Goal: Task Accomplishment & Management: Complete application form

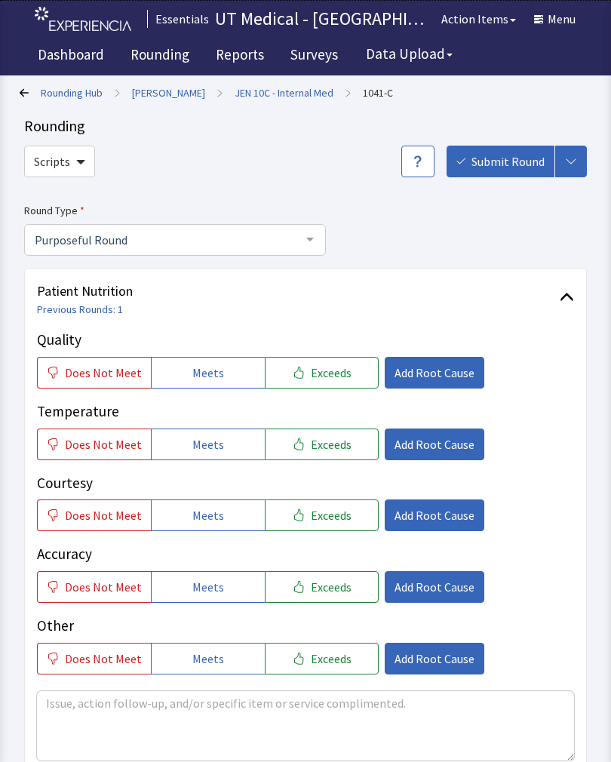
click at [311, 436] on span "Exceeds" at bounding box center [331, 444] width 41 height 18
click at [305, 501] on button "Exceeds" at bounding box center [322, 516] width 114 height 32
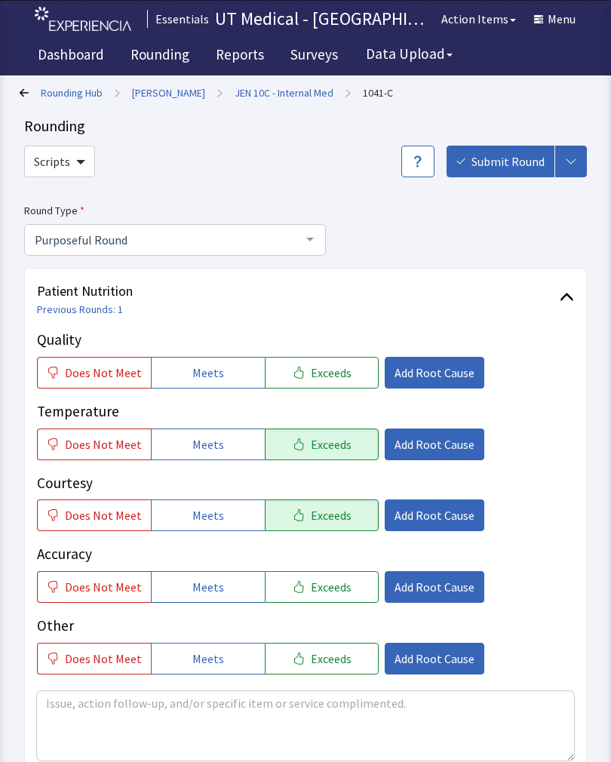
click at [334, 371] on span "Exceeds" at bounding box center [331, 373] width 41 height 18
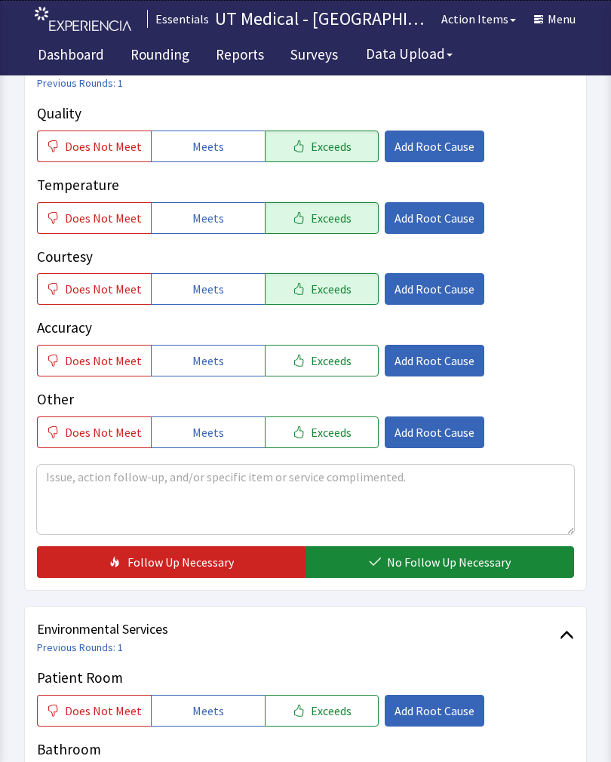
click at [414, 548] on button "No Follow Up Necessary" at bounding box center [440, 562] width 269 height 32
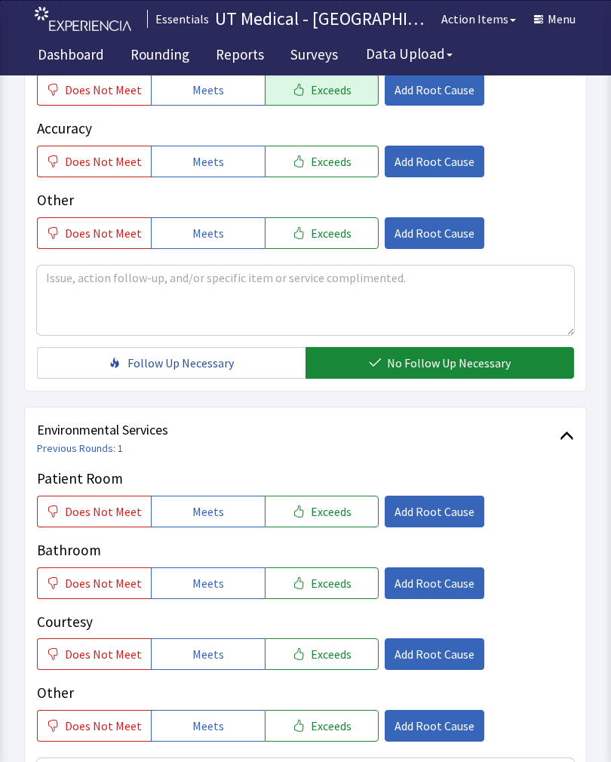
scroll to position [449, 0]
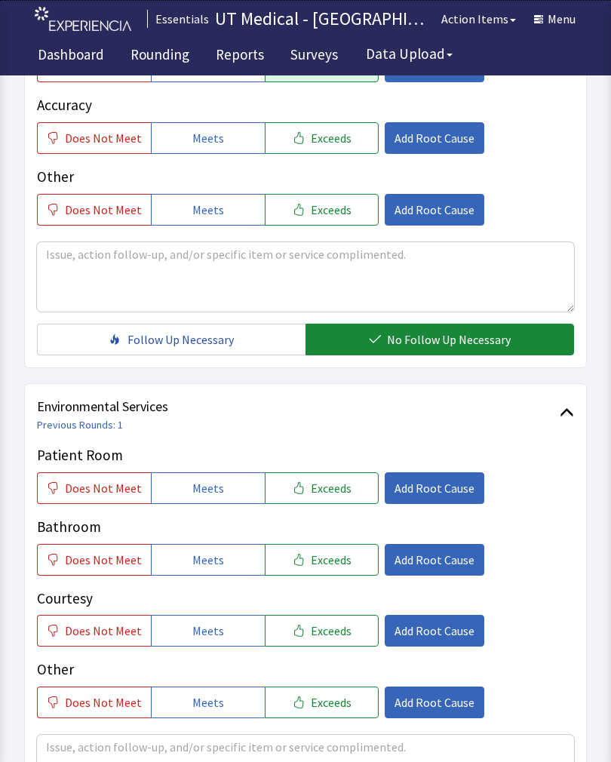
click at [311, 480] on span "Exceeds" at bounding box center [331, 488] width 41 height 18
click at [319, 548] on button "Exceeds" at bounding box center [322, 560] width 114 height 32
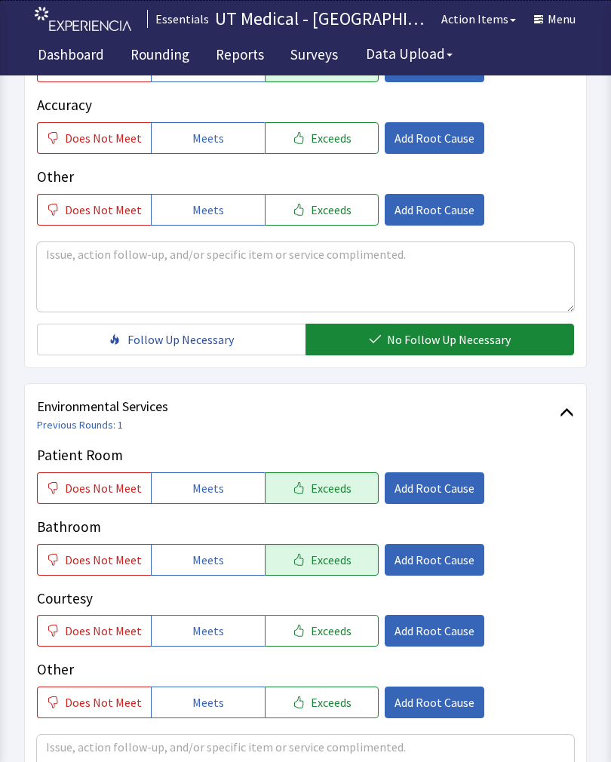
click at [322, 627] on span "Exceeds" at bounding box center [331, 631] width 41 height 18
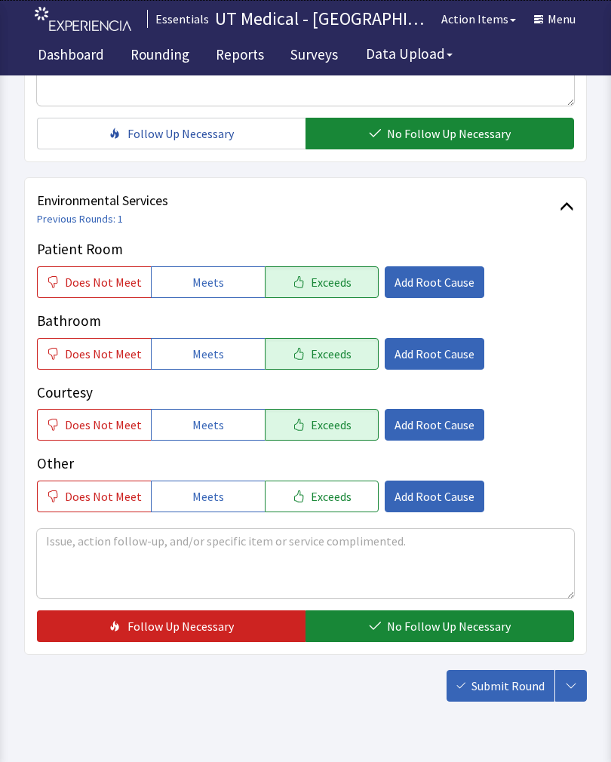
scroll to position [656, 0]
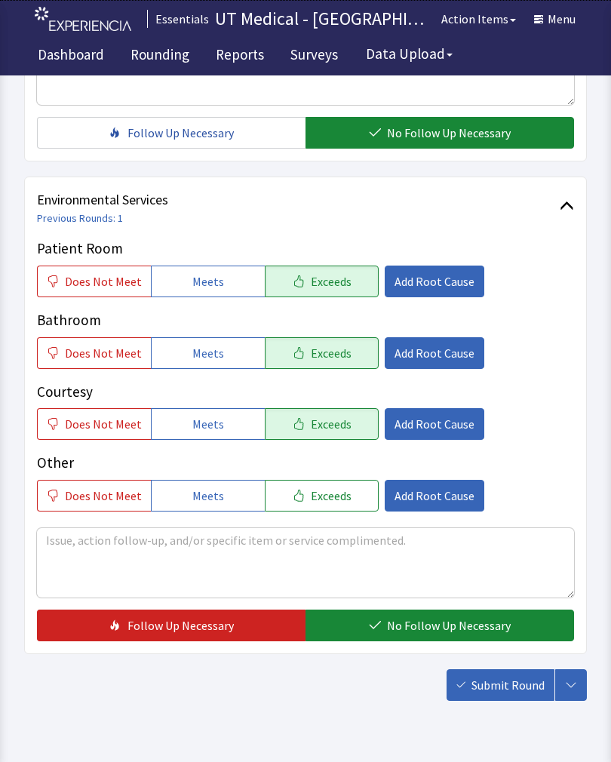
click at [421, 626] on span "No Follow Up Necessary" at bounding box center [449, 626] width 124 height 18
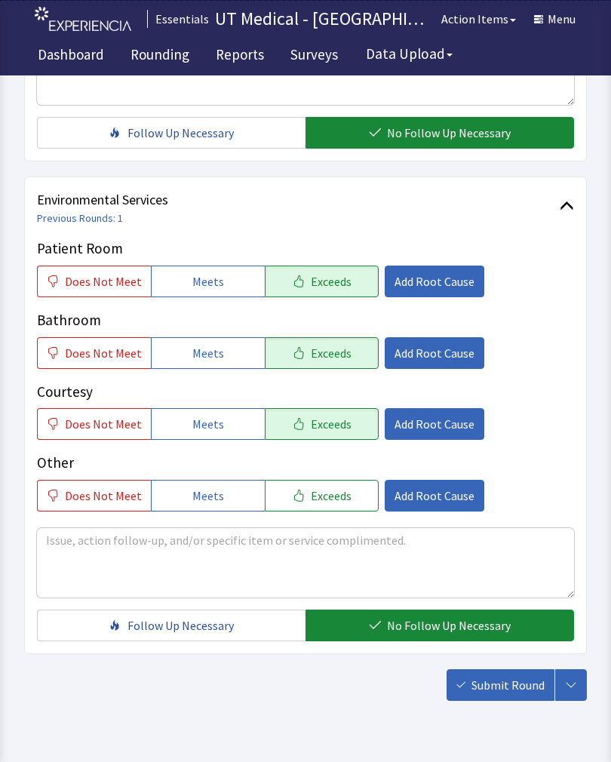
click at [494, 679] on span "Submit Round" at bounding box center [508, 685] width 73 height 18
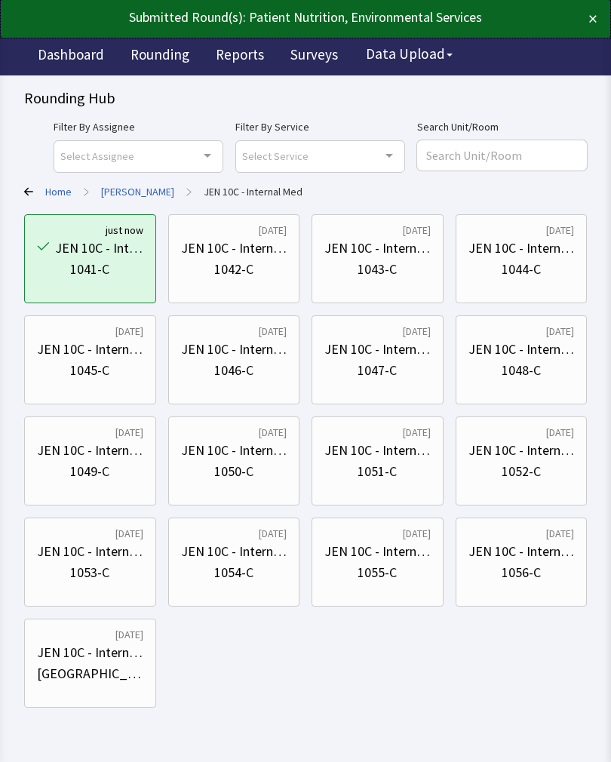
click at [241, 248] on div "JEN 10C - Internal Med" at bounding box center [234, 248] width 106 height 21
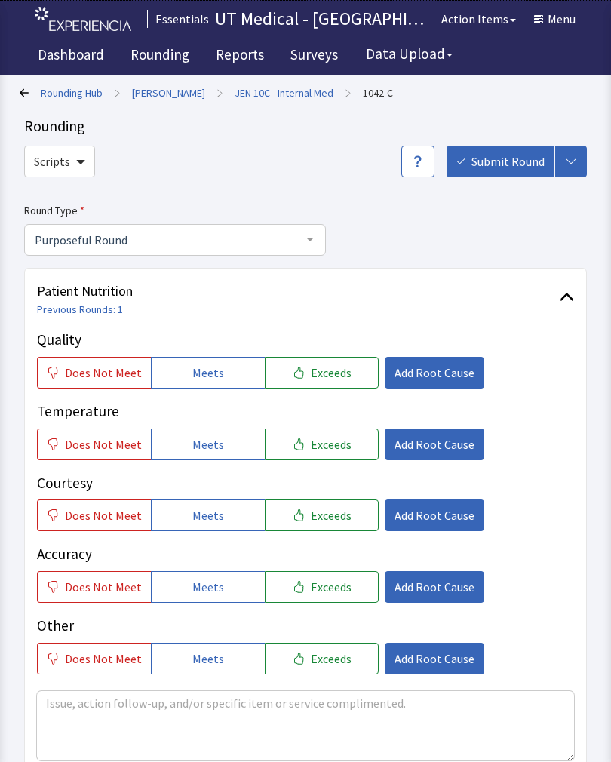
click at [335, 368] on span "Exceeds" at bounding box center [331, 373] width 41 height 18
click at [319, 450] on span "Exceeds" at bounding box center [331, 444] width 41 height 18
click at [319, 521] on span "Exceeds" at bounding box center [331, 515] width 41 height 18
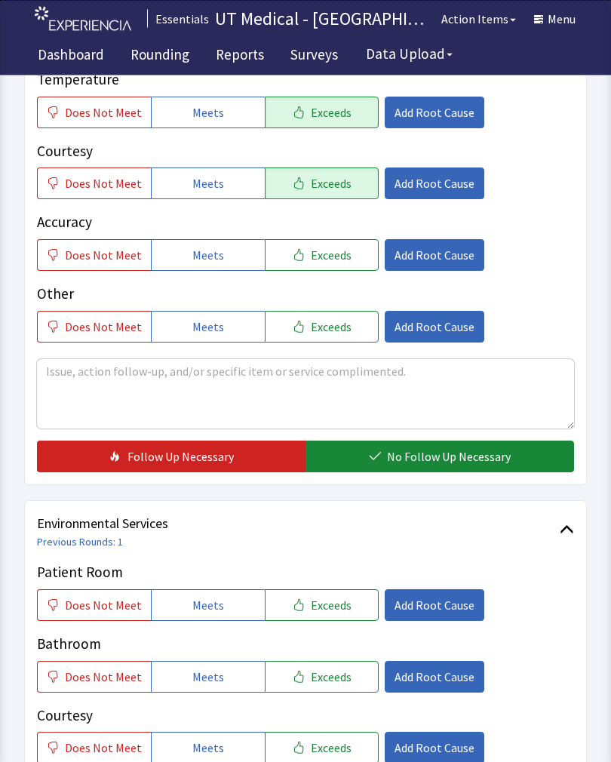
scroll to position [332, 0]
click at [435, 455] on span "No Follow Up Necessary" at bounding box center [449, 457] width 124 height 18
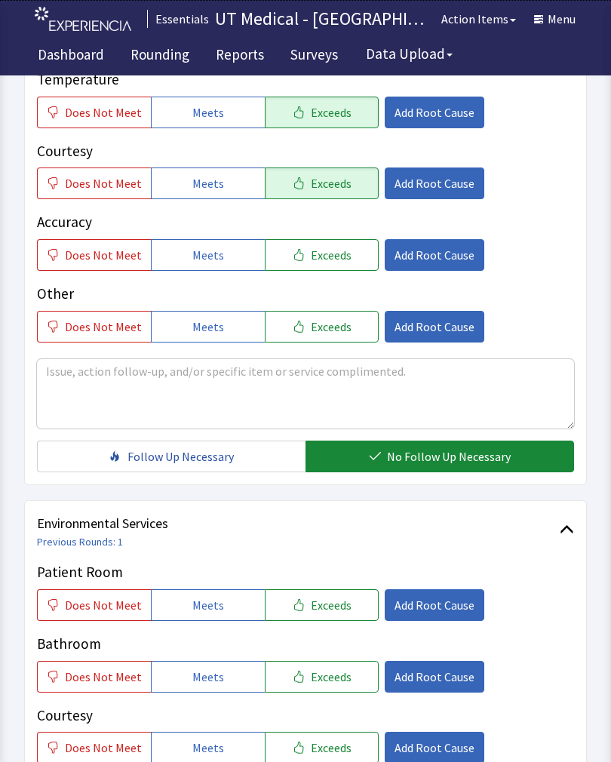
click at [325, 596] on span "Exceeds" at bounding box center [331, 605] width 41 height 18
click at [311, 678] on span "Exceeds" at bounding box center [331, 677] width 41 height 18
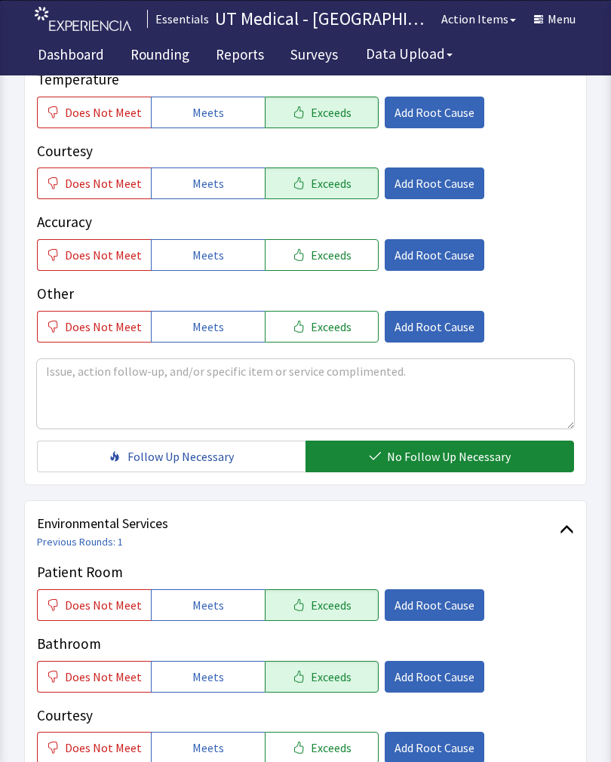
click at [322, 749] on span "Exceeds" at bounding box center [331, 748] width 41 height 18
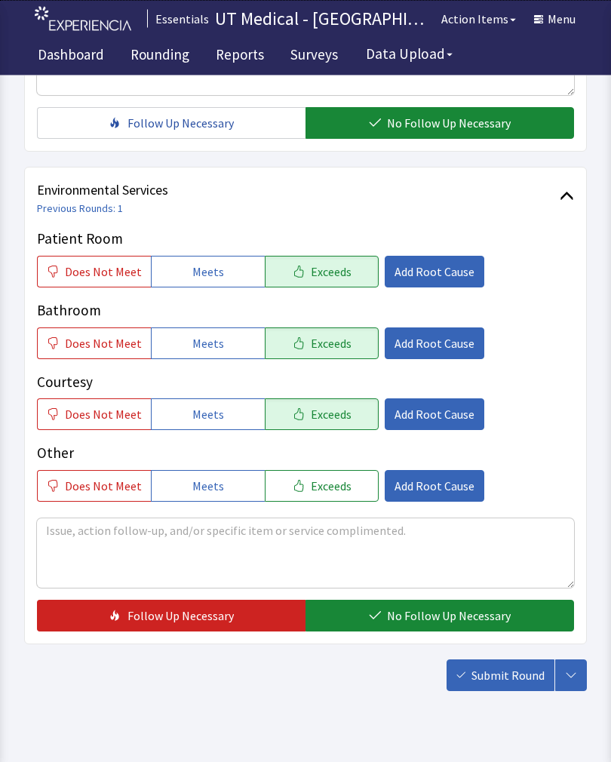
scroll to position [672, 0]
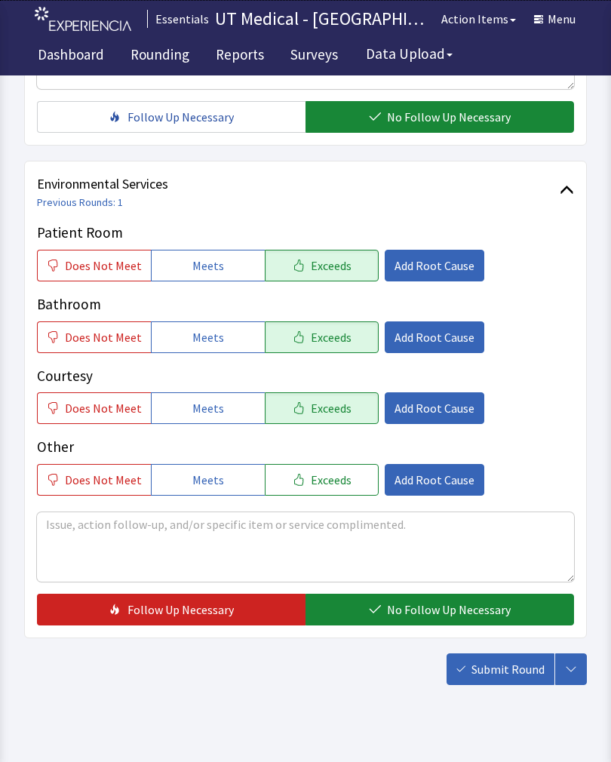
click at [463, 606] on span "No Follow Up Necessary" at bounding box center [449, 610] width 124 height 18
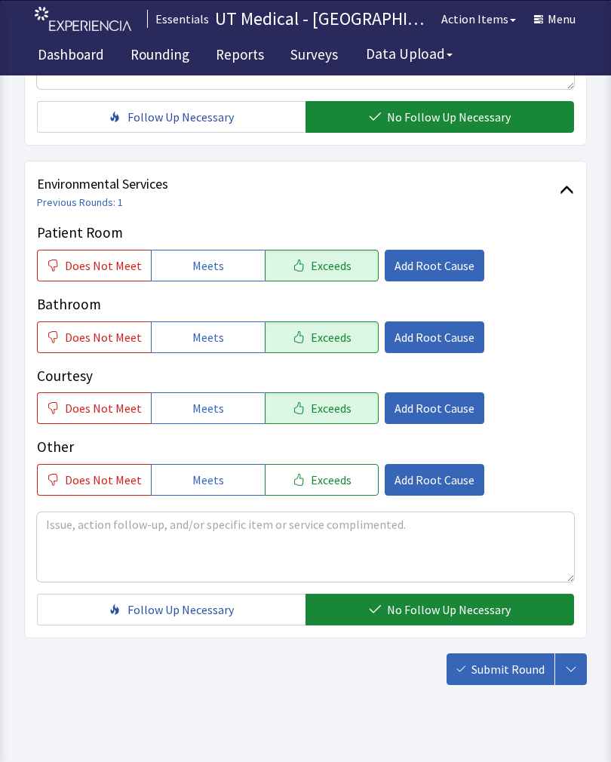
click at [497, 672] on span "Submit Round" at bounding box center [508, 669] width 73 height 18
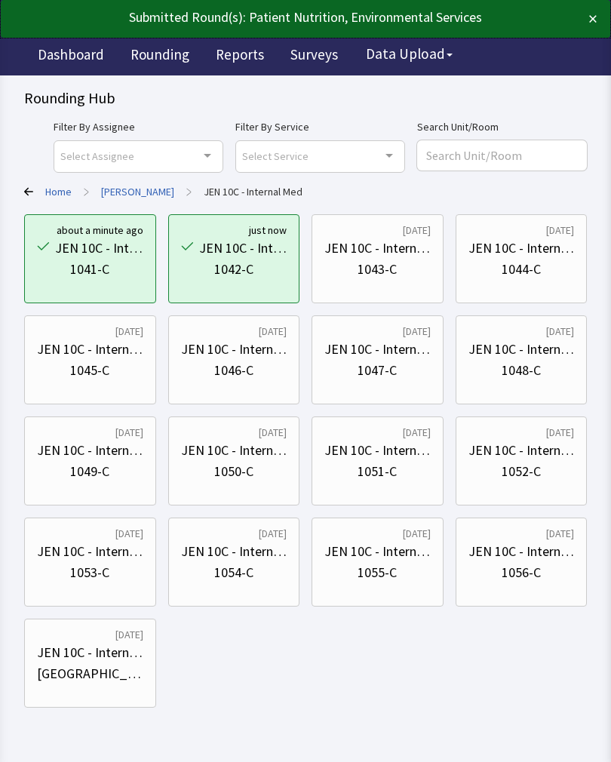
click at [394, 270] on div "1043-C" at bounding box center [377, 269] width 39 height 21
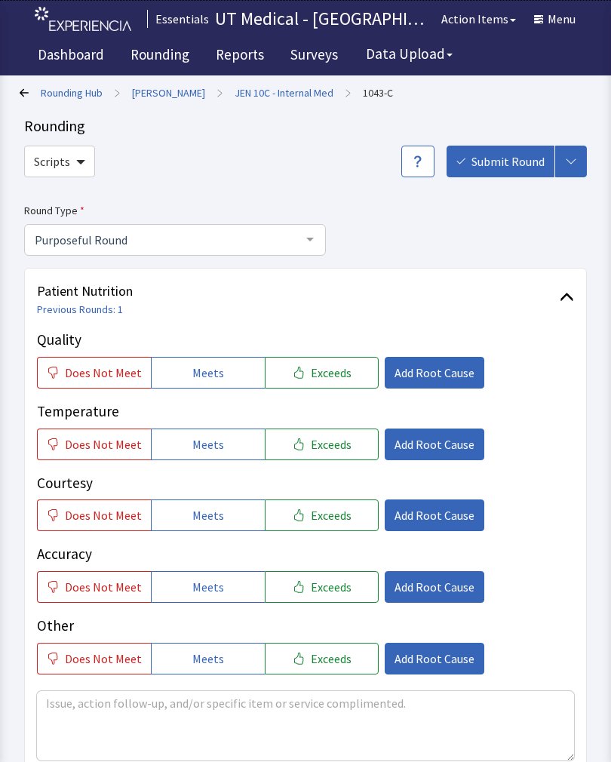
click at [331, 379] on span "Exceeds" at bounding box center [331, 373] width 41 height 18
click at [321, 523] on button "Exceeds" at bounding box center [322, 516] width 114 height 32
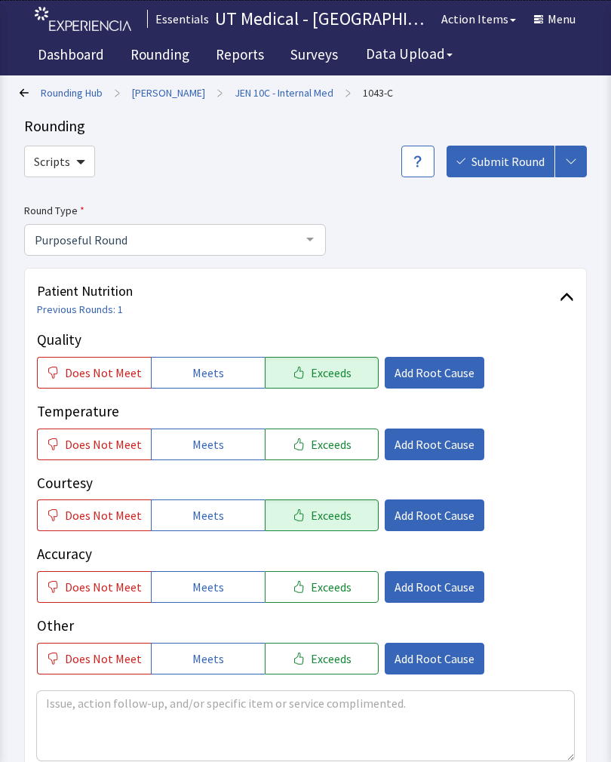
click at [321, 452] on button "Exceeds" at bounding box center [322, 445] width 114 height 32
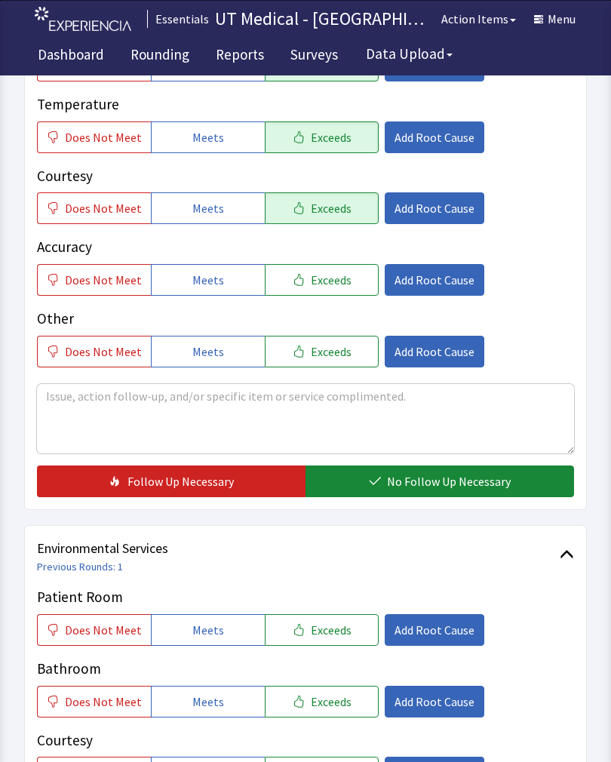
scroll to position [325, 0]
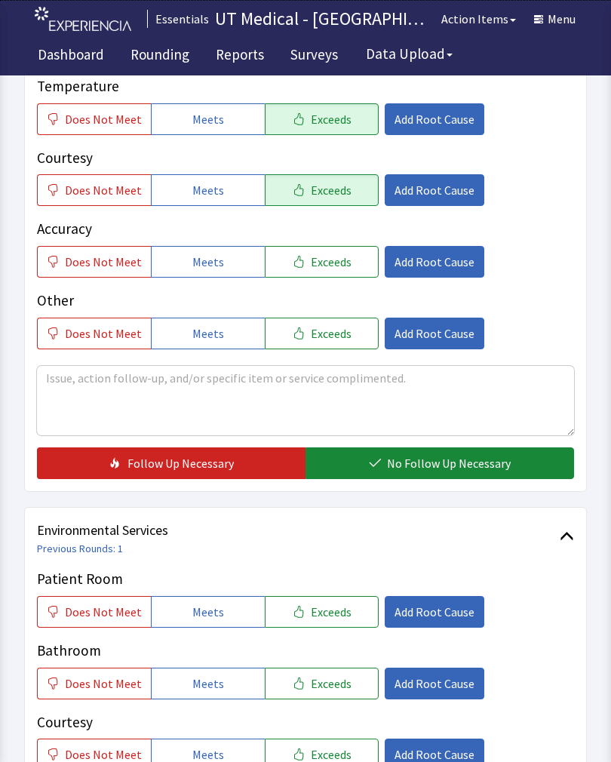
click at [454, 463] on span "No Follow Up Necessary" at bounding box center [449, 463] width 124 height 18
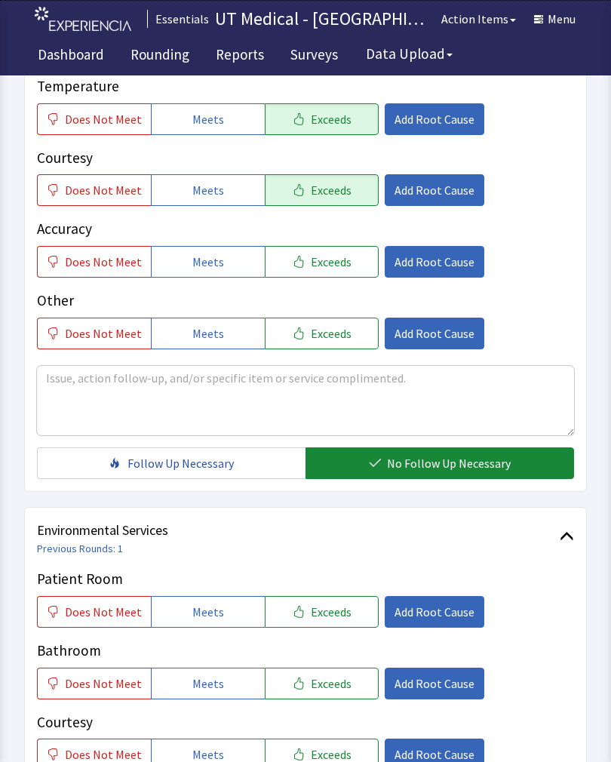
click at [317, 621] on button "Exceeds" at bounding box center [322, 612] width 114 height 32
click at [318, 689] on span "Exceeds" at bounding box center [331, 684] width 41 height 18
click at [328, 761] on button "Exceeds" at bounding box center [322, 755] width 114 height 32
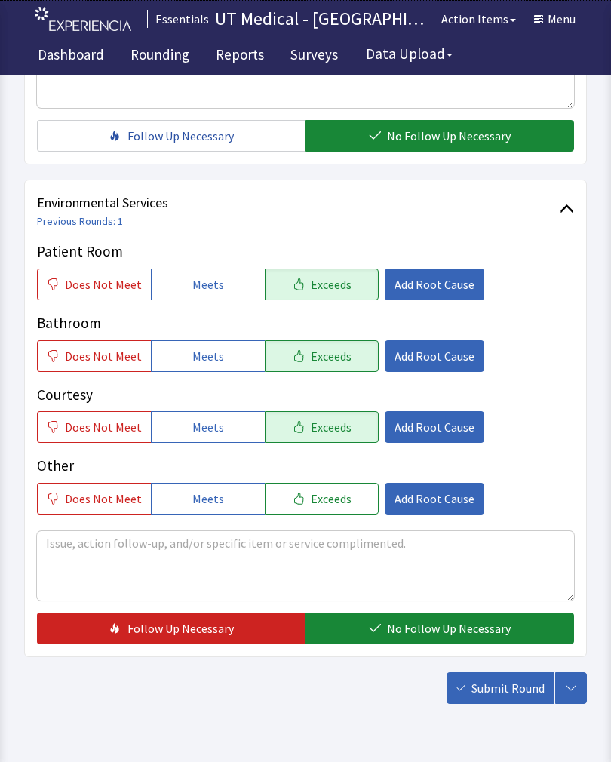
scroll to position [670, 0]
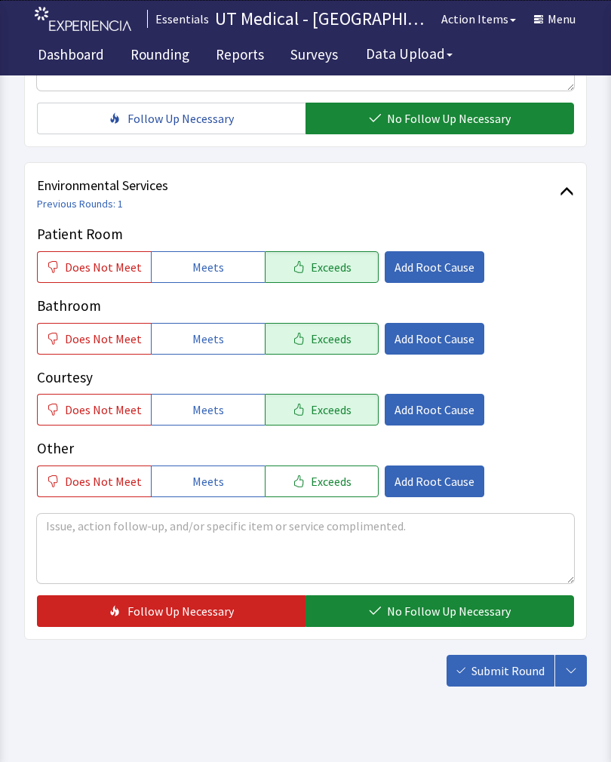
click at [429, 617] on span "No Follow Up Necessary" at bounding box center [449, 611] width 124 height 18
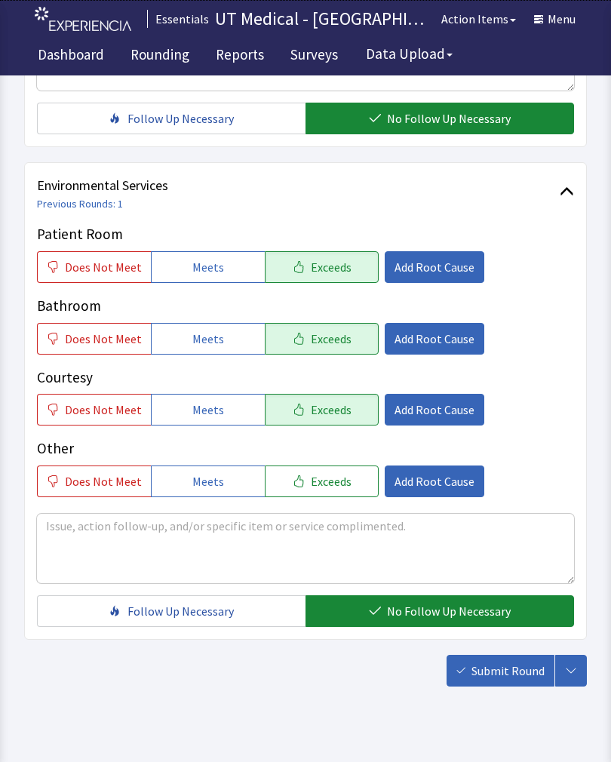
click at [503, 684] on button "Submit Round" at bounding box center [501, 671] width 108 height 32
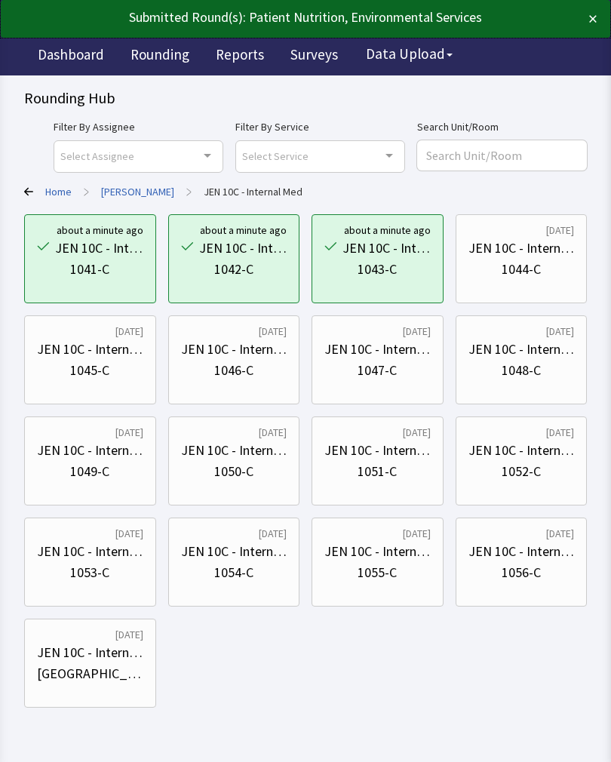
click at [533, 272] on div "1044-C" at bounding box center [521, 269] width 39 height 21
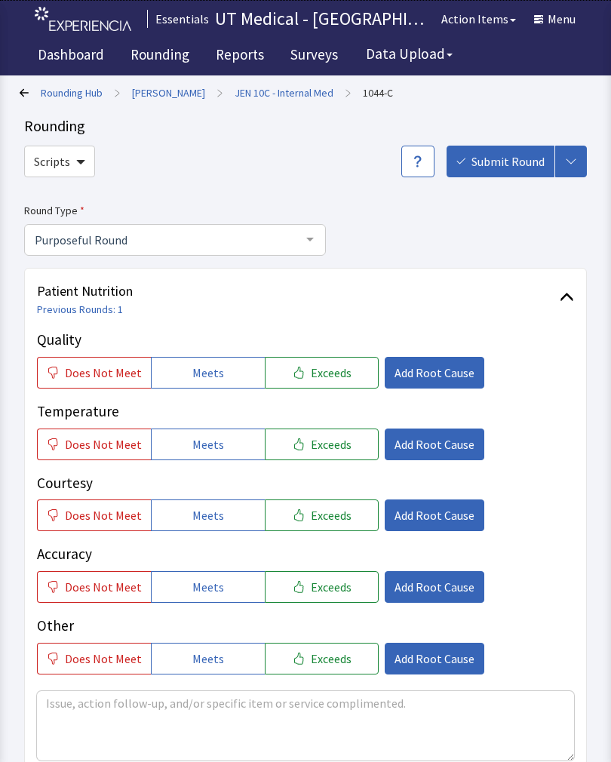
click at [328, 375] on span "Exceeds" at bounding box center [331, 373] width 41 height 18
click at [329, 457] on button "Exceeds" at bounding box center [322, 445] width 114 height 32
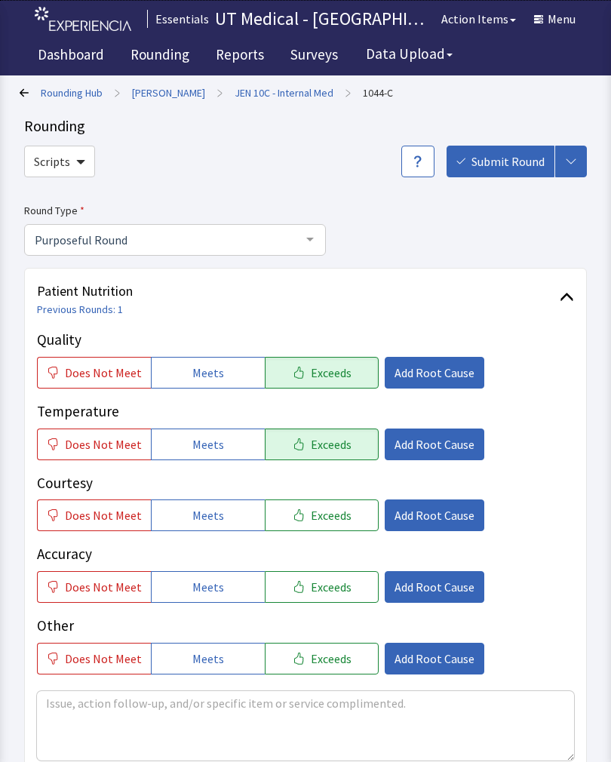
click at [333, 528] on button "Exceeds" at bounding box center [322, 516] width 114 height 32
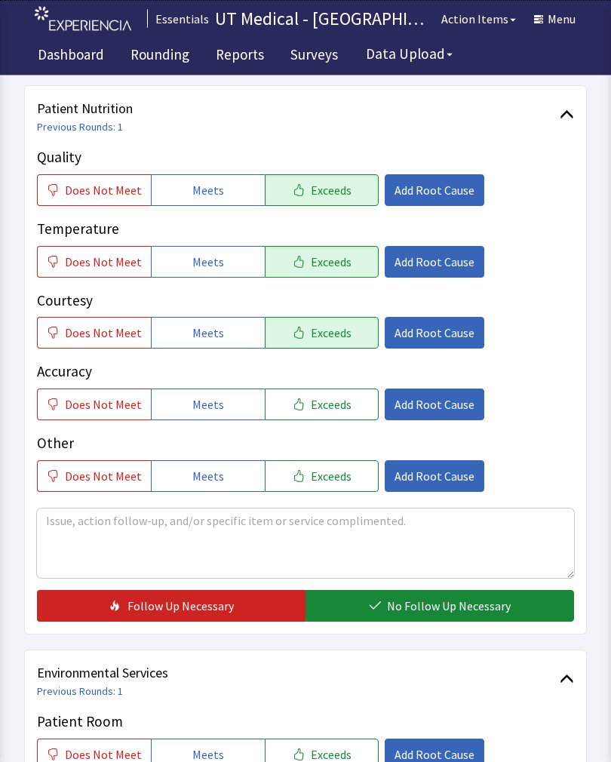
scroll to position [269, 0]
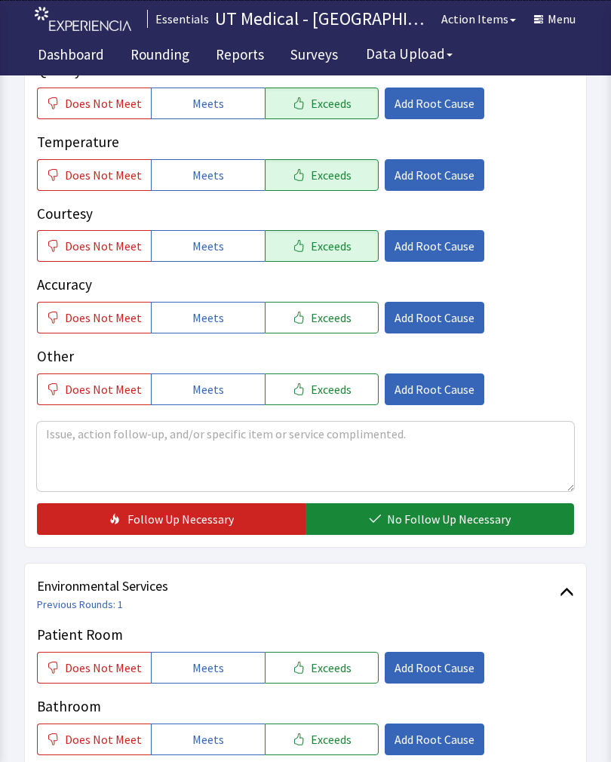
click at [451, 517] on span "No Follow Up Necessary" at bounding box center [449, 519] width 124 height 18
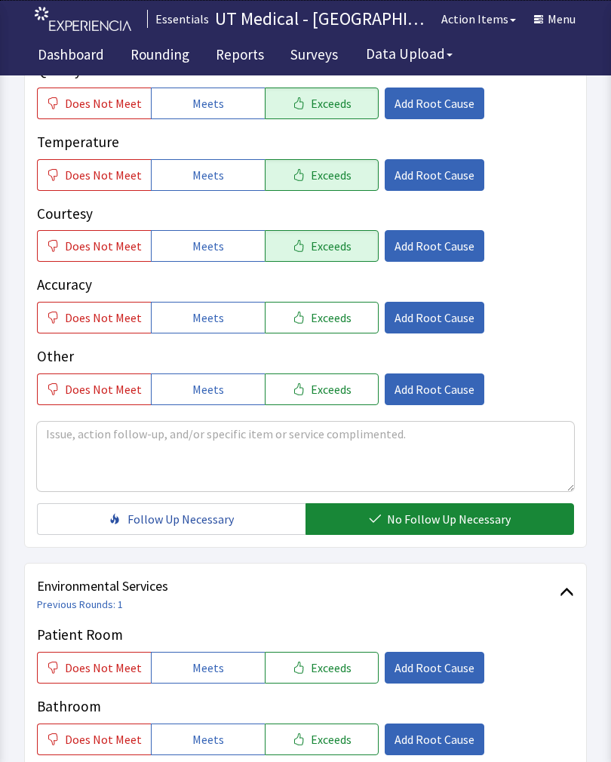
click at [325, 662] on span "Exceeds" at bounding box center [331, 668] width 41 height 18
click at [316, 748] on button "Exceeds" at bounding box center [322, 740] width 114 height 32
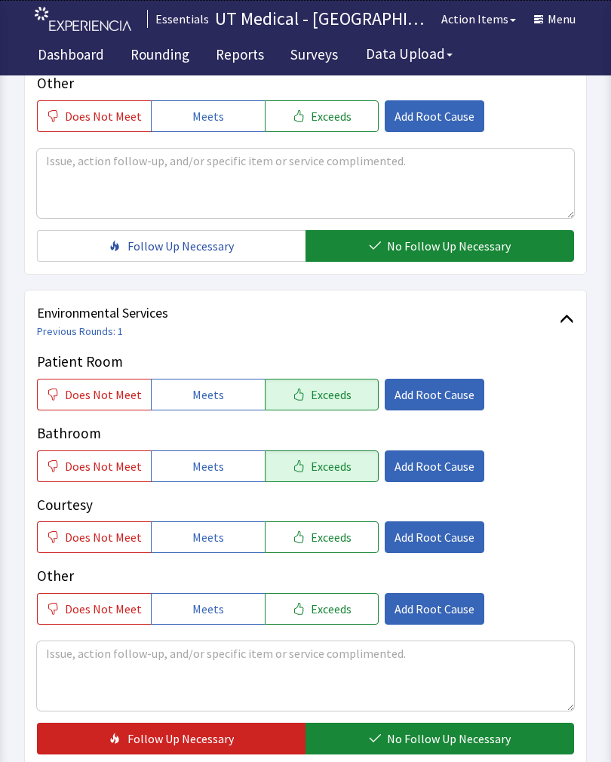
scroll to position [541, 0]
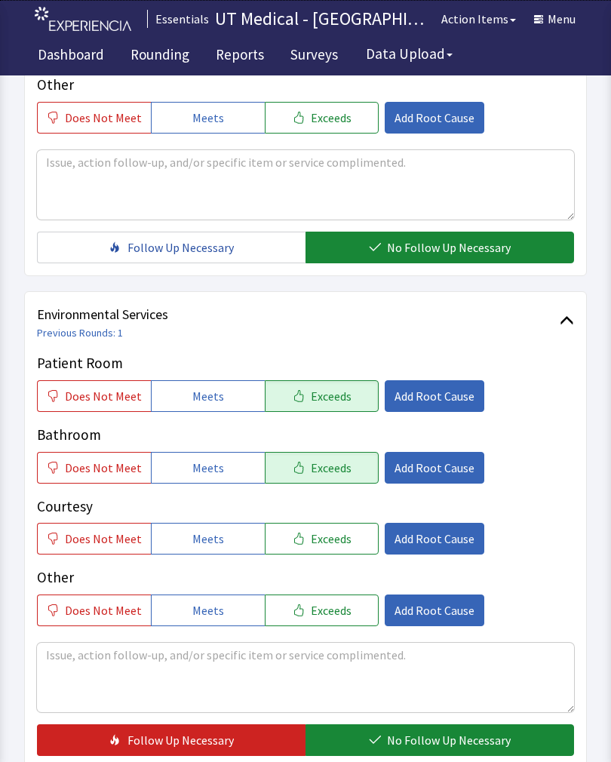
click at [432, 736] on span "No Follow Up Necessary" at bounding box center [449, 740] width 124 height 18
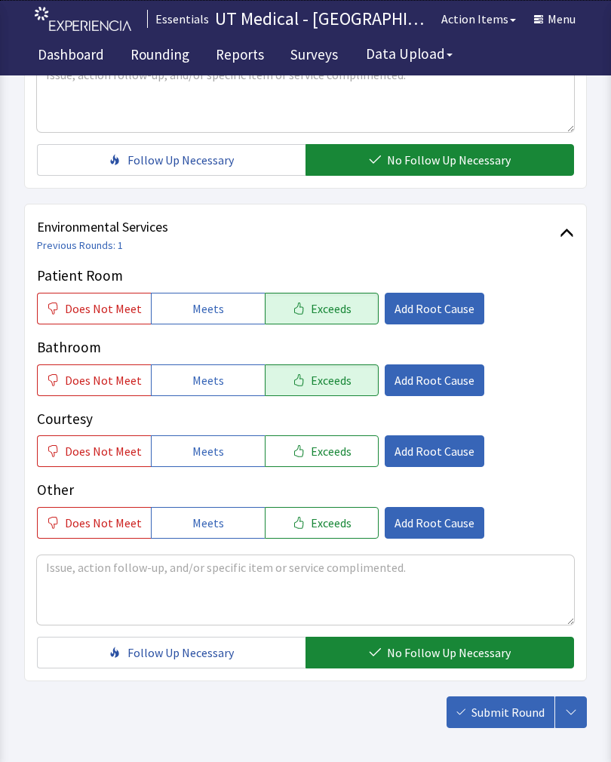
scroll to position [672, 0]
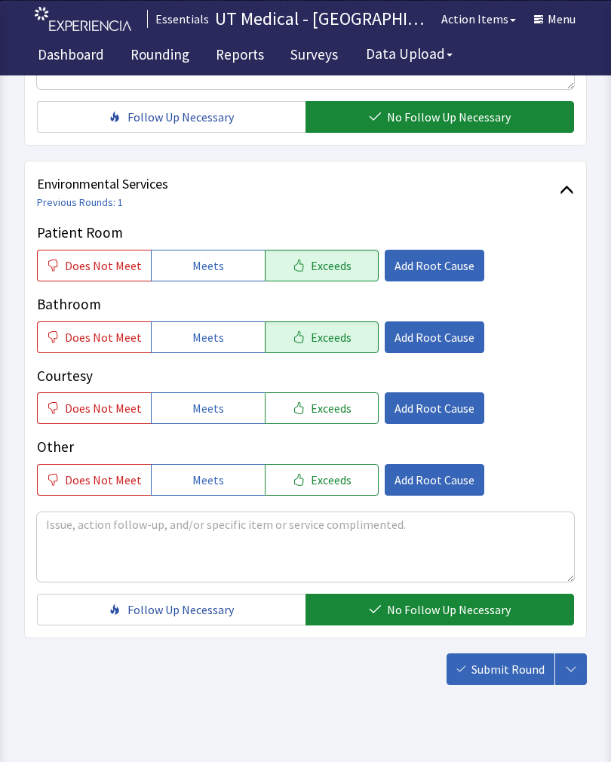
click at [445, 610] on span "No Follow Up Necessary" at bounding box center [449, 610] width 124 height 18
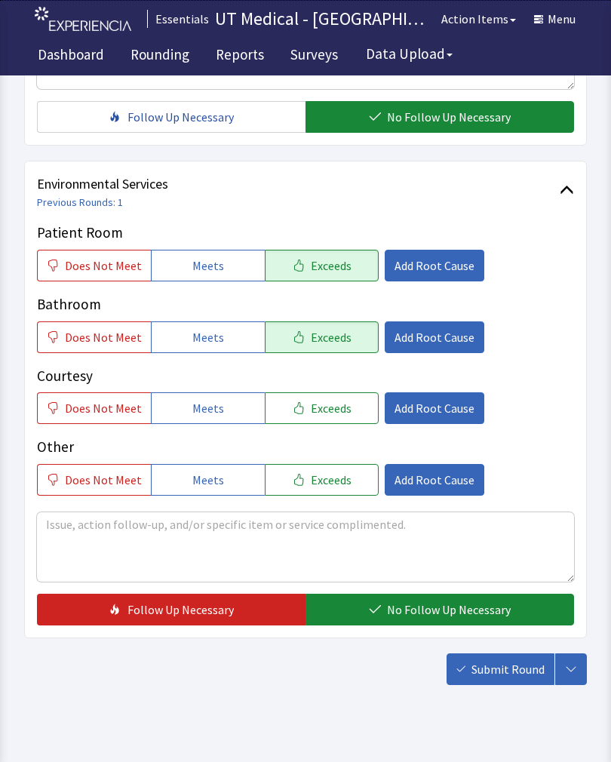
click at [488, 662] on span "Submit Round" at bounding box center [508, 669] width 73 height 18
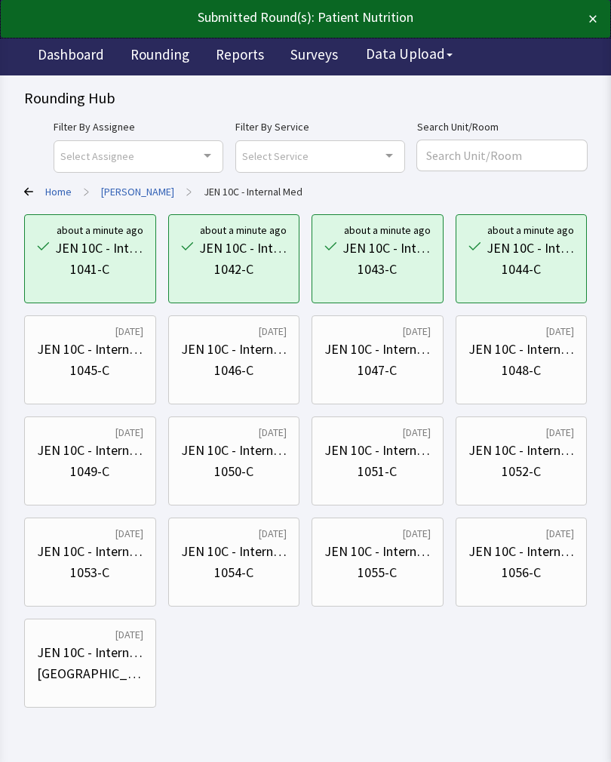
click at [78, 371] on div "1045-C" at bounding box center [89, 370] width 39 height 21
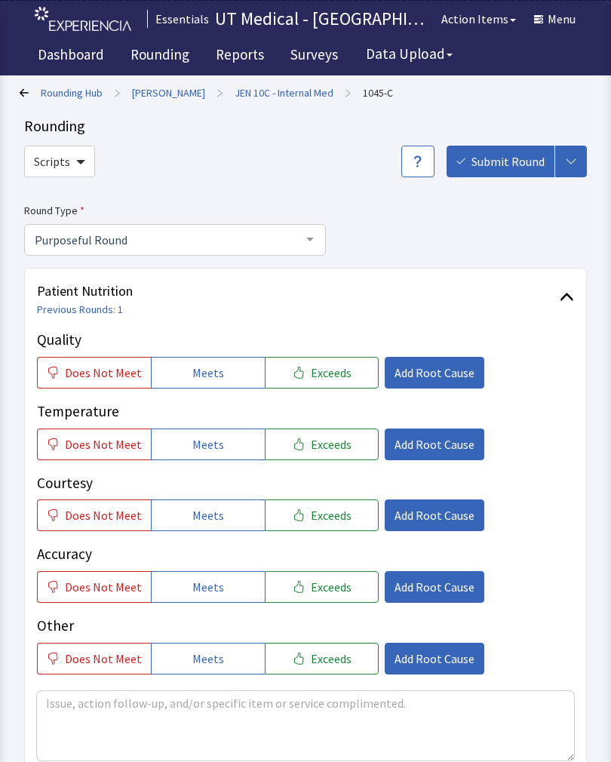
click at [328, 381] on button "Exceeds" at bounding box center [322, 373] width 114 height 32
click at [306, 457] on button "Exceeds" at bounding box center [322, 445] width 114 height 32
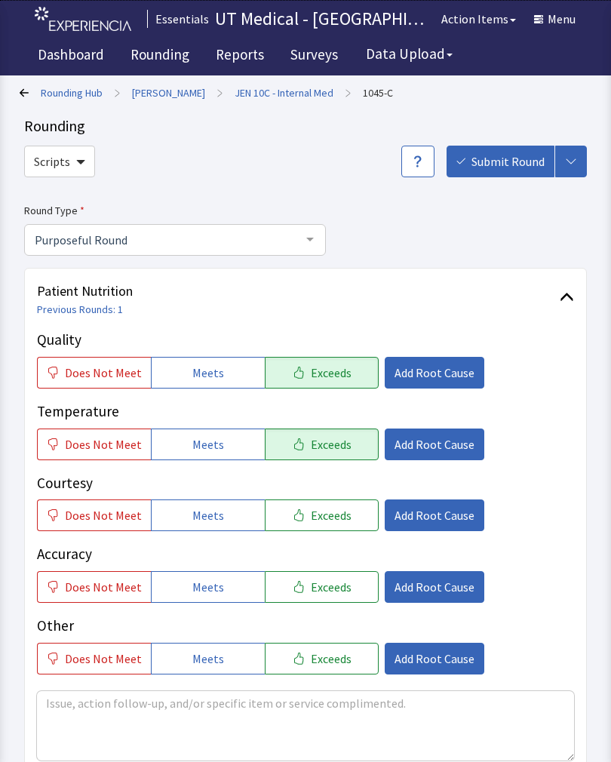
click at [306, 544] on p "Accuracy" at bounding box center [305, 554] width 537 height 22
click at [321, 512] on span "Exceeds" at bounding box center [331, 515] width 41 height 18
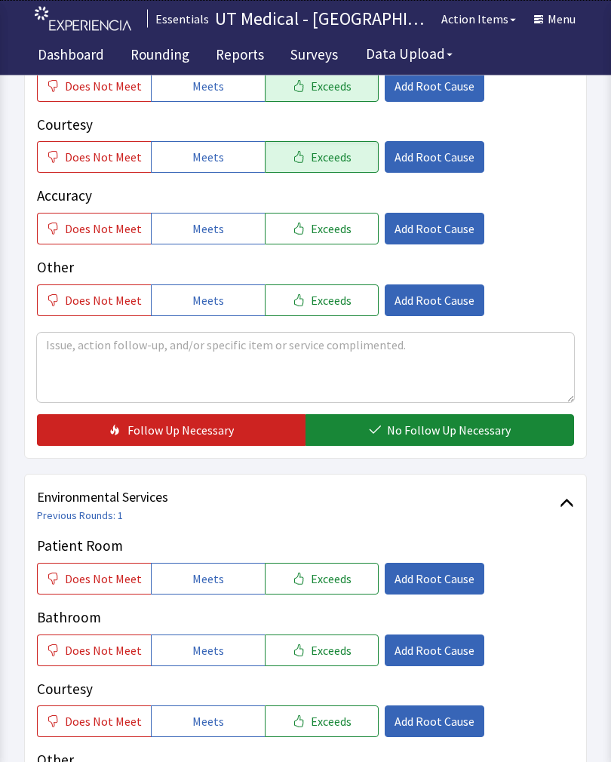
scroll to position [358, 0]
click at [428, 422] on span "No Follow Up Necessary" at bounding box center [449, 430] width 124 height 18
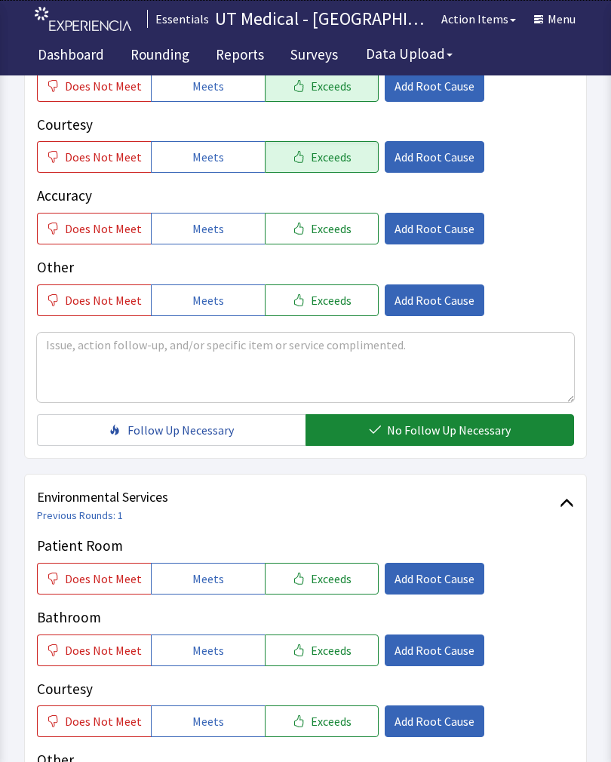
click at [321, 570] on span "Exceeds" at bounding box center [331, 579] width 41 height 18
click at [311, 657] on span "Exceeds" at bounding box center [331, 650] width 41 height 18
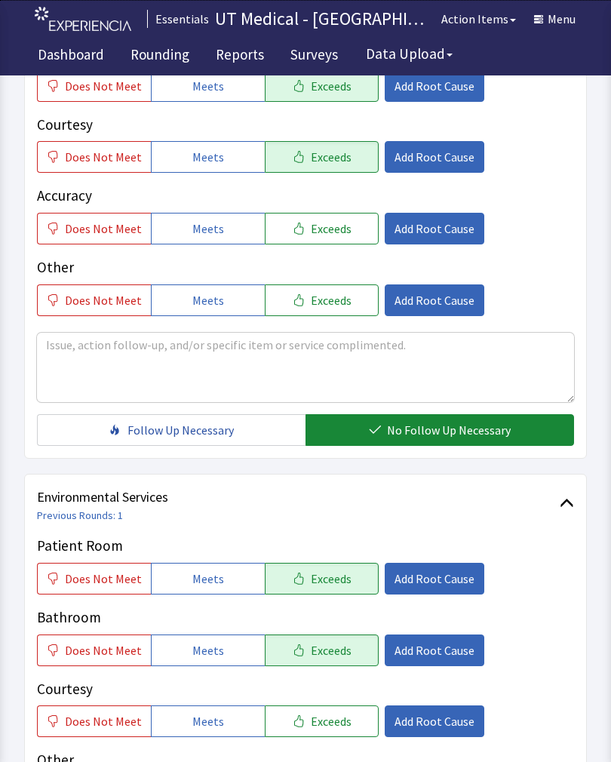
click at [321, 717] on span "Exceeds" at bounding box center [331, 721] width 41 height 18
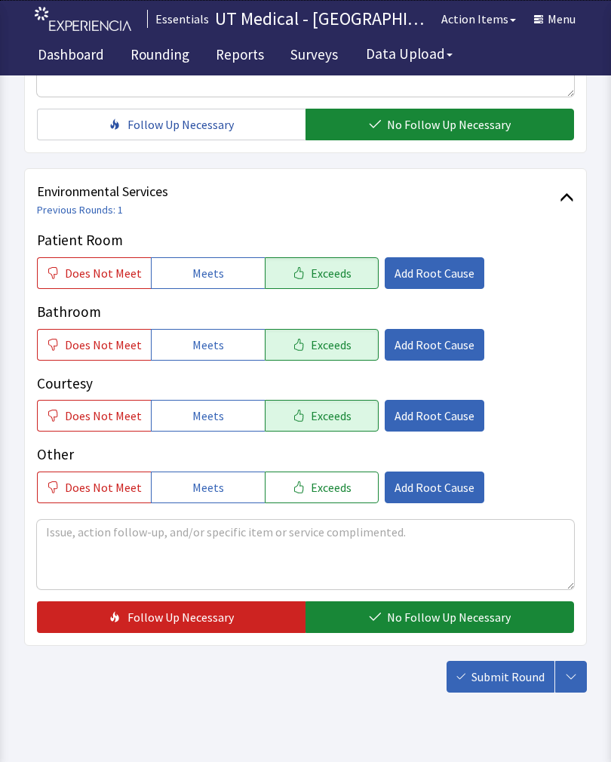
scroll to position [672, 0]
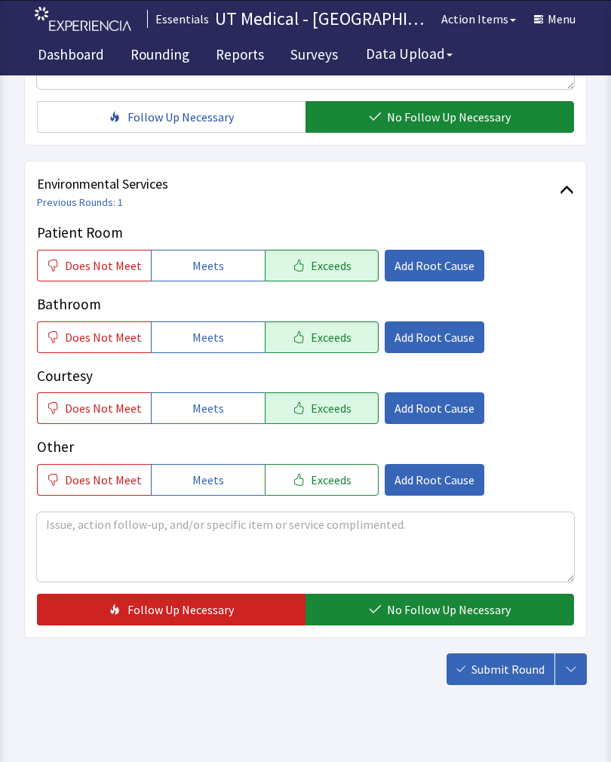
click at [411, 611] on span "No Follow Up Necessary" at bounding box center [449, 610] width 124 height 18
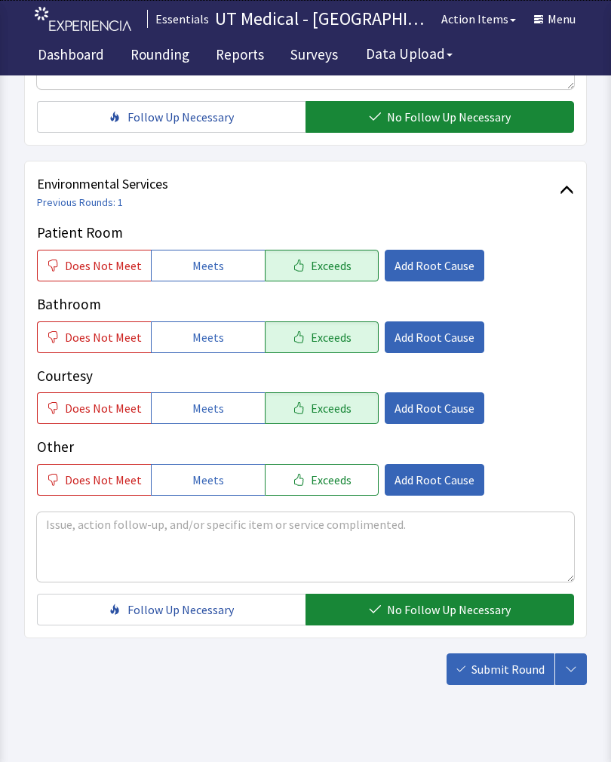
click at [504, 673] on span "Submit Round" at bounding box center [508, 669] width 73 height 18
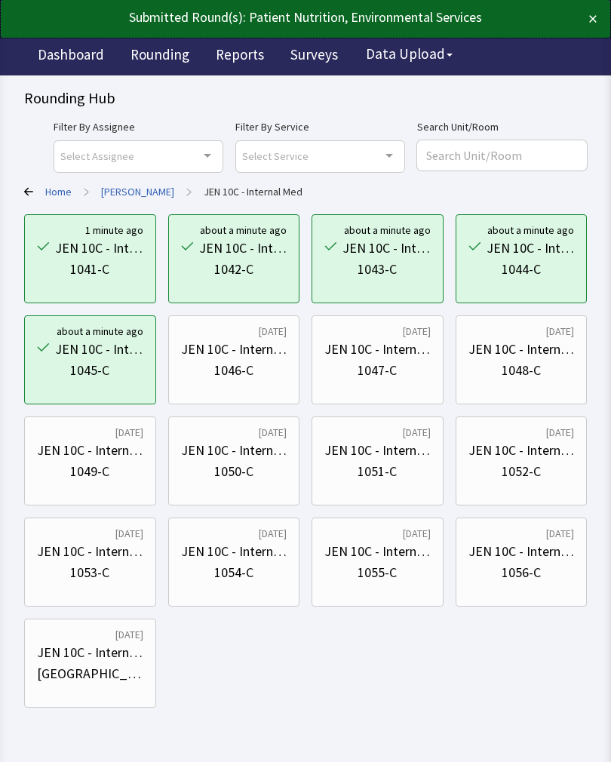
click at [224, 366] on div "1046-C" at bounding box center [233, 370] width 39 height 21
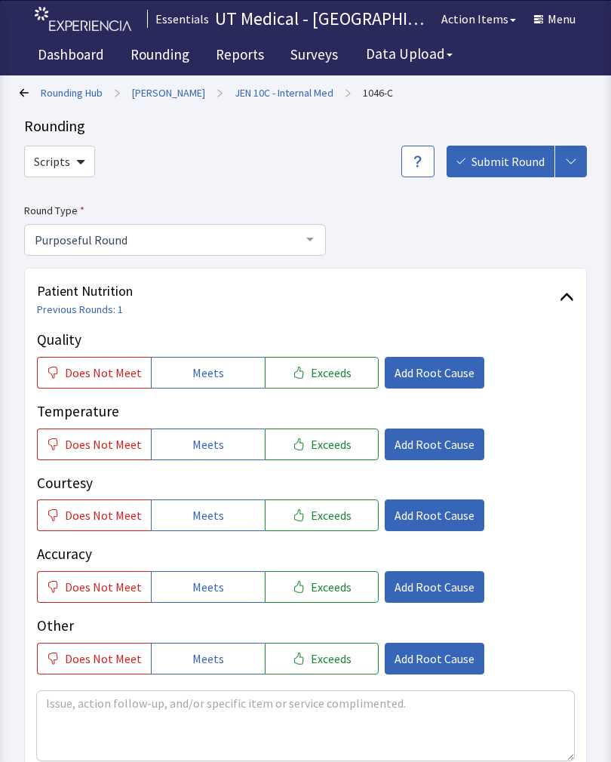
click at [335, 371] on span "Exceeds" at bounding box center [331, 373] width 41 height 18
click at [303, 458] on button "Exceeds" at bounding box center [322, 445] width 114 height 32
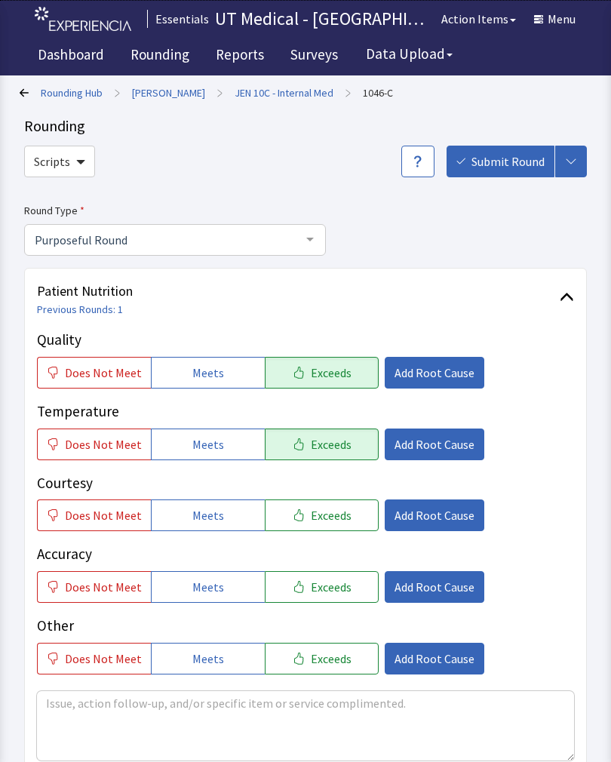
click at [316, 524] on button "Exceeds" at bounding box center [322, 516] width 114 height 32
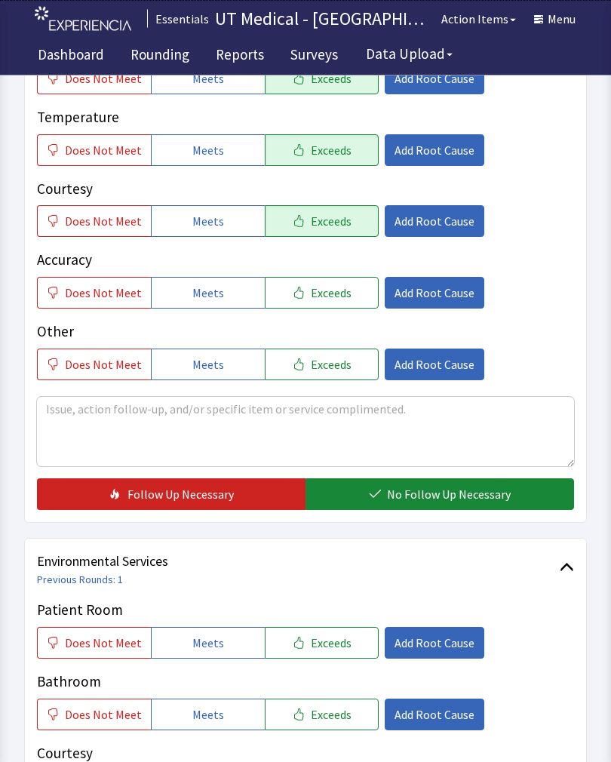
click at [432, 494] on span "No Follow Up Necessary" at bounding box center [449, 495] width 124 height 18
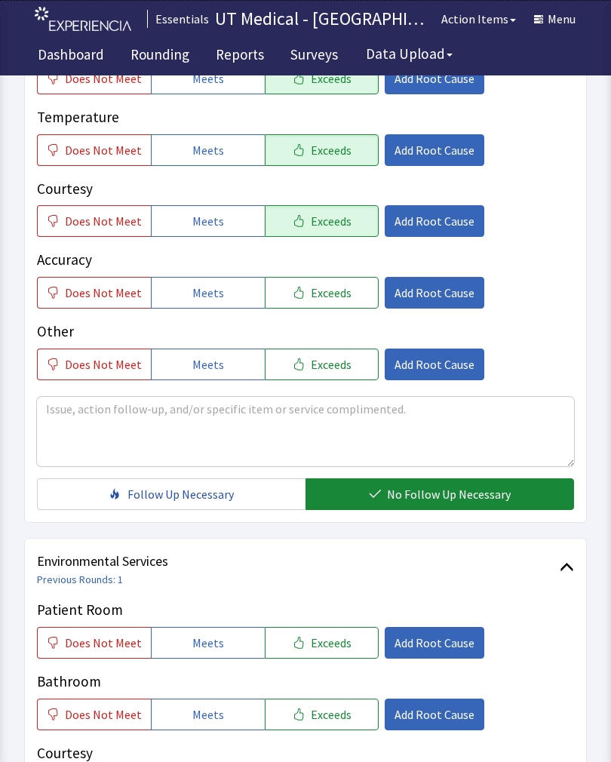
click at [330, 644] on span "Exceeds" at bounding box center [331, 643] width 41 height 18
click at [319, 722] on button "Exceeds" at bounding box center [322, 715] width 114 height 32
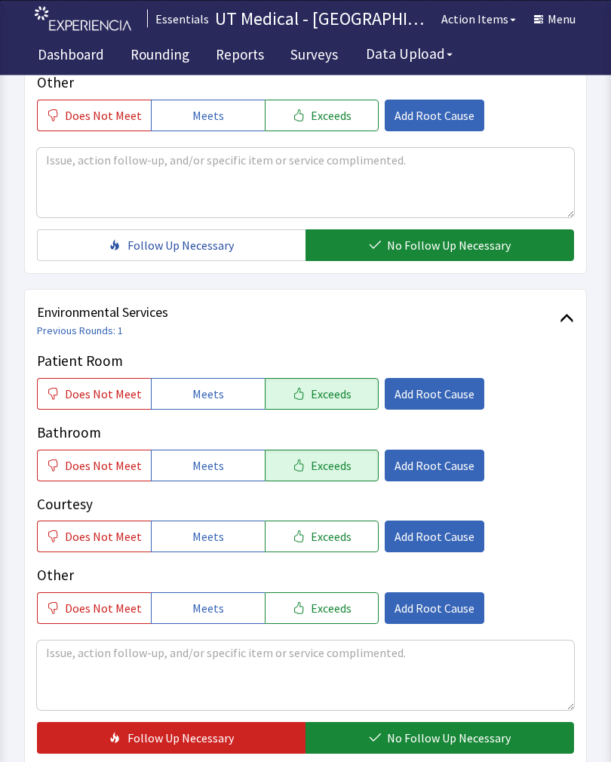
click at [316, 534] on span "Exceeds" at bounding box center [331, 537] width 41 height 18
click at [398, 738] on span "No Follow Up Necessary" at bounding box center [449, 738] width 124 height 18
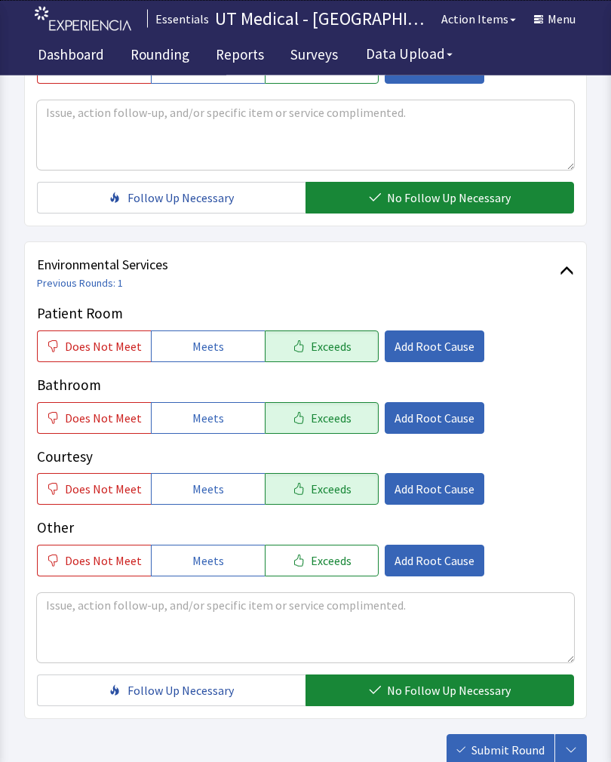
scroll to position [672, 0]
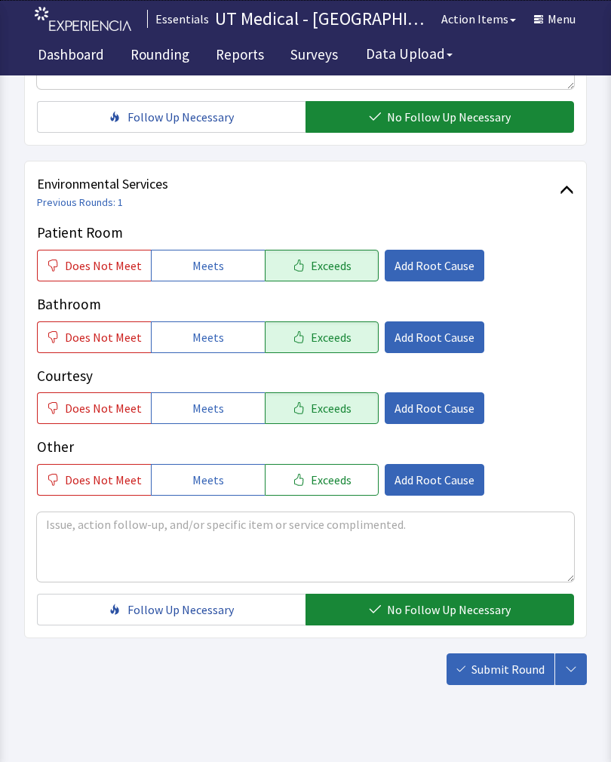
click at [511, 671] on span "Submit Round" at bounding box center [508, 669] width 73 height 18
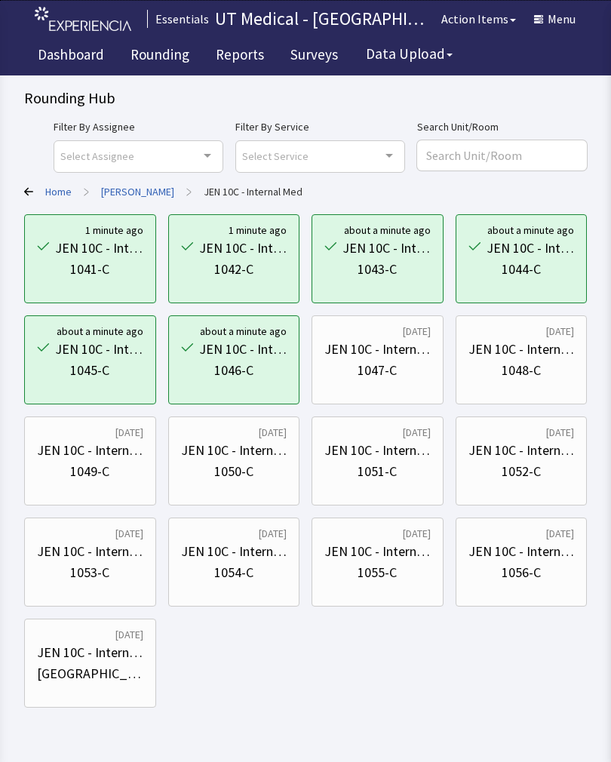
click at [407, 365] on div "1047-C" at bounding box center [378, 370] width 106 height 21
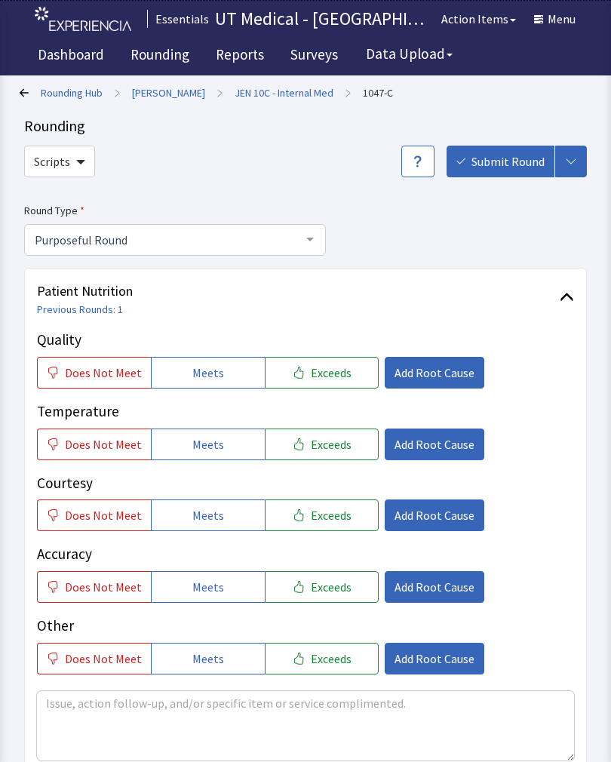
click at [337, 373] on span "Exceeds" at bounding box center [331, 373] width 41 height 18
click at [321, 448] on span "Exceeds" at bounding box center [331, 444] width 41 height 18
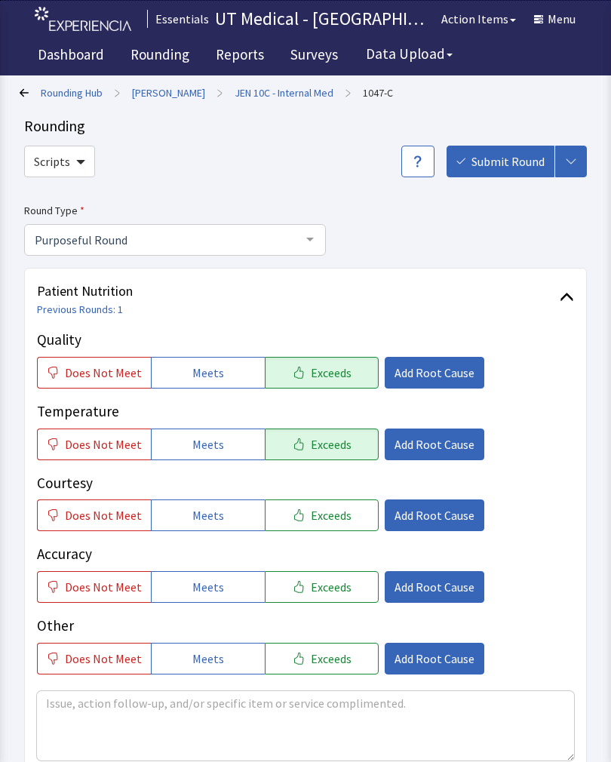
click at [312, 527] on button "Exceeds" at bounding box center [322, 516] width 114 height 32
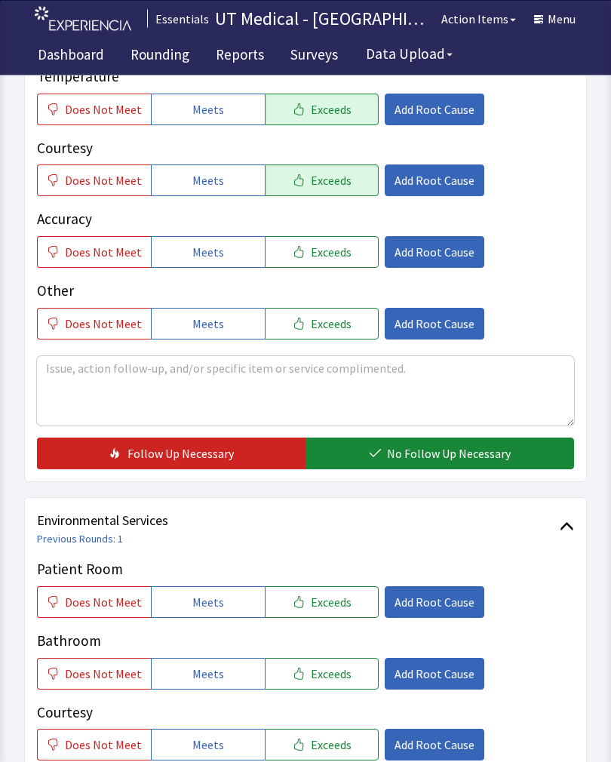
click at [427, 450] on span "No Follow Up Necessary" at bounding box center [449, 454] width 124 height 18
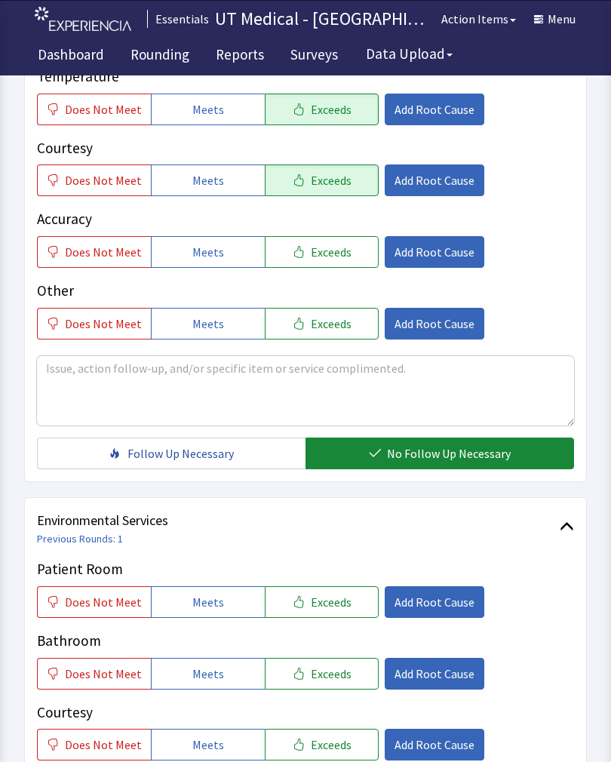
click at [334, 589] on button "Exceeds" at bounding box center [322, 602] width 114 height 32
click at [318, 666] on span "Exceeds" at bounding box center [331, 674] width 41 height 18
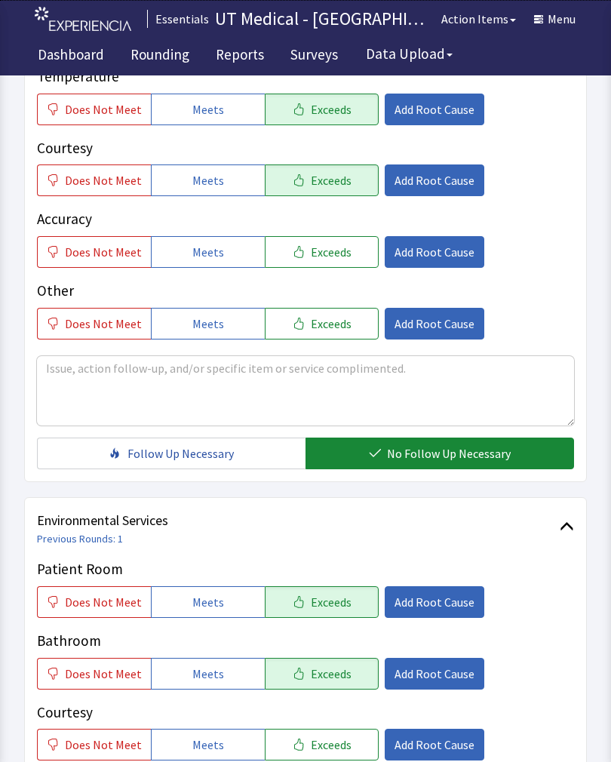
click at [321, 743] on span "Exceeds" at bounding box center [331, 745] width 41 height 18
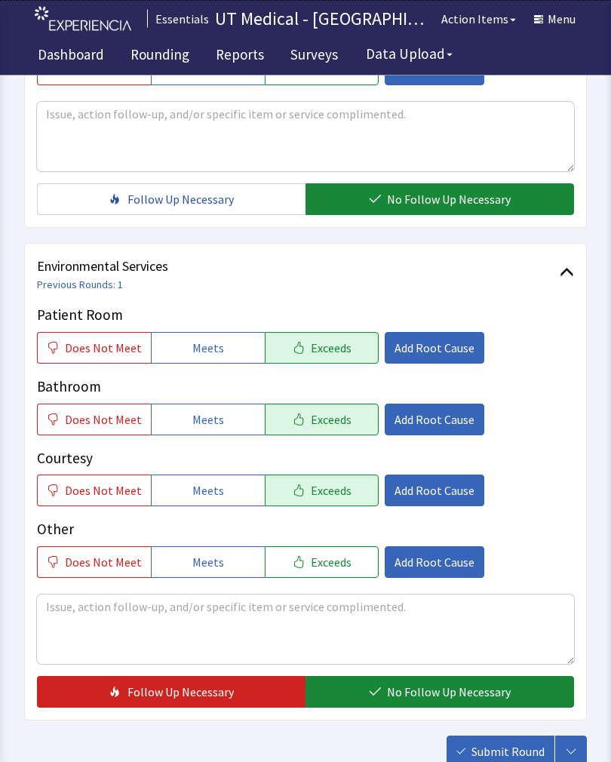
scroll to position [672, 0]
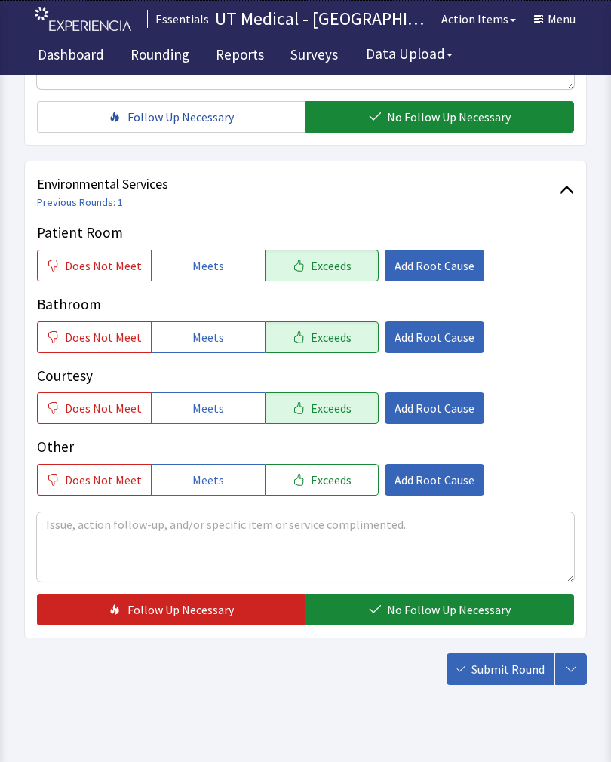
click at [412, 611] on span "No Follow Up Necessary" at bounding box center [449, 610] width 124 height 18
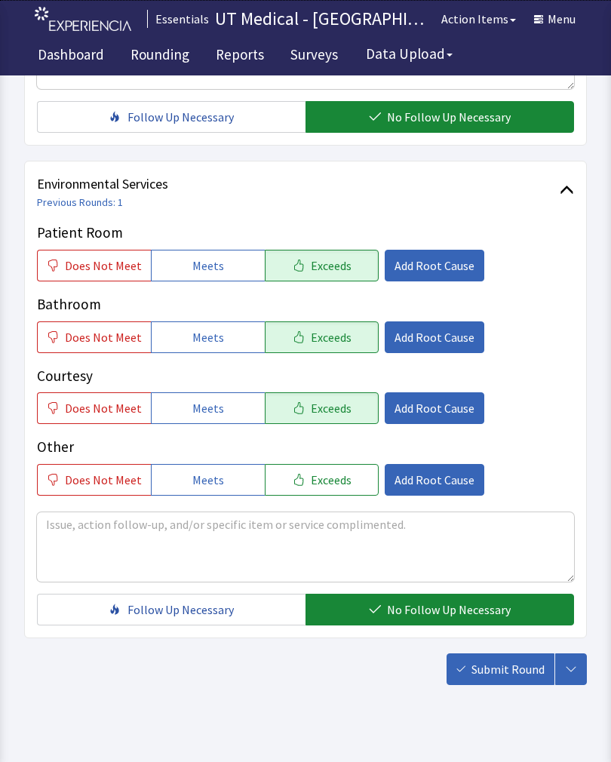
click at [501, 675] on span "Submit Round" at bounding box center [508, 669] width 73 height 18
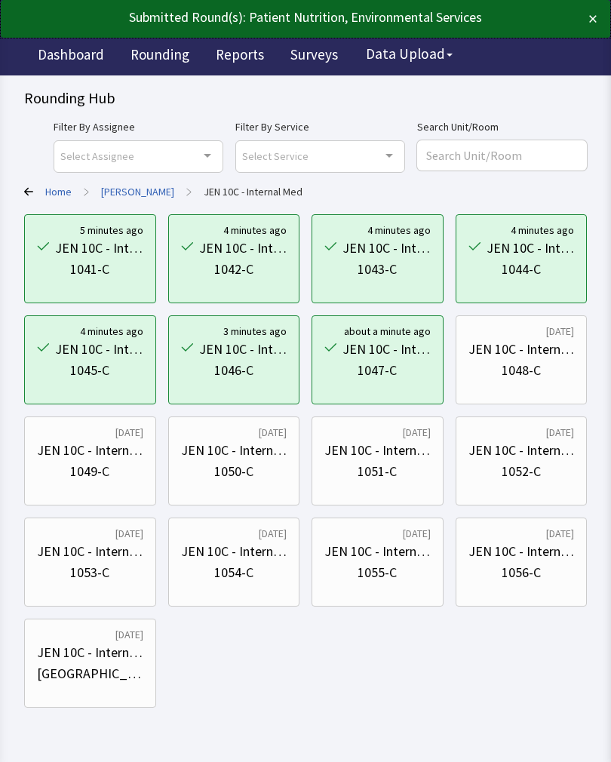
click at [534, 356] on div "JEN 10C - Internal Med" at bounding box center [522, 349] width 106 height 21
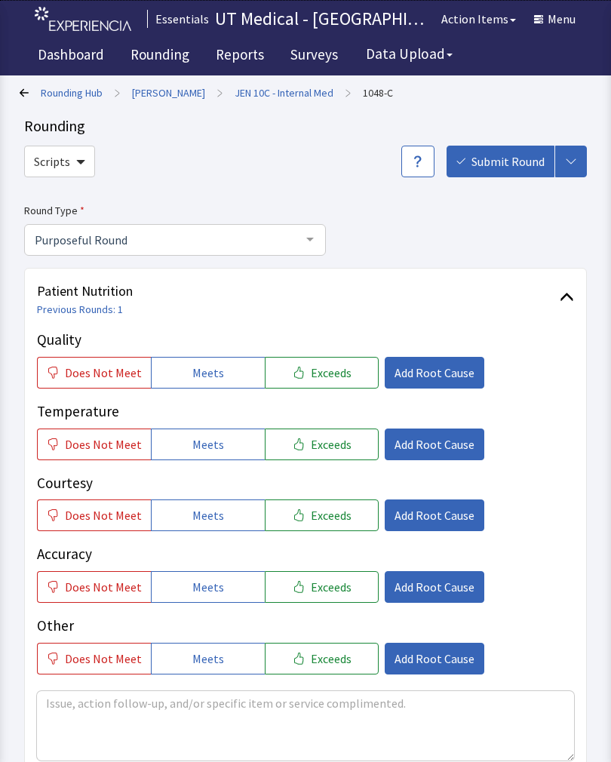
click at [328, 364] on span "Exceeds" at bounding box center [331, 373] width 41 height 18
click at [311, 450] on span "Exceeds" at bounding box center [331, 444] width 41 height 18
click at [311, 516] on span "Exceeds" at bounding box center [331, 515] width 41 height 18
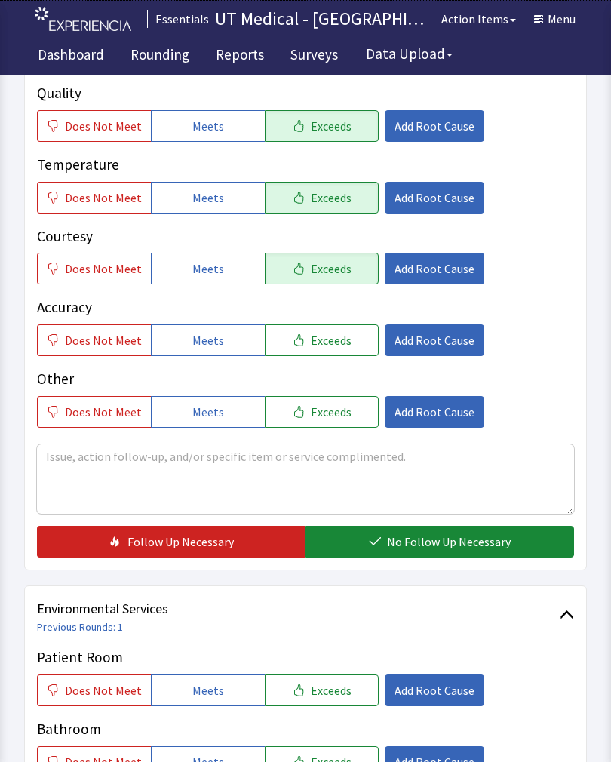
scroll to position [253, 0]
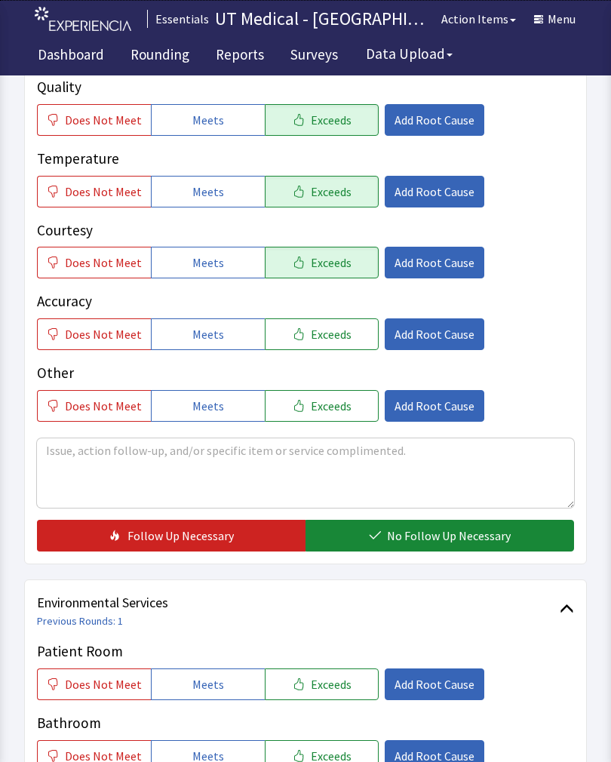
click at [419, 538] on span "No Follow Up Necessary" at bounding box center [449, 536] width 124 height 18
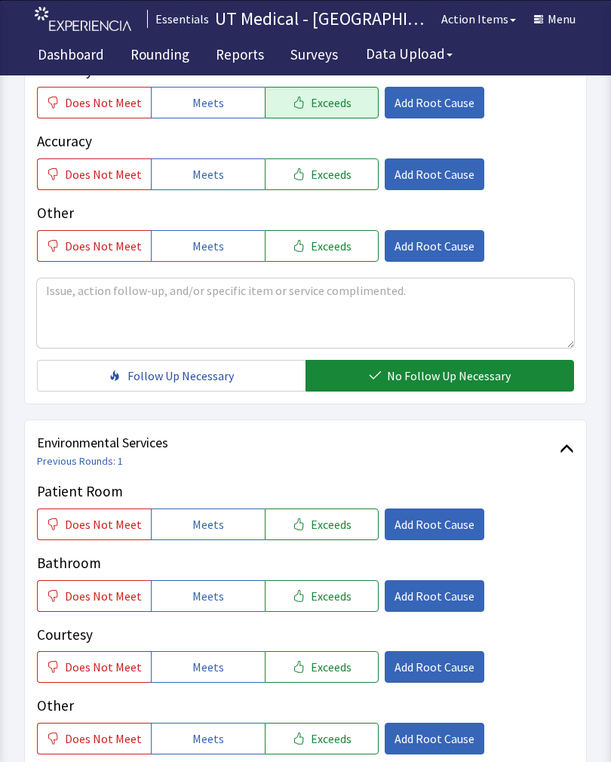
scroll to position [523, 0]
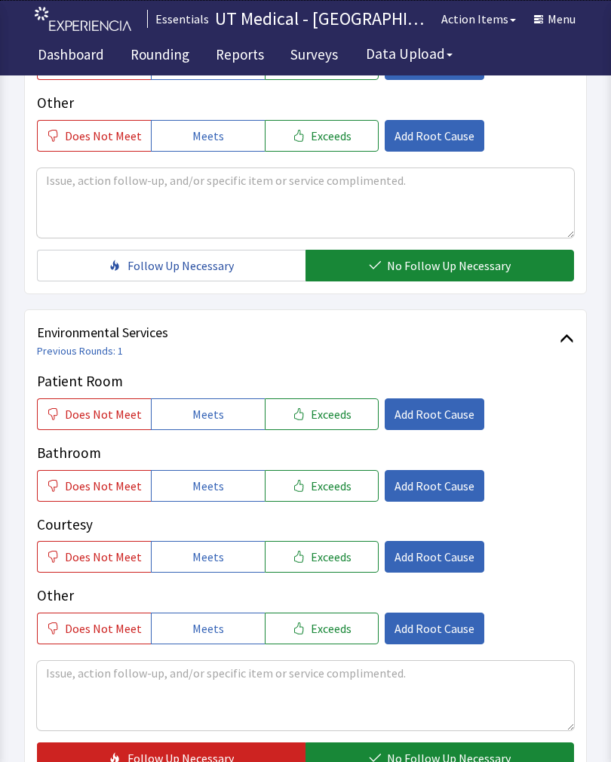
click at [327, 411] on span "Exceeds" at bounding box center [331, 414] width 41 height 18
click at [311, 480] on span "Exceeds" at bounding box center [331, 486] width 41 height 18
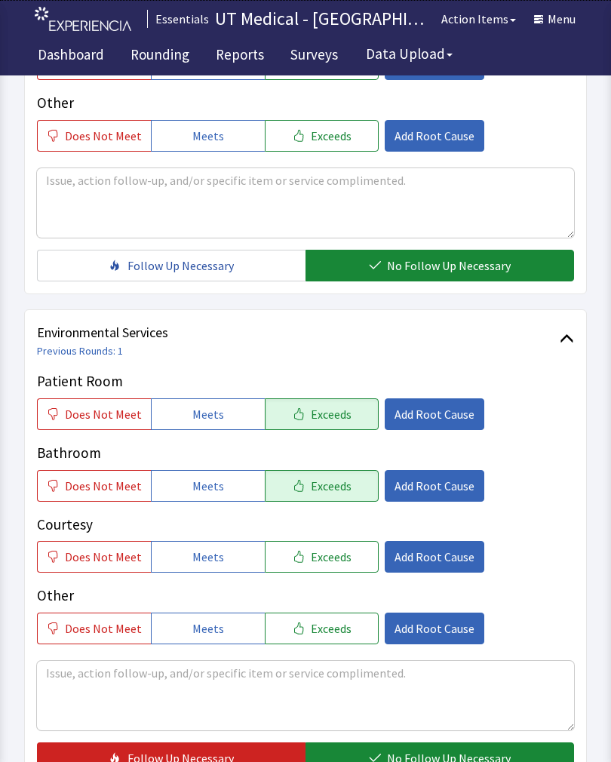
click at [311, 553] on span "Exceeds" at bounding box center [331, 557] width 41 height 18
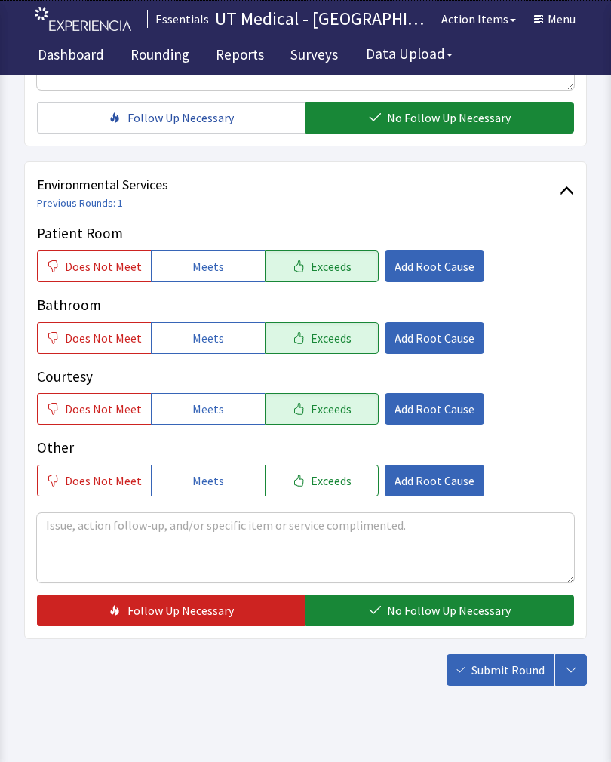
scroll to position [672, 0]
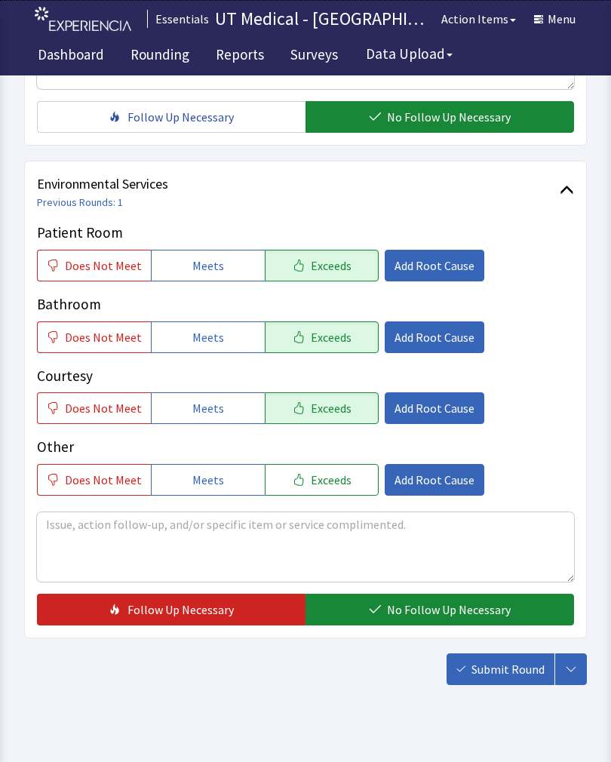
click at [423, 609] on span "No Follow Up Necessary" at bounding box center [449, 610] width 124 height 18
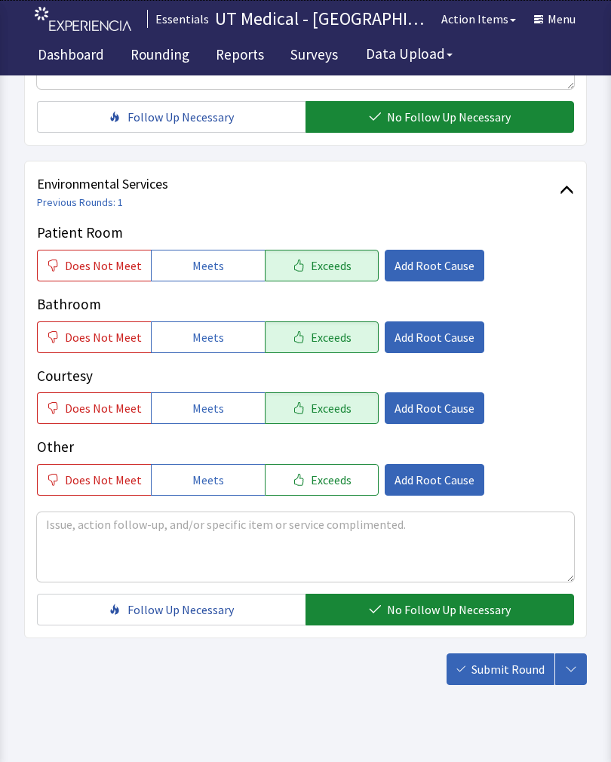
click at [506, 670] on span "Submit Round" at bounding box center [508, 669] width 73 height 18
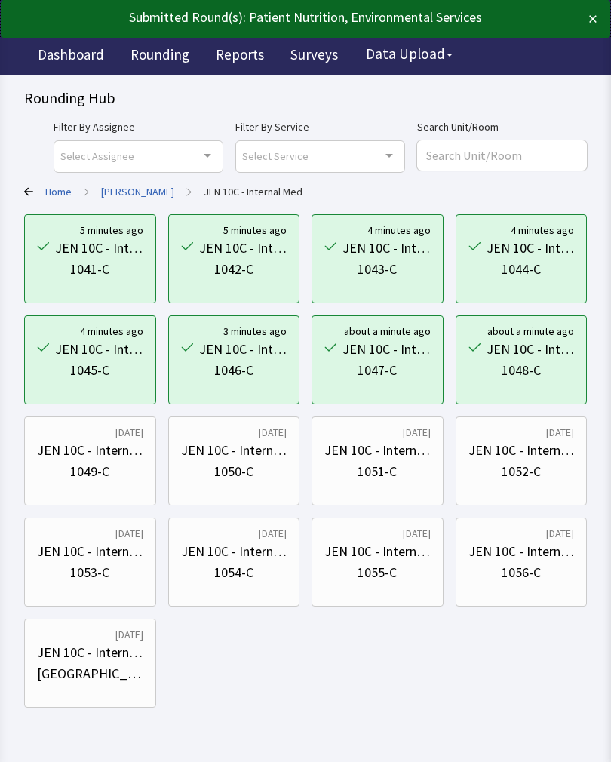
click at [96, 494] on div "JEN 10C - Internal Med 1049-C" at bounding box center [90, 461] width 106 height 72
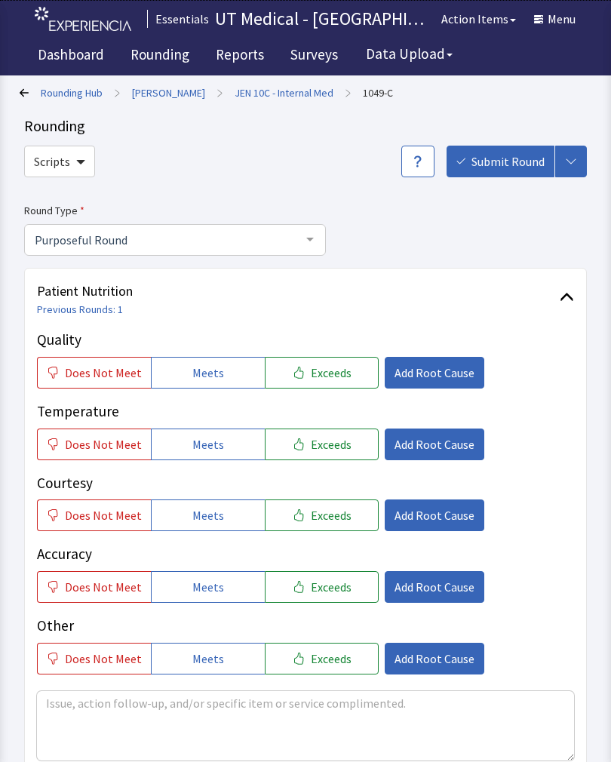
click at [326, 371] on span "Exceeds" at bounding box center [331, 373] width 41 height 18
click at [310, 457] on button "Exceeds" at bounding box center [322, 445] width 114 height 32
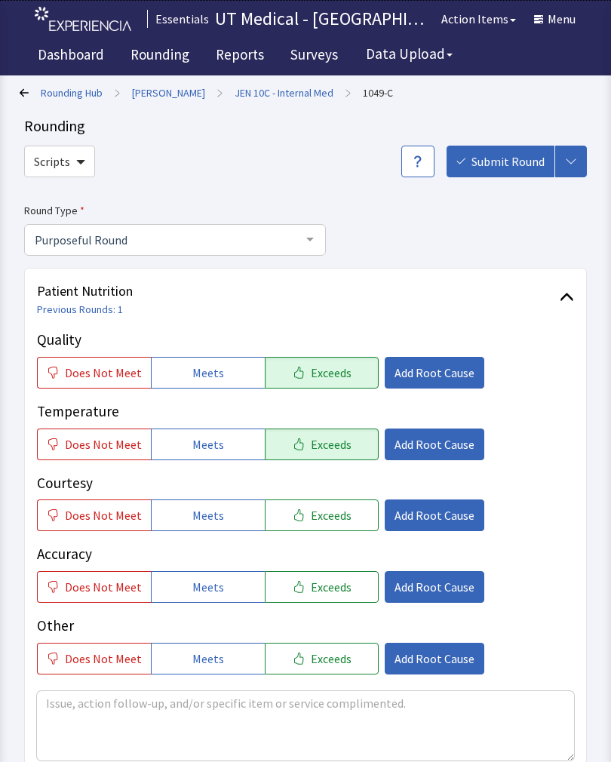
click at [310, 541] on div "Quality Does Not Meet Meets Exceeds Add Root Cause Temperature Does Not Meet Me…" at bounding box center [305, 502] width 537 height 346
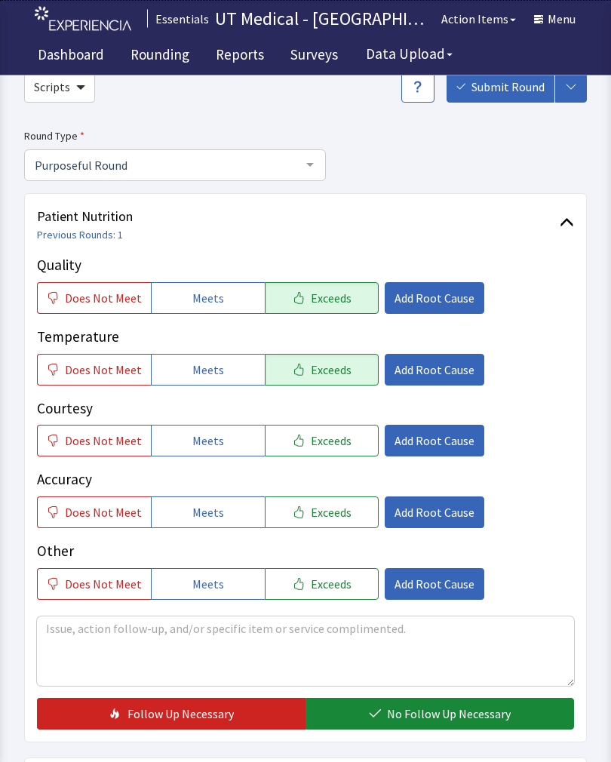
click at [332, 444] on span "Exceeds" at bounding box center [331, 441] width 41 height 18
click at [438, 712] on span "No Follow Up Necessary" at bounding box center [449, 714] width 124 height 18
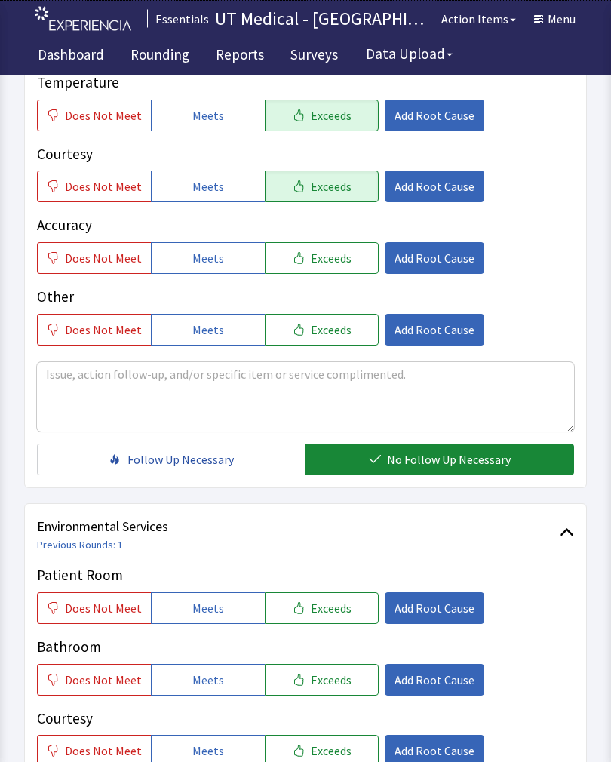
scroll to position [333, 0]
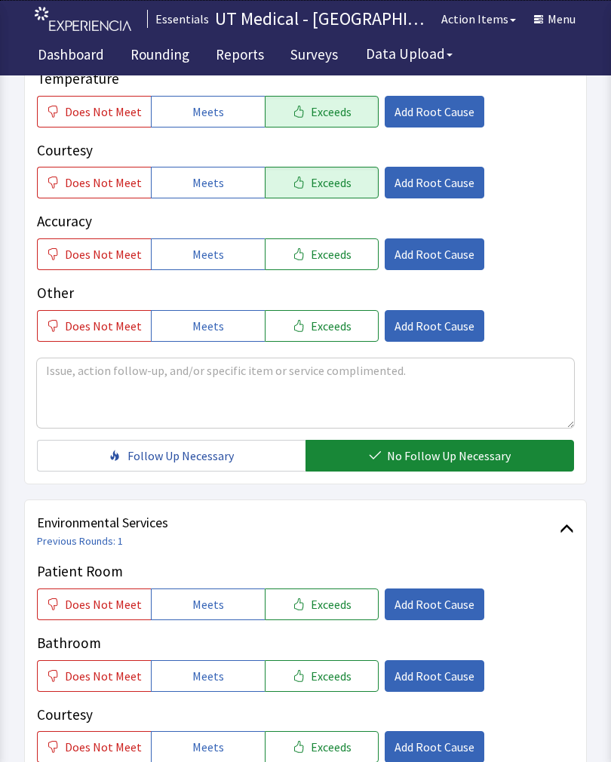
click at [330, 598] on span "Exceeds" at bounding box center [331, 604] width 41 height 18
click at [327, 677] on span "Exceeds" at bounding box center [331, 676] width 41 height 18
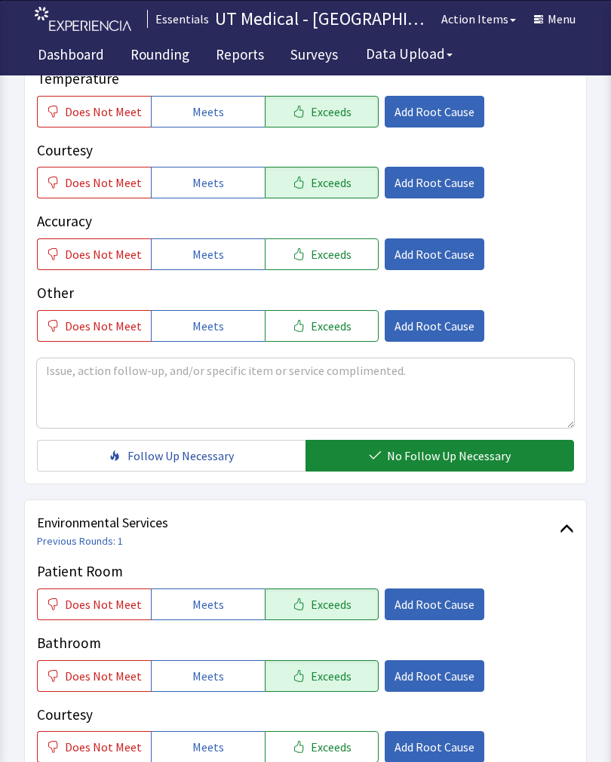
click at [329, 751] on span "Exceeds" at bounding box center [331, 747] width 41 height 18
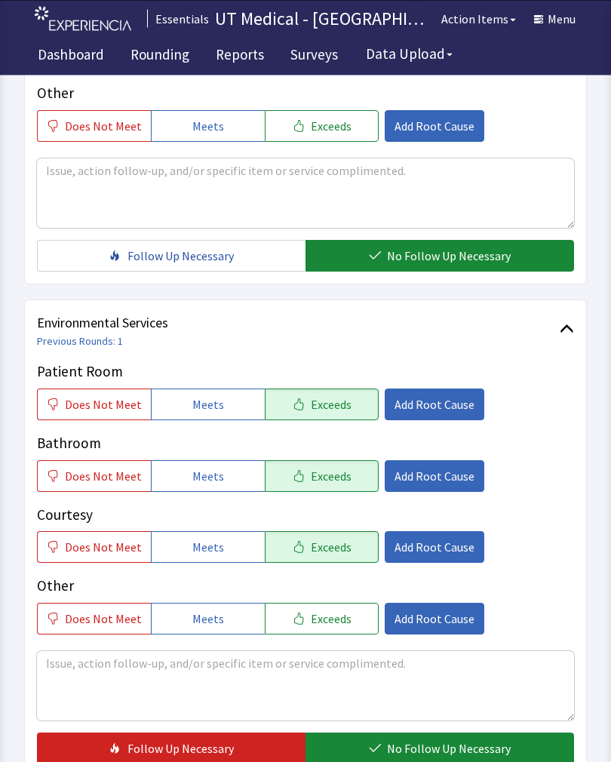
scroll to position [550, 0]
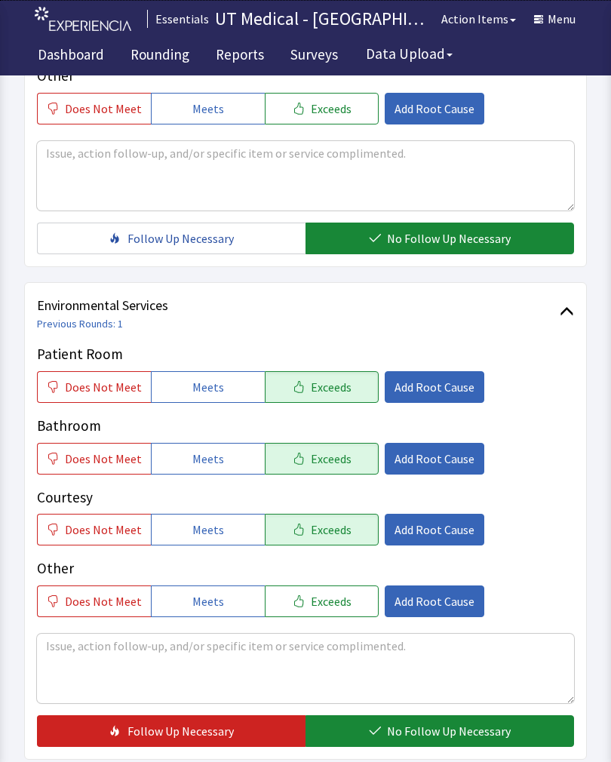
click at [438, 730] on span "No Follow Up Necessary" at bounding box center [449, 731] width 124 height 18
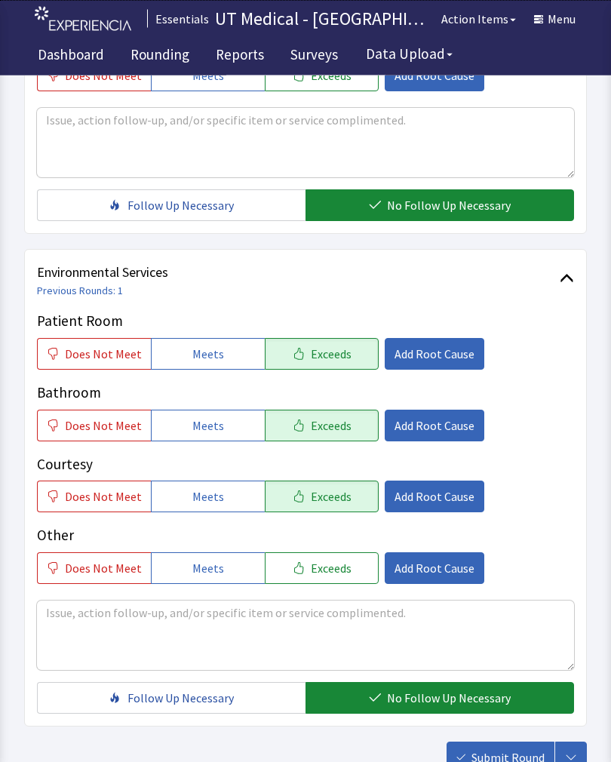
scroll to position [672, 0]
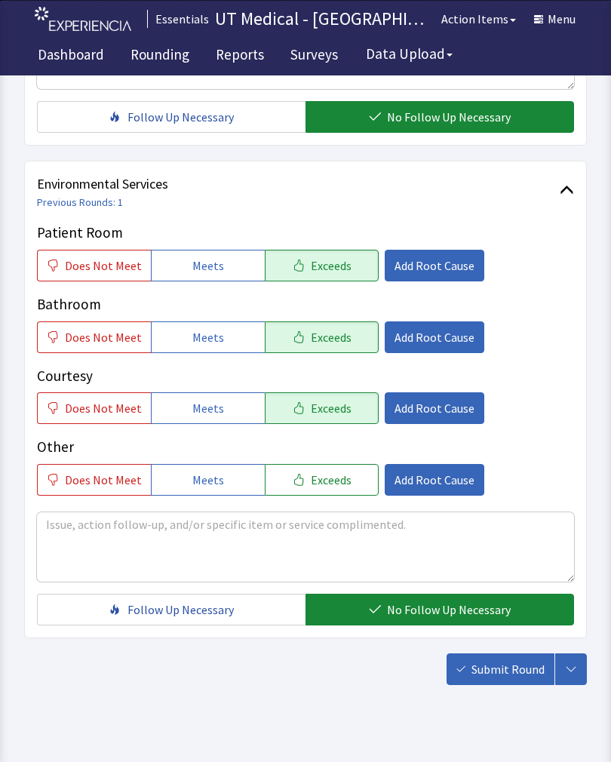
click at [511, 670] on span "Submit Round" at bounding box center [508, 669] width 73 height 18
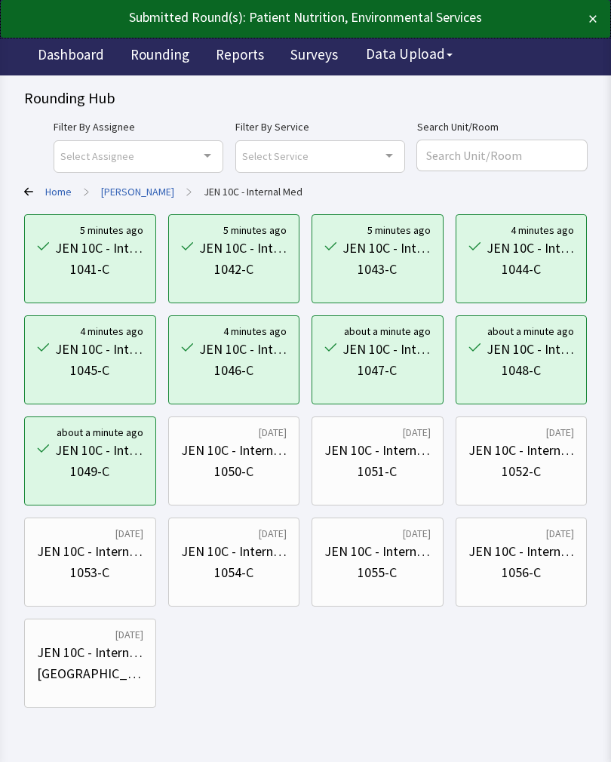
click at [236, 478] on div "1050-C" at bounding box center [233, 471] width 39 height 21
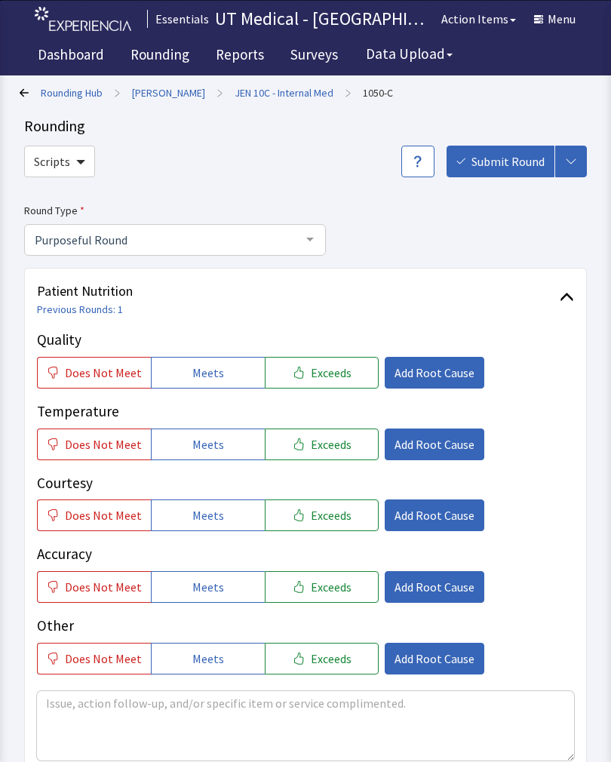
click at [332, 358] on button "Exceeds" at bounding box center [322, 373] width 114 height 32
click at [312, 444] on span "Exceeds" at bounding box center [331, 444] width 41 height 18
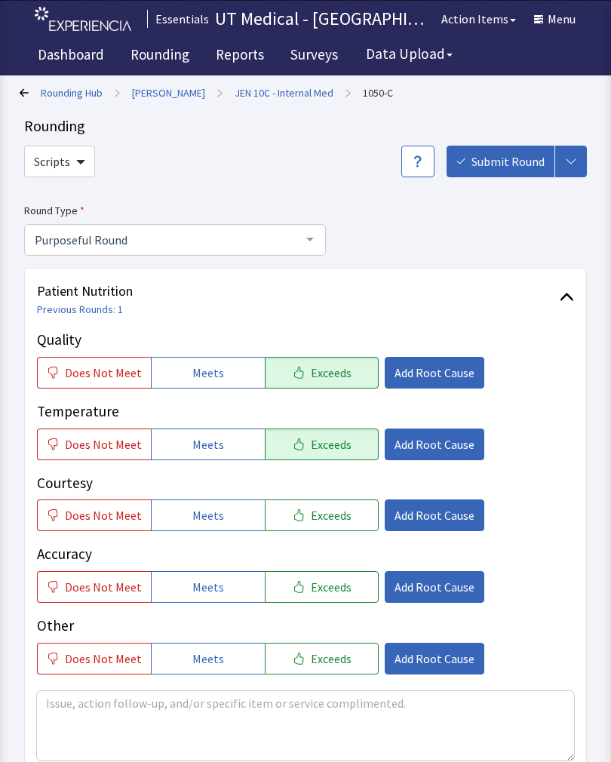
click at [306, 500] on button "Exceeds" at bounding box center [322, 516] width 114 height 32
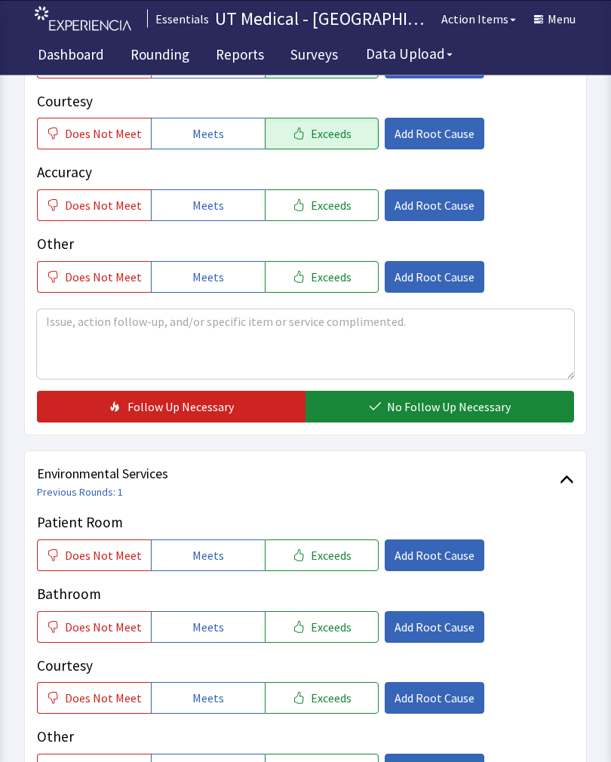
scroll to position [382, 0]
click at [433, 400] on span "No Follow Up Necessary" at bounding box center [449, 407] width 124 height 18
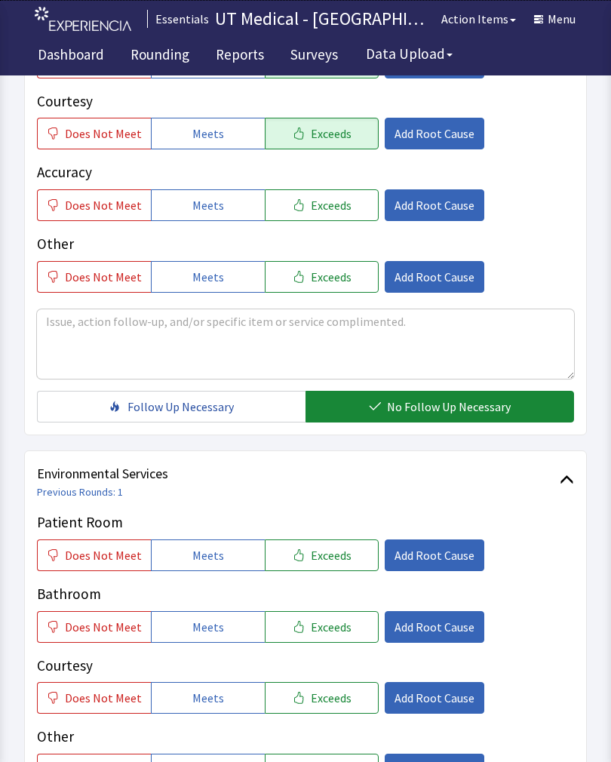
click at [333, 551] on span "Exceeds" at bounding box center [331, 555] width 41 height 18
click at [321, 634] on span "Exceeds" at bounding box center [331, 627] width 41 height 18
click at [321, 706] on button "Exceeds" at bounding box center [322, 698] width 114 height 32
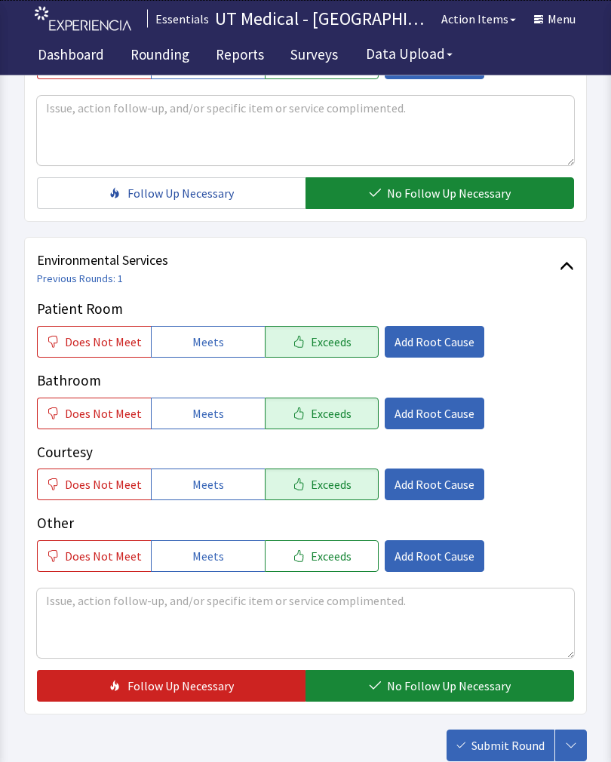
scroll to position [604, 0]
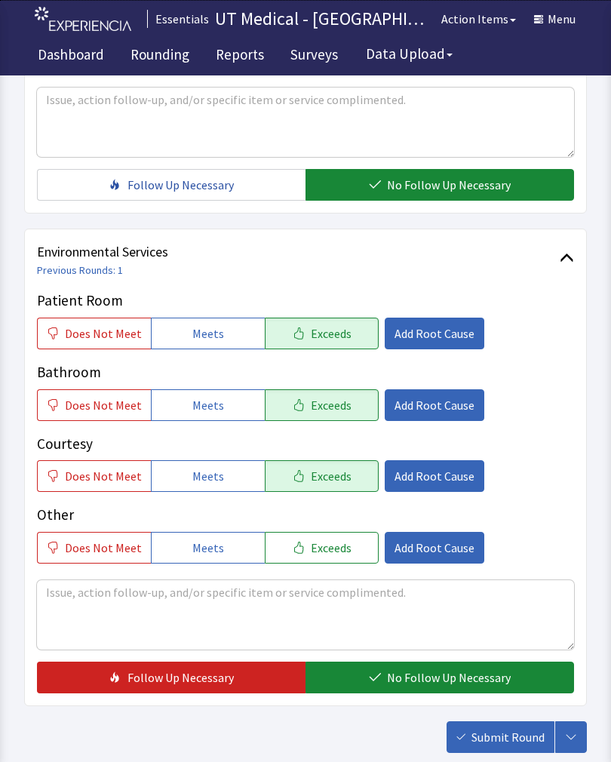
click at [410, 678] on span "No Follow Up Necessary" at bounding box center [449, 678] width 124 height 18
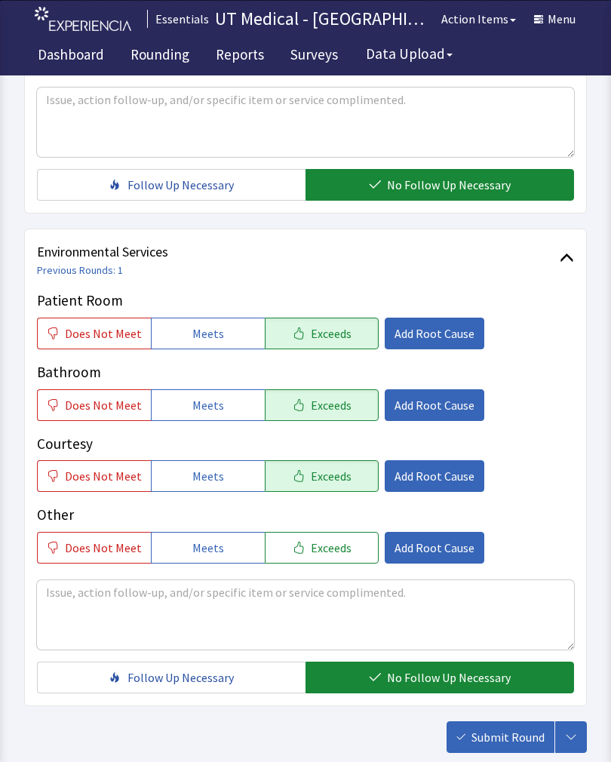
click at [491, 741] on span "Submit Round" at bounding box center [508, 737] width 73 height 18
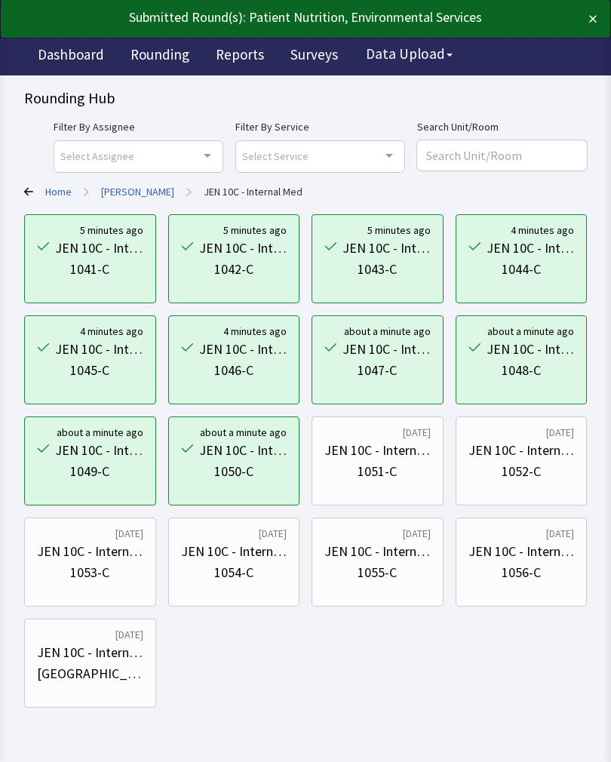
click at [382, 458] on div "JEN 10C - Internal Med" at bounding box center [378, 450] width 106 height 21
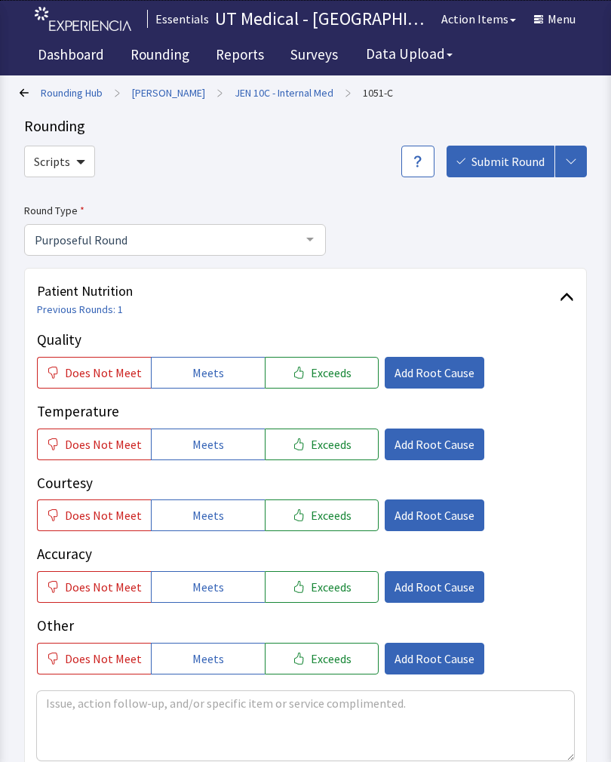
click at [344, 374] on button "Exceeds" at bounding box center [322, 373] width 114 height 32
click at [312, 446] on span "Exceeds" at bounding box center [331, 444] width 41 height 18
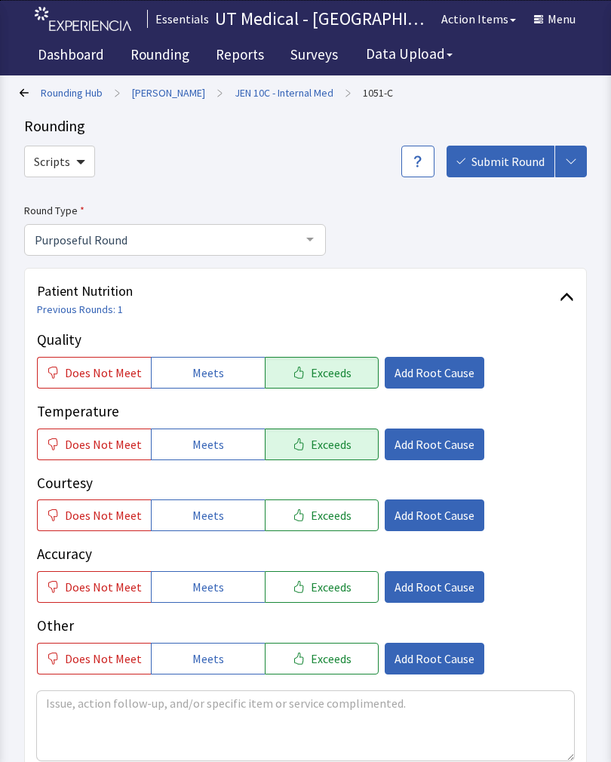
click at [311, 518] on span "Exceeds" at bounding box center [331, 515] width 41 height 18
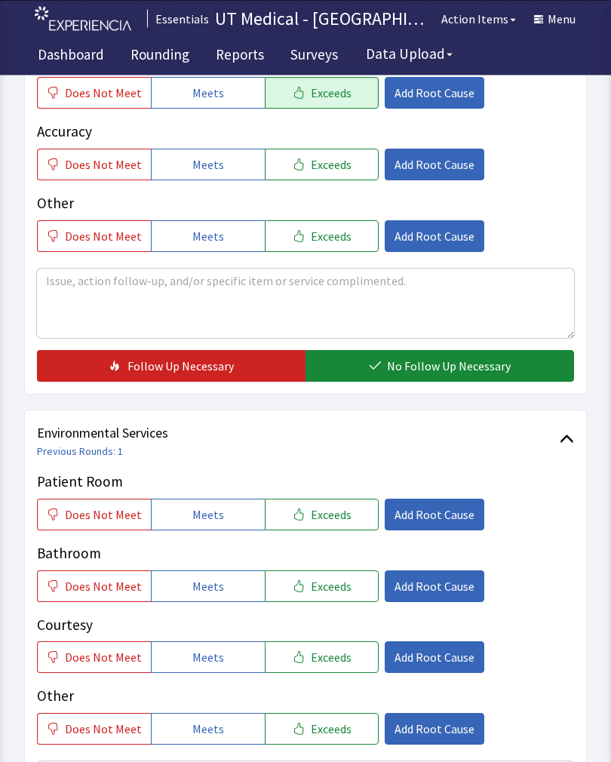
scroll to position [423, 0]
click at [444, 358] on span "No Follow Up Necessary" at bounding box center [449, 366] width 124 height 18
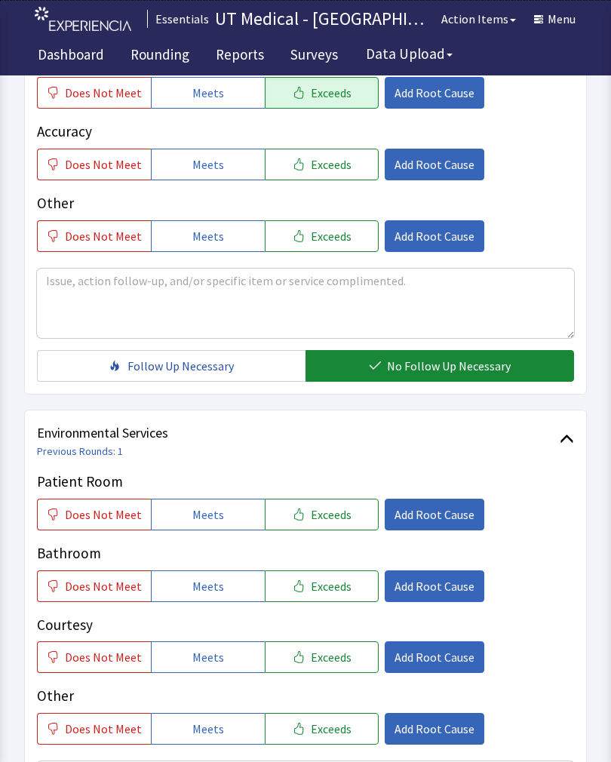
click at [332, 511] on span "Exceeds" at bounding box center [331, 515] width 41 height 18
click at [312, 596] on button "Exceeds" at bounding box center [322, 587] width 114 height 32
click at [327, 671] on button "Exceeds" at bounding box center [322, 657] width 114 height 32
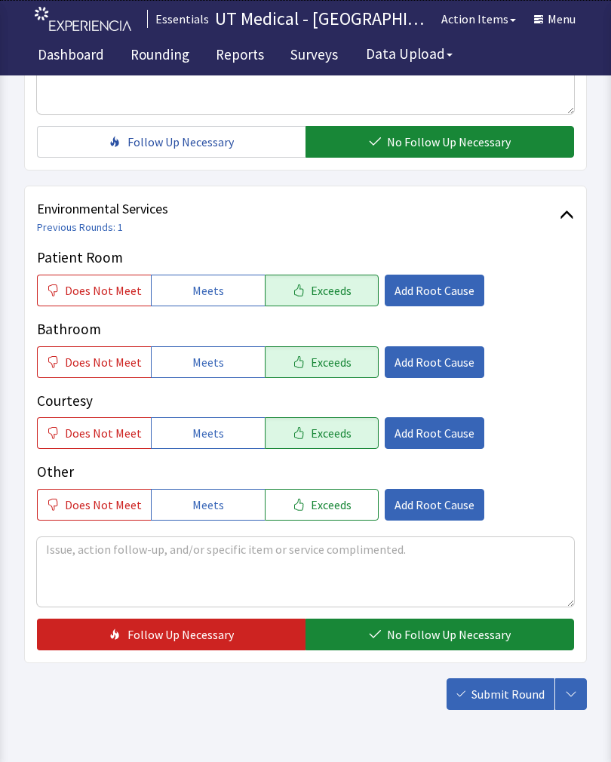
scroll to position [672, 0]
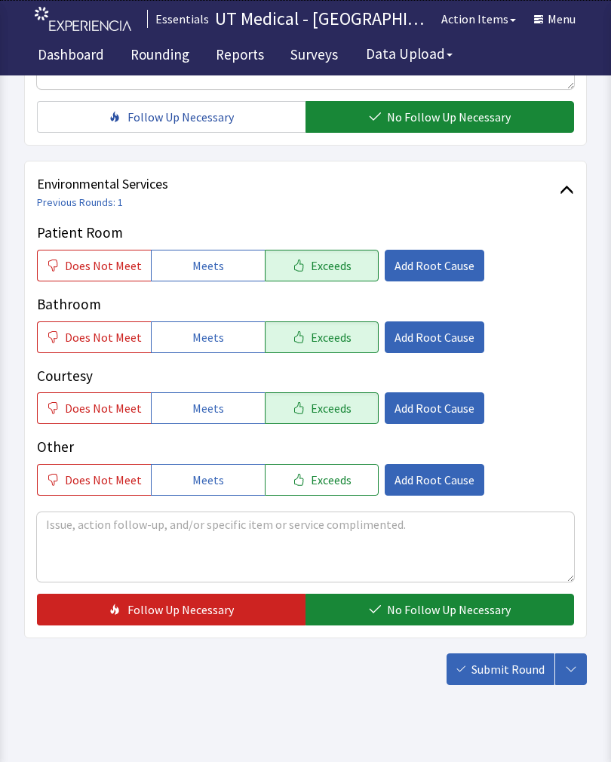
click at [438, 607] on span "No Follow Up Necessary" at bounding box center [449, 610] width 124 height 18
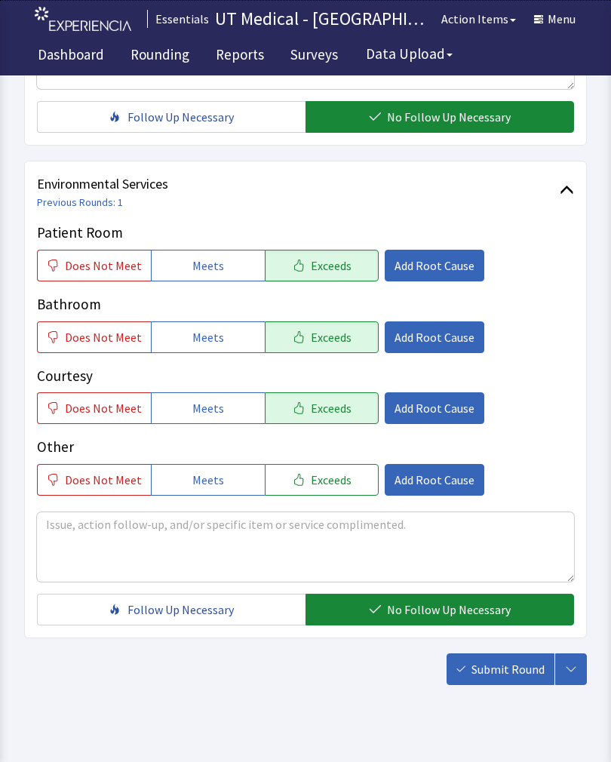
click at [496, 669] on span "Submit Round" at bounding box center [508, 669] width 73 height 18
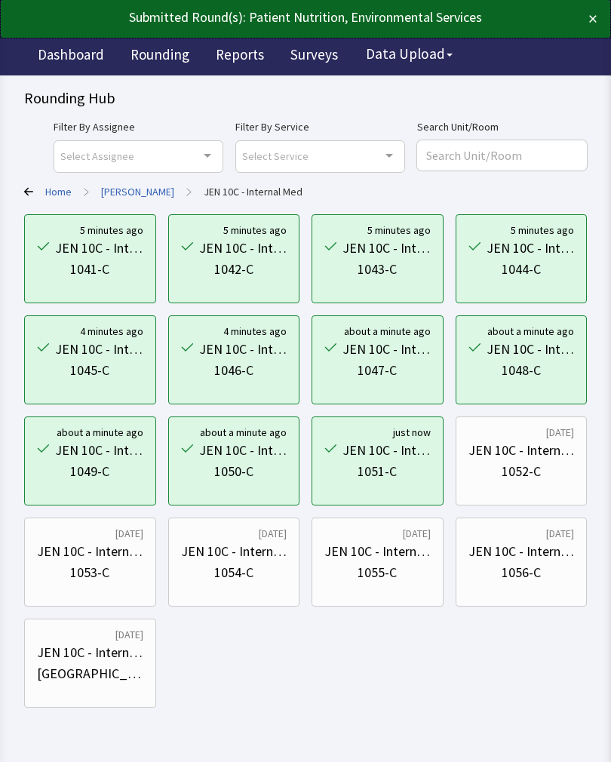
click at [531, 463] on div "1052-C" at bounding box center [521, 471] width 39 height 21
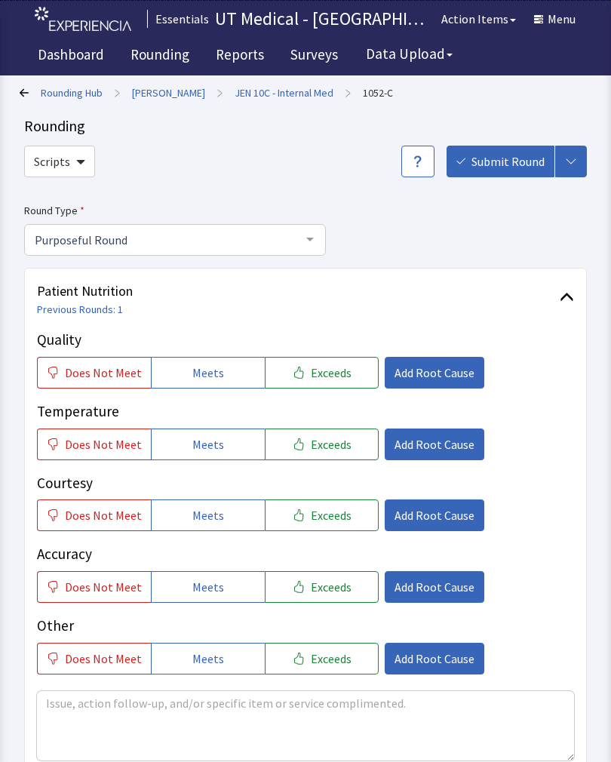
click at [337, 369] on span "Exceeds" at bounding box center [331, 373] width 41 height 18
click at [309, 458] on button "Exceeds" at bounding box center [322, 445] width 114 height 32
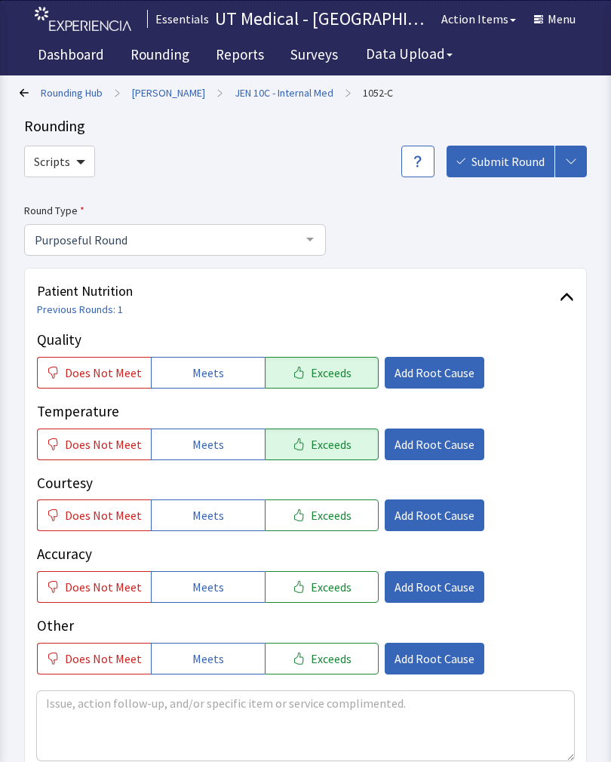
click at [306, 524] on button "Exceeds" at bounding box center [322, 516] width 114 height 32
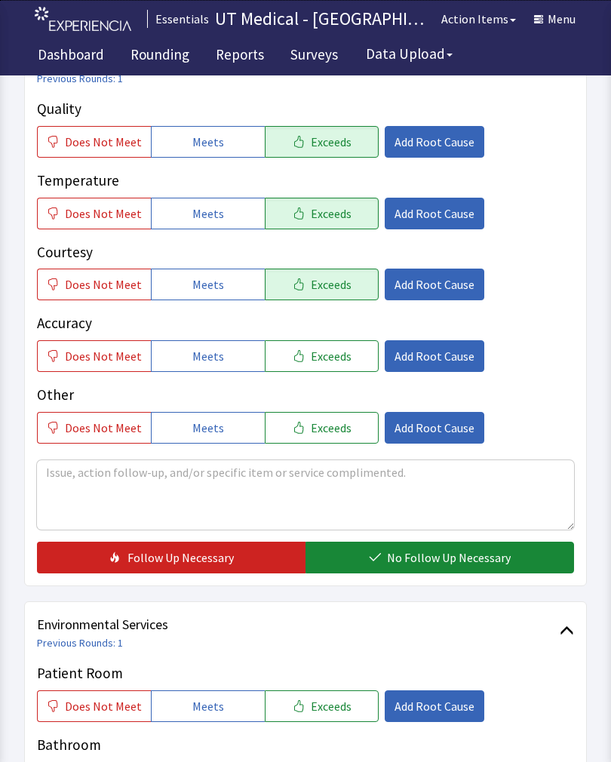
click at [421, 555] on span "No Follow Up Necessary" at bounding box center [449, 558] width 124 height 18
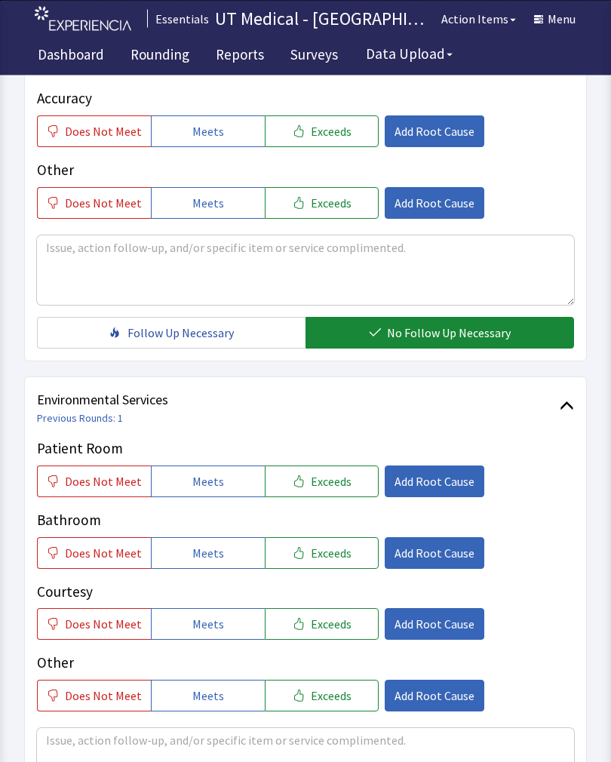
scroll to position [456, 0]
click at [343, 469] on button "Exceeds" at bounding box center [322, 482] width 114 height 32
click at [329, 632] on button "Exceeds" at bounding box center [322, 624] width 114 height 32
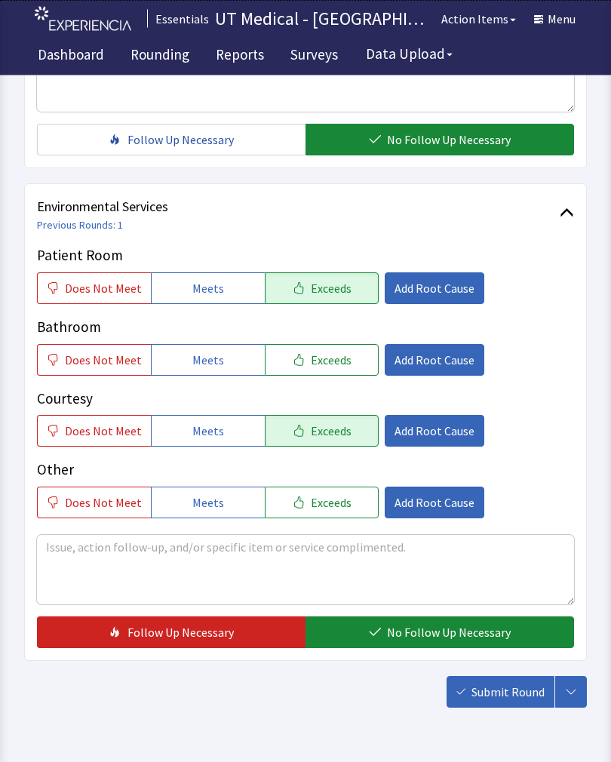
click at [330, 358] on span "Exceeds" at bounding box center [331, 361] width 41 height 18
click at [421, 634] on span "No Follow Up Necessary" at bounding box center [449, 632] width 124 height 18
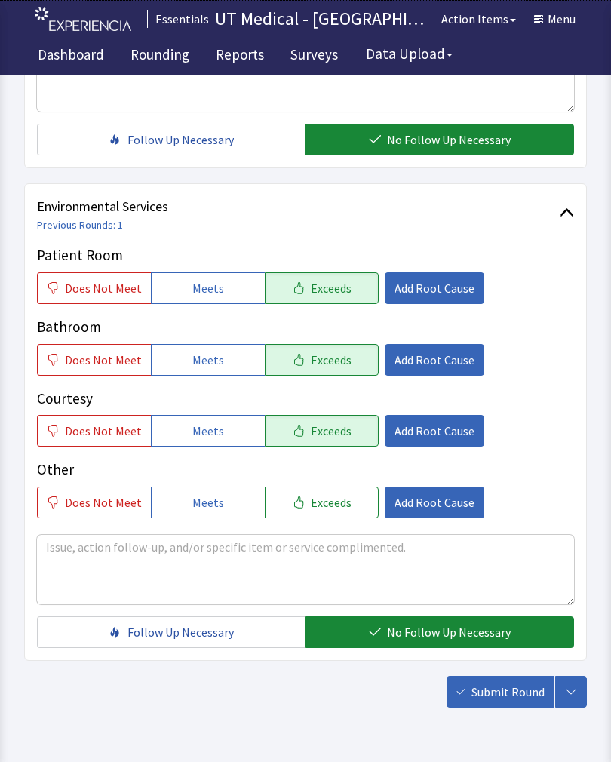
click at [503, 698] on span "Submit Round" at bounding box center [508, 692] width 73 height 18
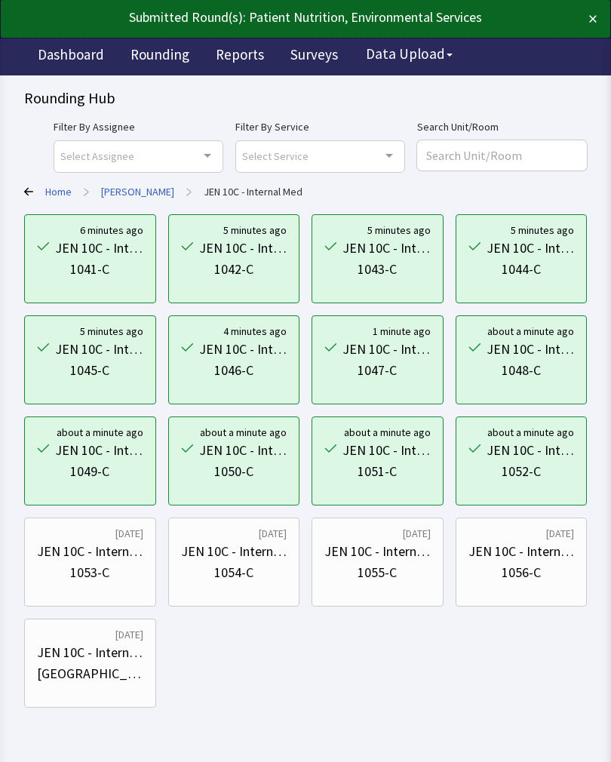
click at [86, 580] on div "1053-C" at bounding box center [89, 572] width 39 height 21
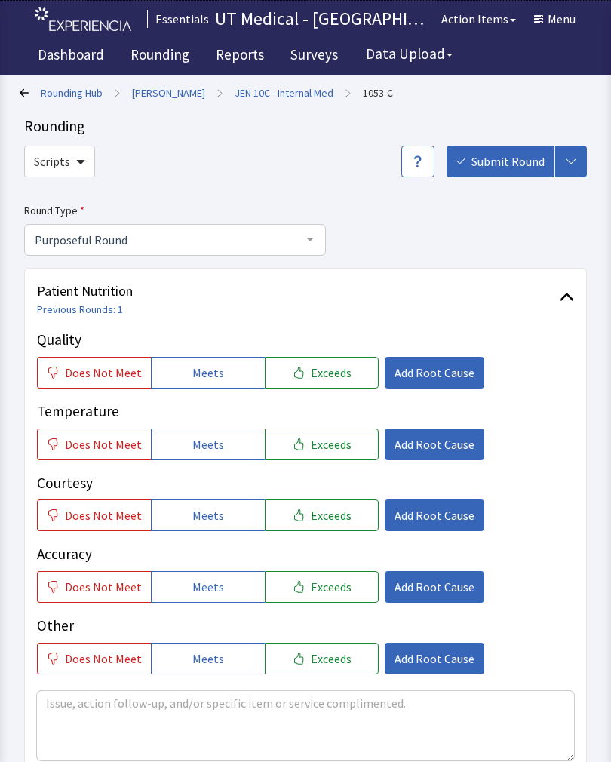
click at [106, 572] on button "Does Not Meet" at bounding box center [94, 587] width 114 height 32
click at [317, 377] on span "Exceeds" at bounding box center [331, 373] width 41 height 18
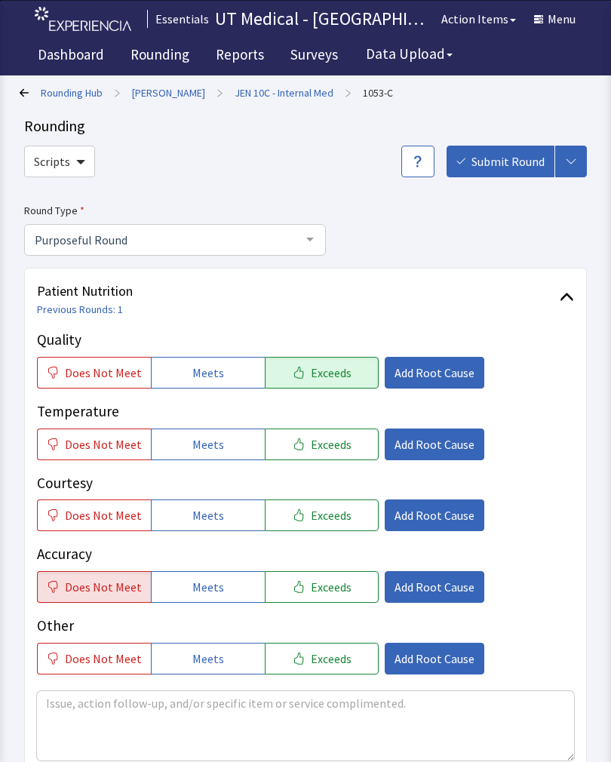
click at [325, 441] on span "Exceeds" at bounding box center [331, 444] width 41 height 18
click at [314, 521] on span "Exceeds" at bounding box center [331, 515] width 41 height 18
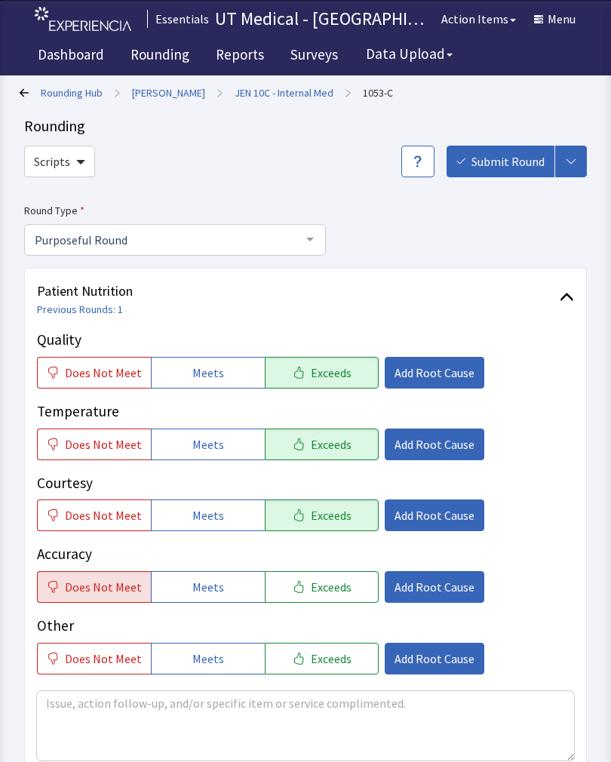
click at [414, 586] on span "Add Root Cause" at bounding box center [435, 587] width 80 height 18
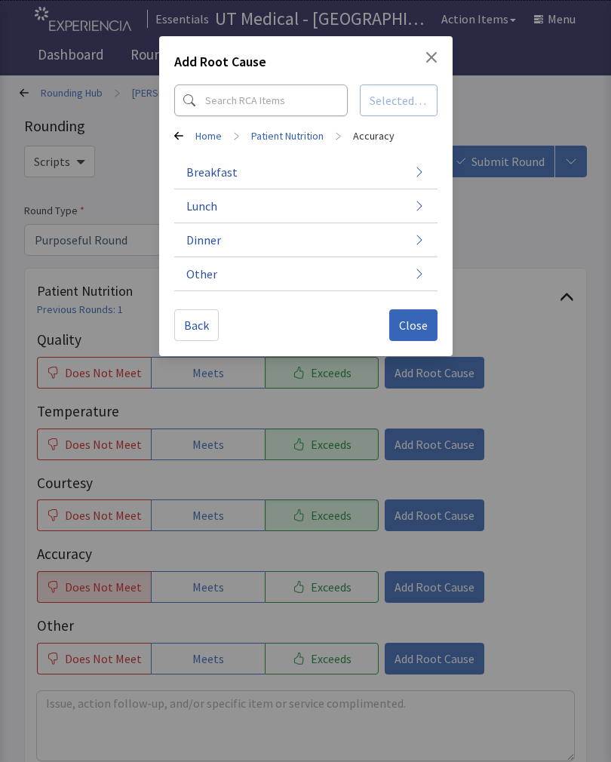
click at [423, 326] on span "Close" at bounding box center [413, 325] width 29 height 18
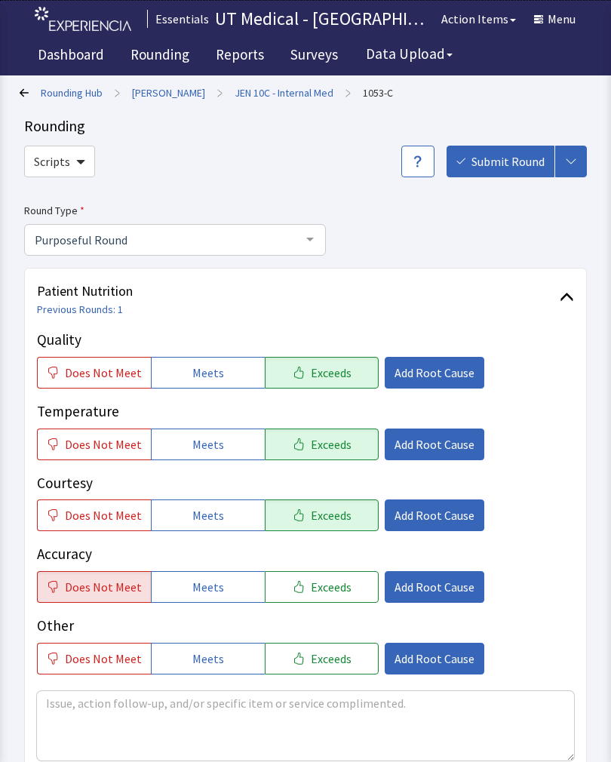
click at [332, 592] on span "Exceeds" at bounding box center [331, 587] width 41 height 18
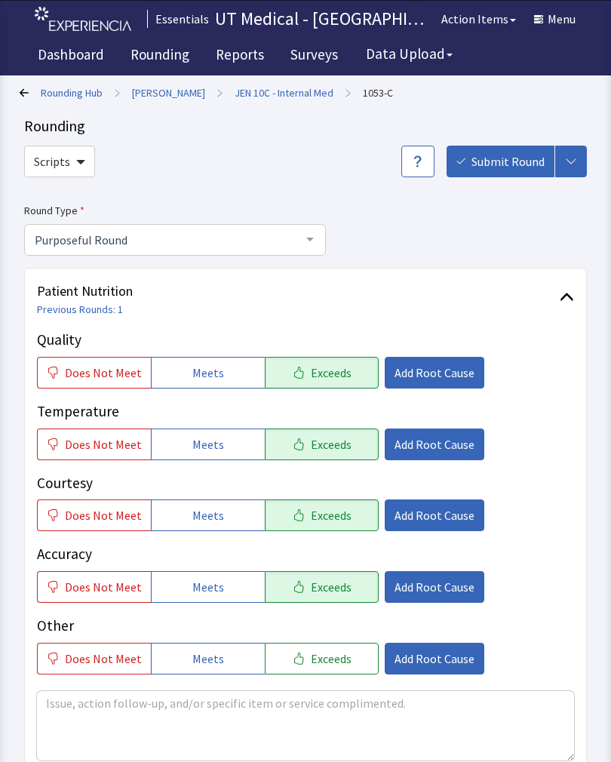
click at [340, 584] on span "Exceeds" at bounding box center [331, 587] width 41 height 18
click at [425, 595] on button "Add Root Cause" at bounding box center [435, 587] width 100 height 32
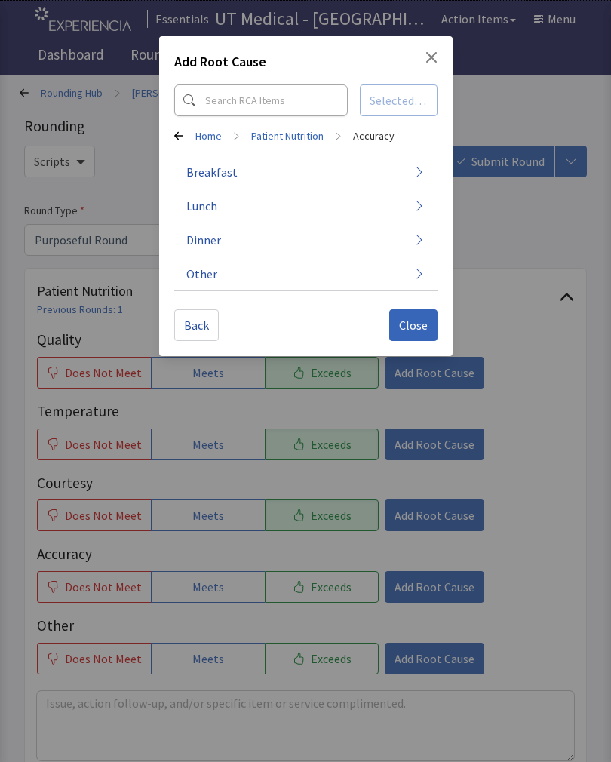
click at [407, 324] on span "Close" at bounding box center [413, 325] width 29 height 18
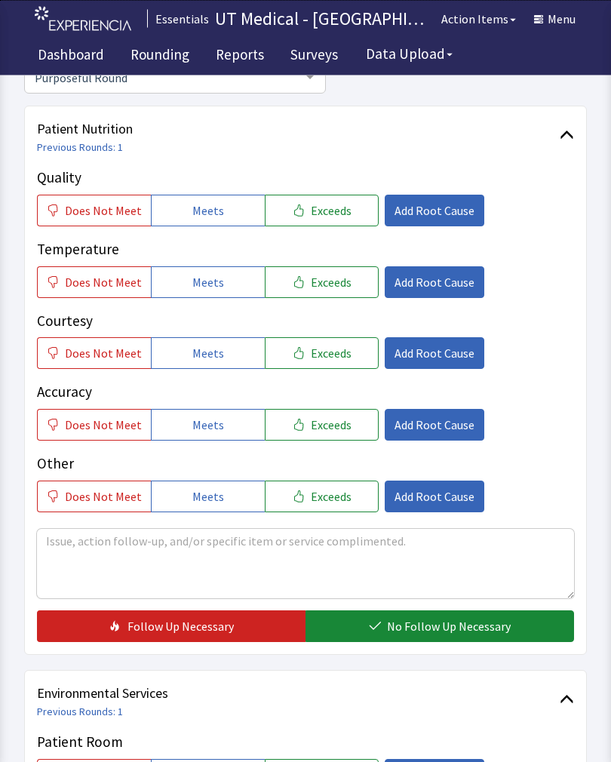
scroll to position [163, 0]
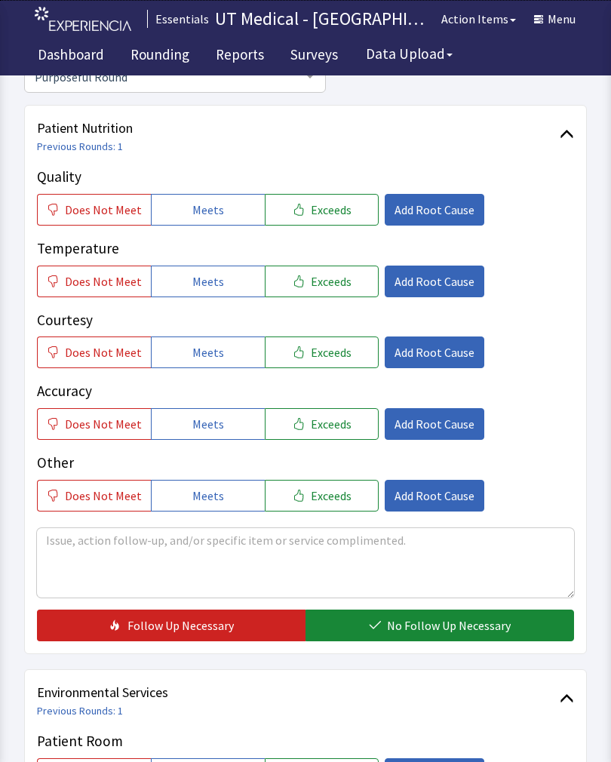
click at [329, 198] on button "Exceeds" at bounding box center [322, 210] width 114 height 32
click at [325, 272] on span "Exceeds" at bounding box center [331, 281] width 41 height 18
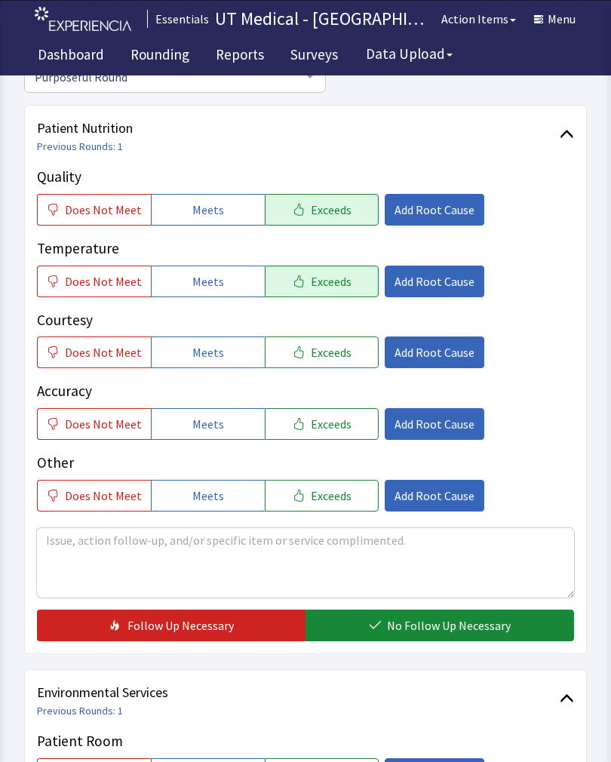
click at [325, 360] on button "Exceeds" at bounding box center [322, 353] width 114 height 32
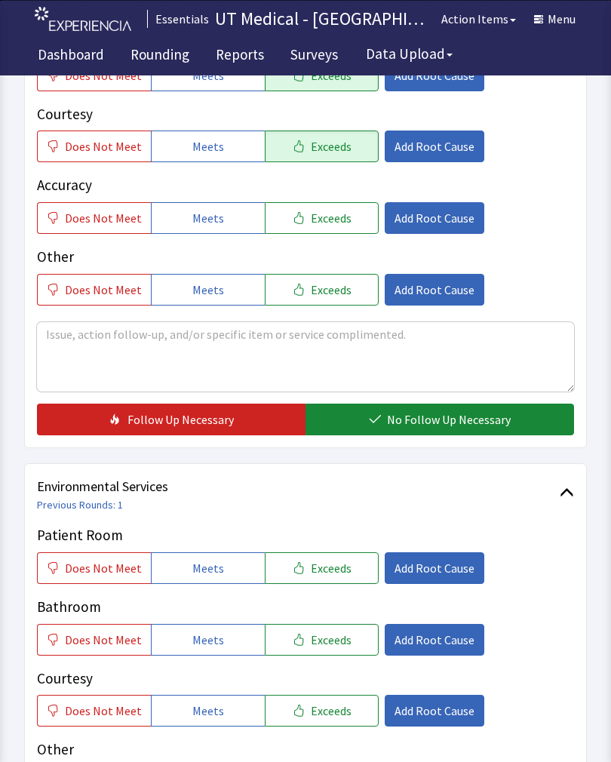
click at [437, 417] on span "No Follow Up Necessary" at bounding box center [449, 420] width 124 height 18
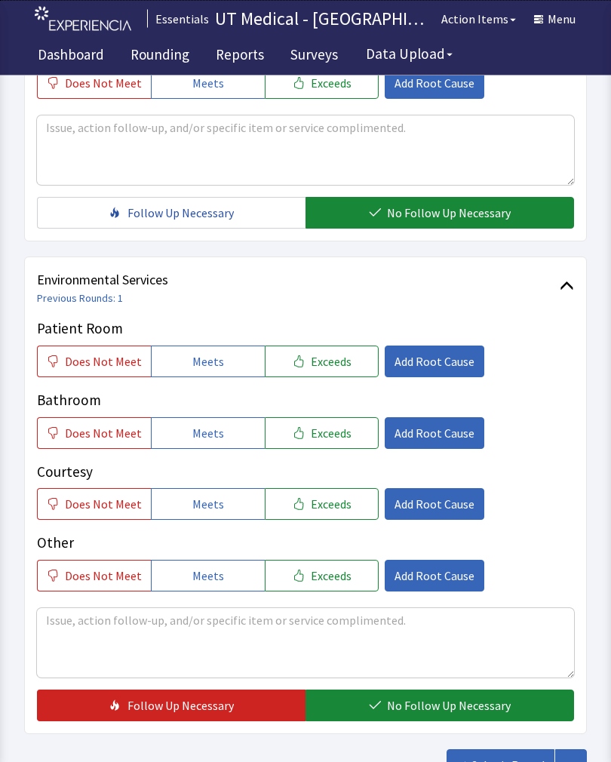
click at [324, 355] on span "Exceeds" at bounding box center [331, 362] width 41 height 18
click at [300, 445] on button "Exceeds" at bounding box center [322, 433] width 114 height 32
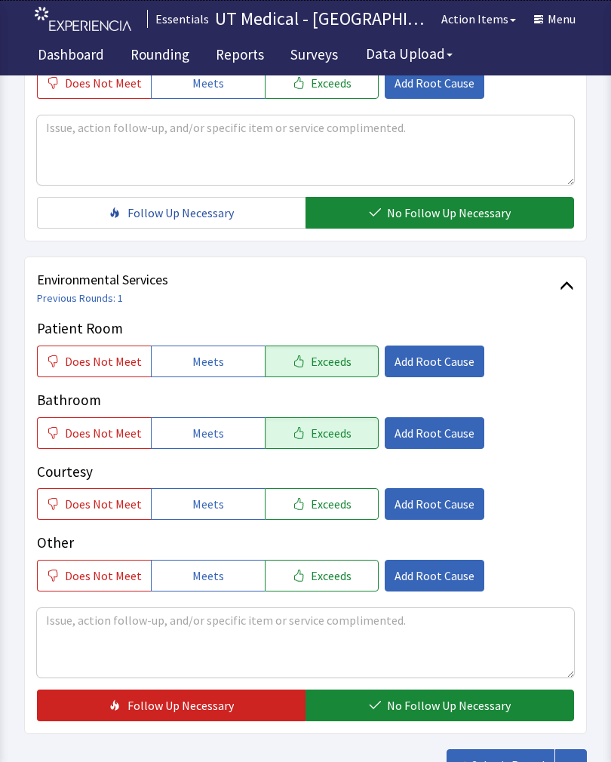
click at [308, 512] on button "Exceeds" at bounding box center [322, 504] width 114 height 32
click at [433, 696] on button "No Follow Up Necessary" at bounding box center [440, 706] width 269 height 32
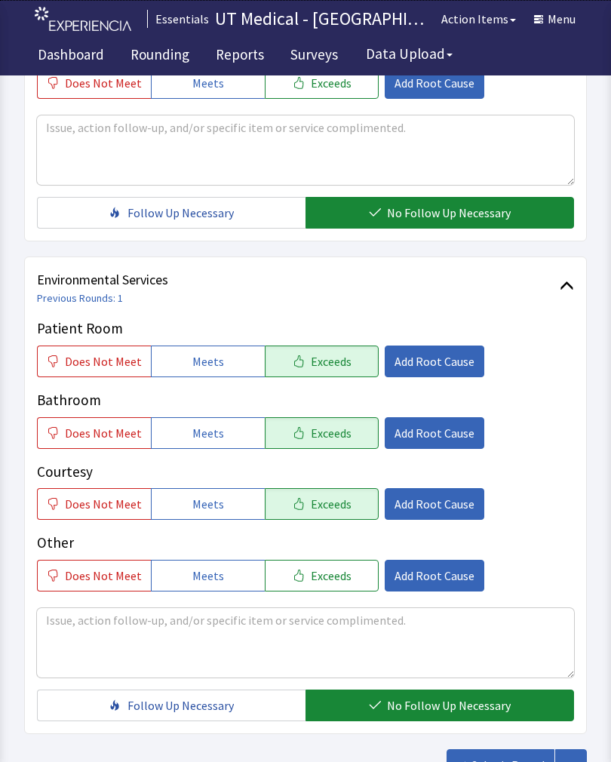
scroll to position [672, 0]
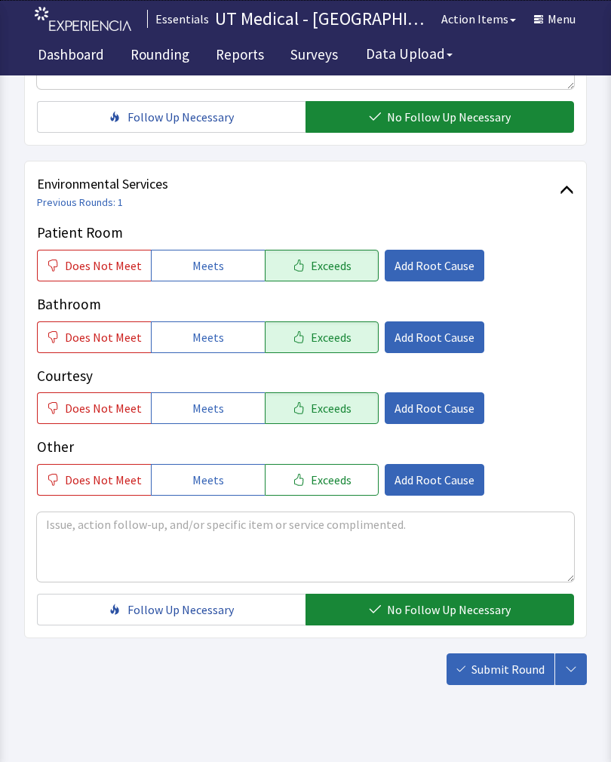
click at [506, 669] on span "Submit Round" at bounding box center [508, 669] width 73 height 18
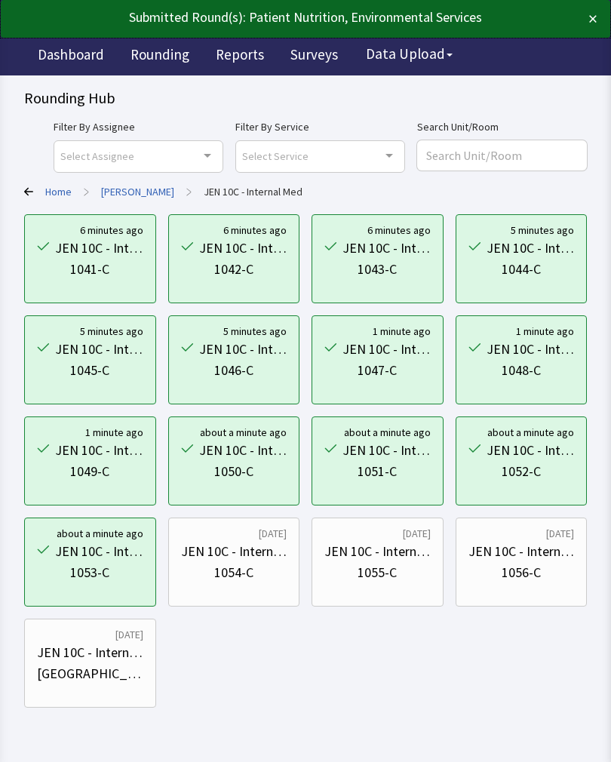
click at [235, 581] on div "1054-C" at bounding box center [233, 572] width 39 height 21
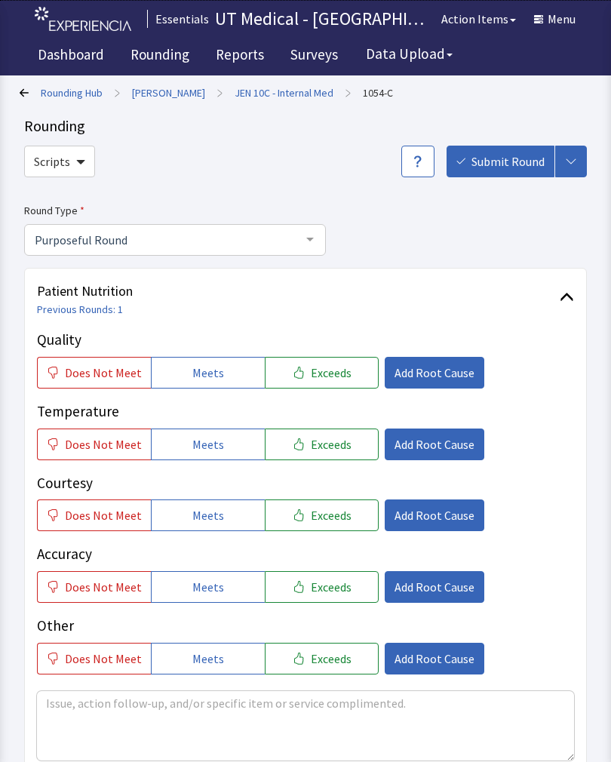
click at [342, 371] on button "Exceeds" at bounding box center [322, 373] width 114 height 32
click at [314, 458] on button "Exceeds" at bounding box center [322, 445] width 114 height 32
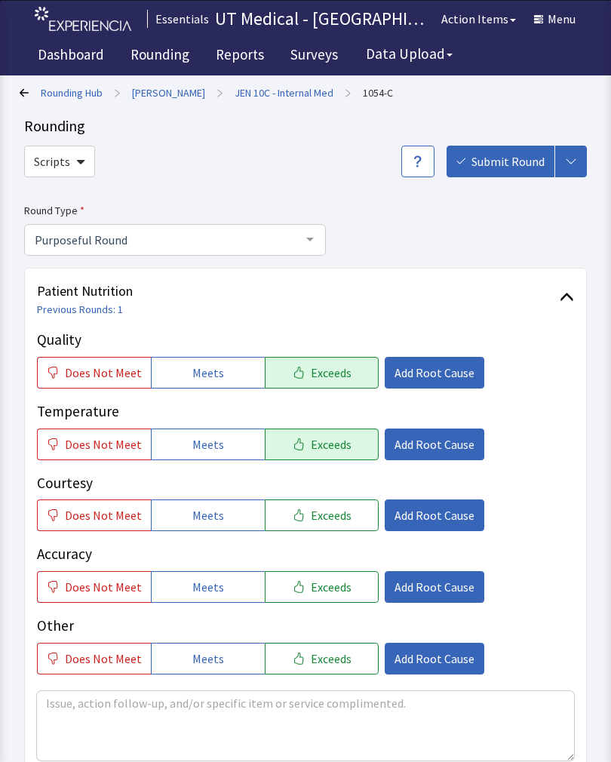
click at [319, 518] on span "Exceeds" at bounding box center [331, 515] width 41 height 18
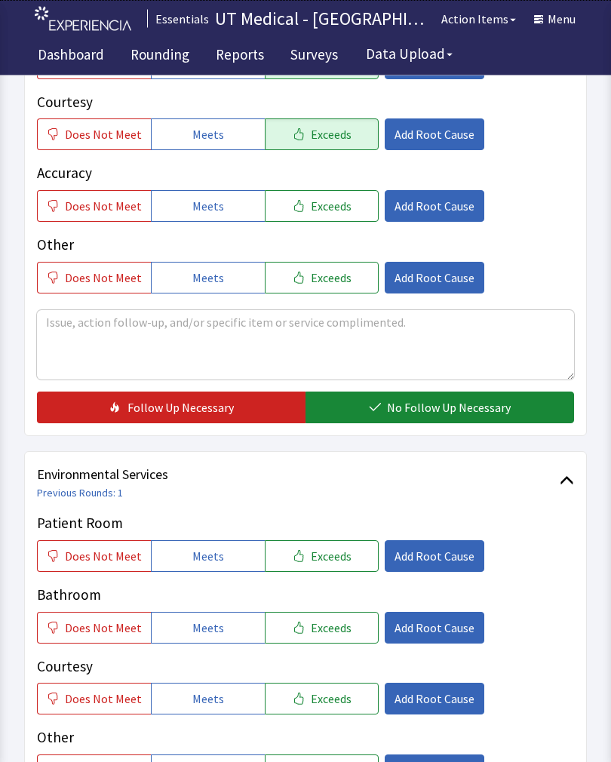
click at [450, 401] on span "No Follow Up Necessary" at bounding box center [449, 408] width 124 height 18
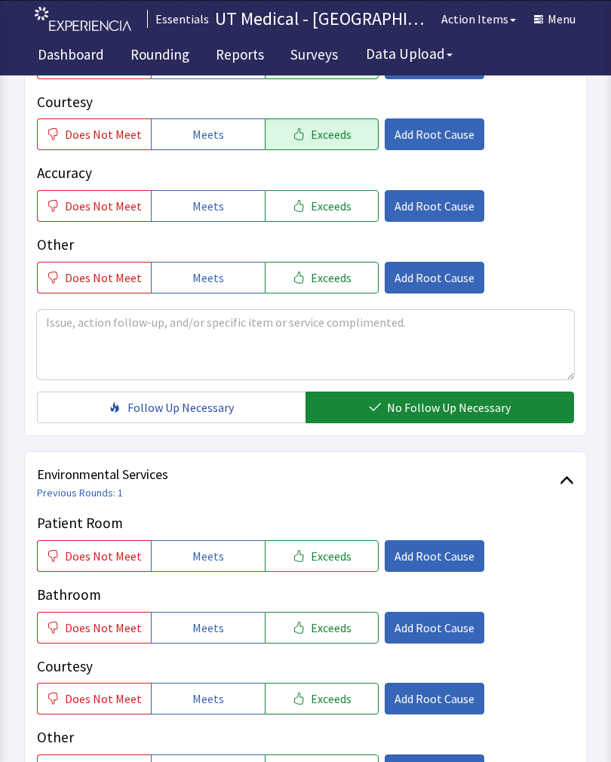
click at [322, 559] on span "Exceeds" at bounding box center [331, 556] width 41 height 18
click at [311, 633] on span "Exceeds" at bounding box center [331, 628] width 41 height 18
click at [318, 706] on button "Exceeds" at bounding box center [322, 699] width 114 height 32
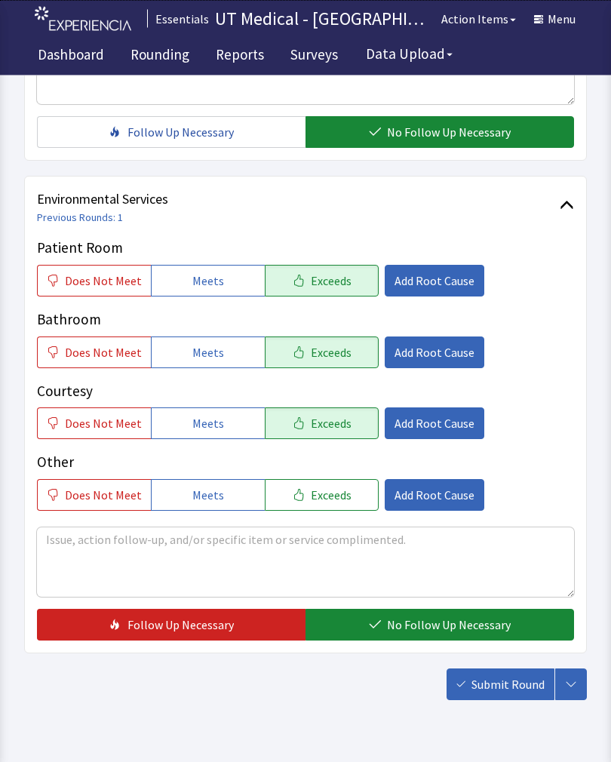
scroll to position [672, 0]
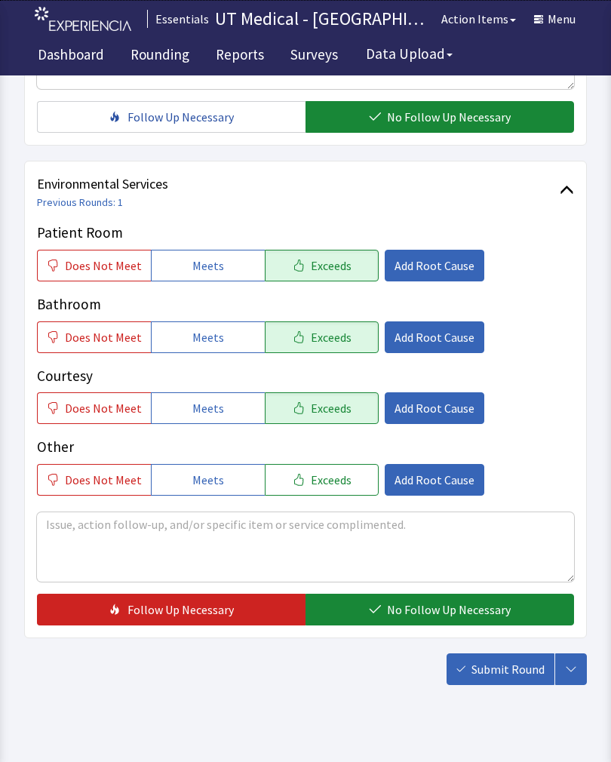
click at [398, 611] on span "No Follow Up Necessary" at bounding box center [449, 610] width 124 height 18
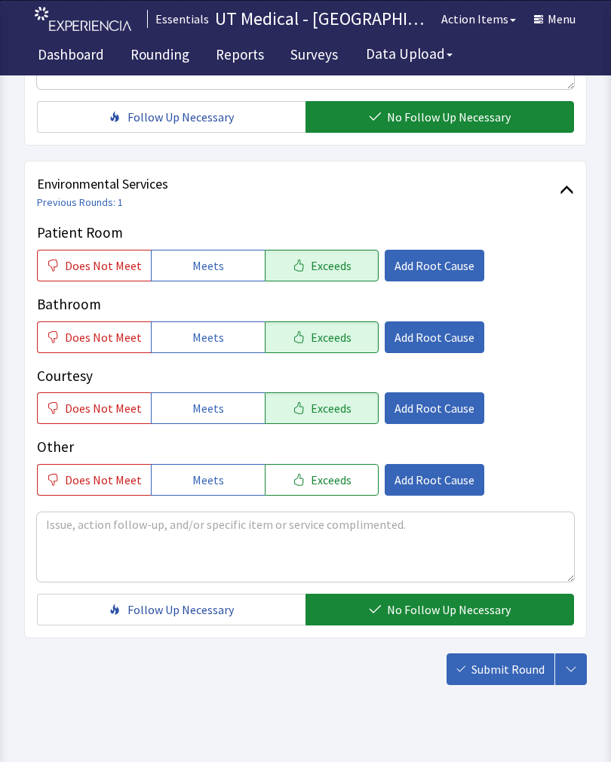
click at [497, 684] on button "Submit Round" at bounding box center [501, 670] width 108 height 32
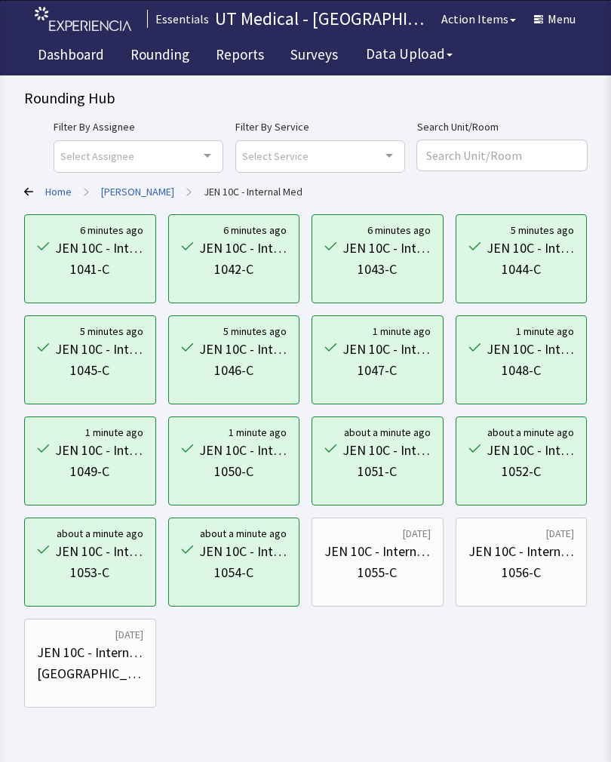
click at [378, 549] on div "JEN 10C - Internal Med" at bounding box center [378, 551] width 106 height 21
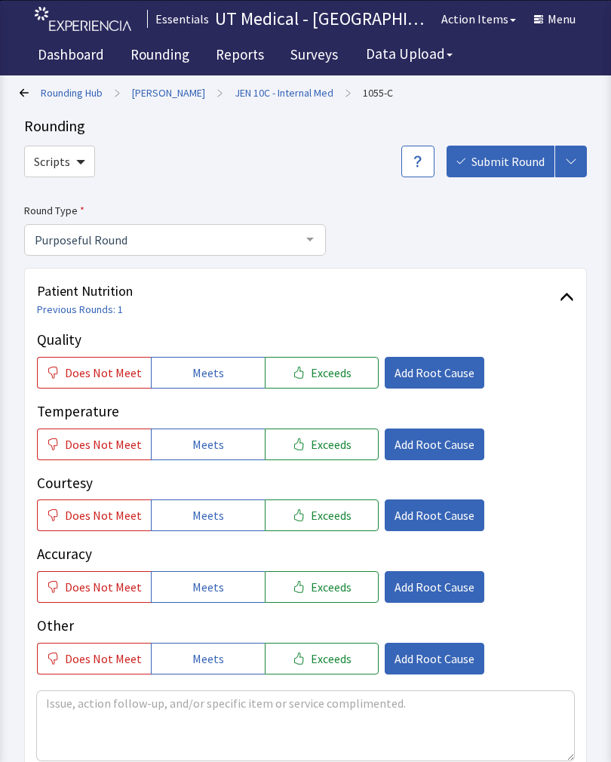
click at [328, 368] on span "Exceeds" at bounding box center [331, 373] width 41 height 18
click at [304, 457] on button "Exceeds" at bounding box center [322, 445] width 114 height 32
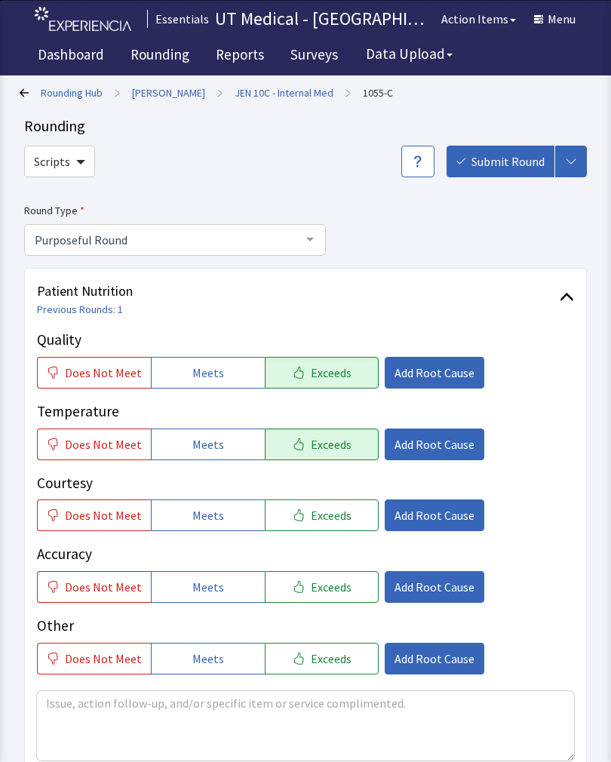
click at [296, 527] on button "Exceeds" at bounding box center [322, 516] width 114 height 32
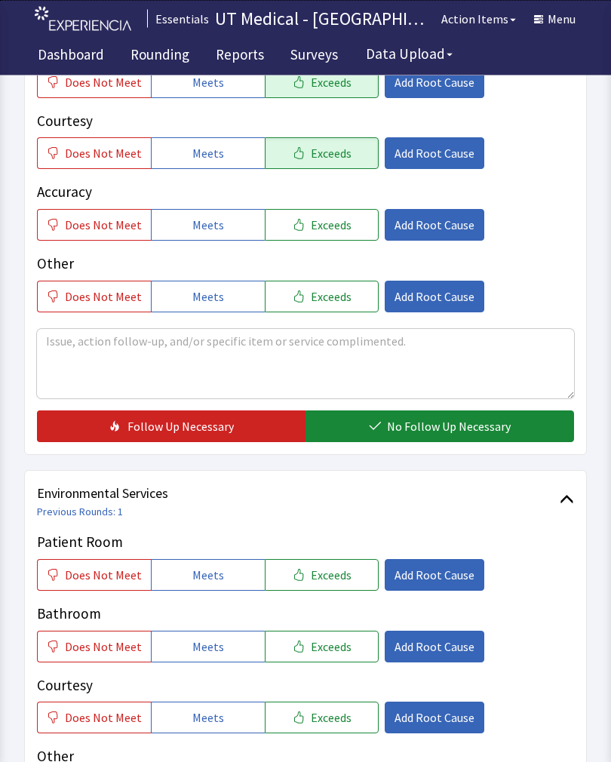
click at [433, 419] on span "No Follow Up Necessary" at bounding box center [449, 427] width 124 height 18
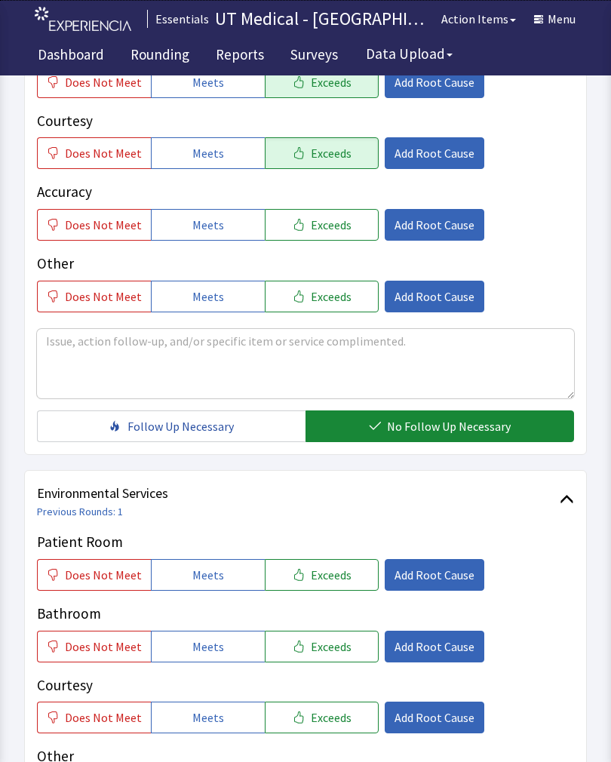
click at [326, 569] on span "Exceeds" at bounding box center [331, 575] width 41 height 18
click at [311, 638] on span "Exceeds" at bounding box center [331, 647] width 41 height 18
click at [311, 713] on span "Exceeds" at bounding box center [331, 718] width 41 height 18
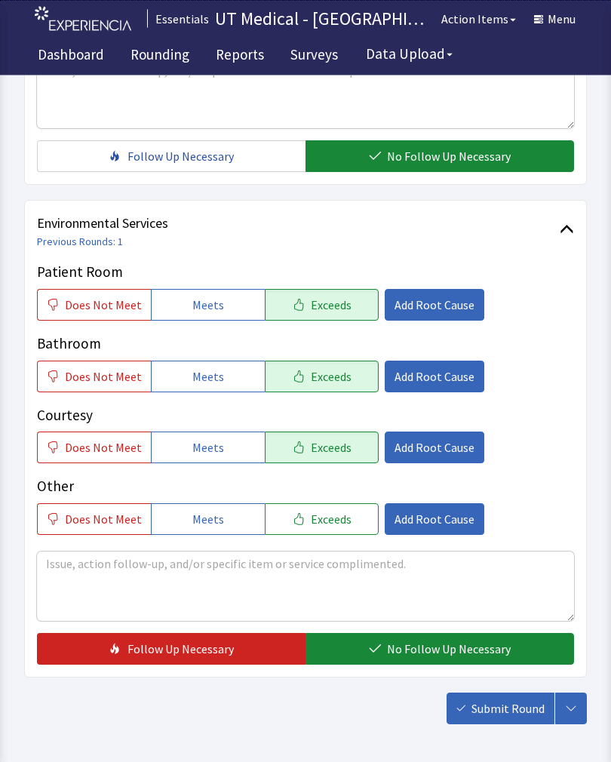
click at [376, 653] on icon "button" at bounding box center [375, 650] width 12 height 12
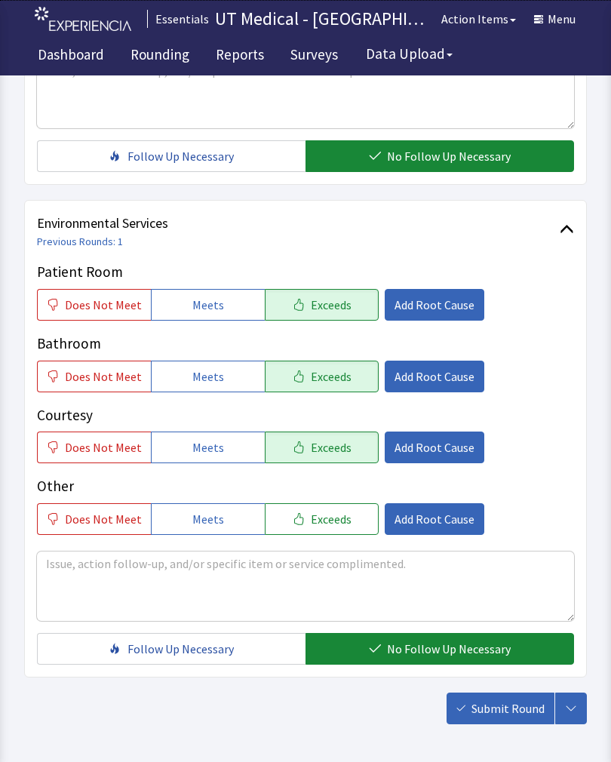
click at [490, 715] on span "Submit Round" at bounding box center [508, 709] width 73 height 18
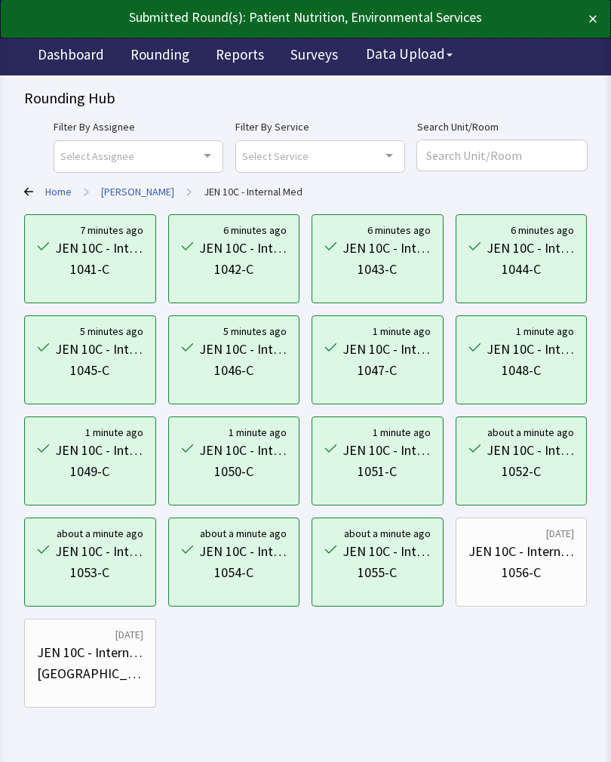
click at [528, 557] on div "JEN 10C - Internal Med" at bounding box center [522, 551] width 106 height 21
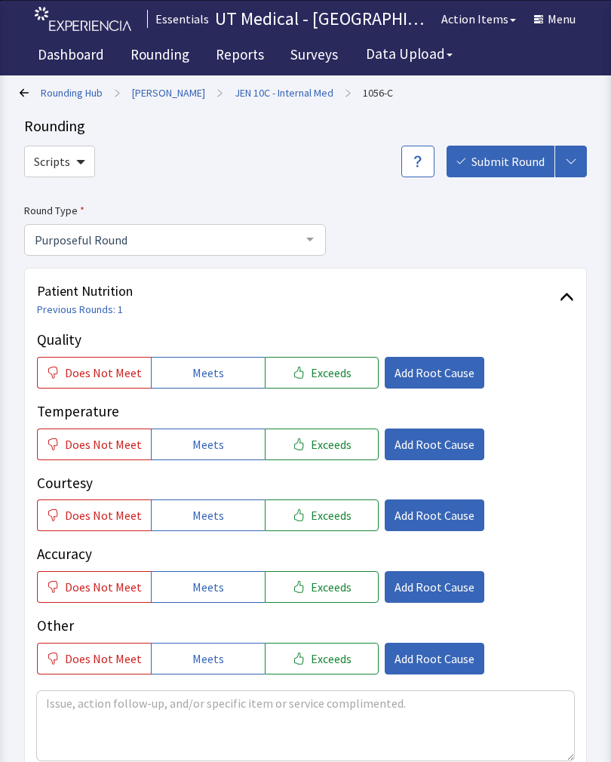
click at [341, 371] on button "Exceeds" at bounding box center [322, 373] width 114 height 32
click at [319, 457] on button "Exceeds" at bounding box center [322, 445] width 114 height 32
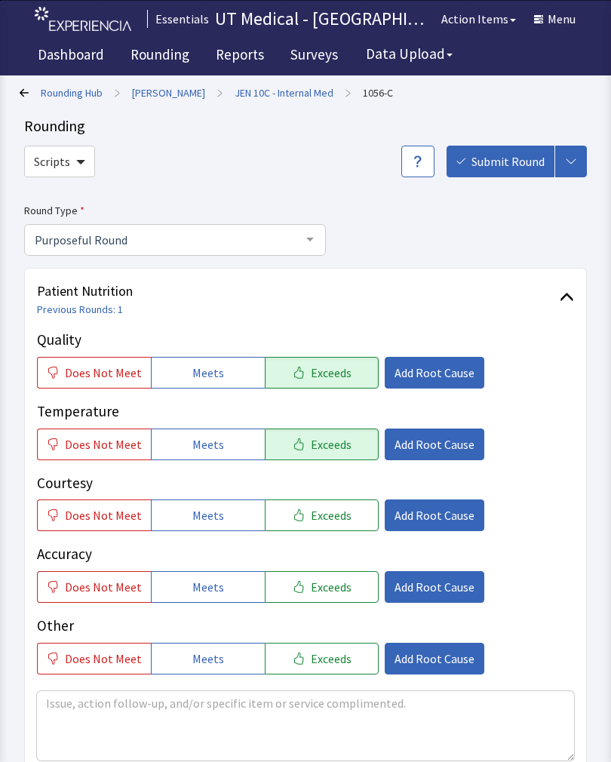
click at [315, 529] on button "Exceeds" at bounding box center [322, 516] width 114 height 32
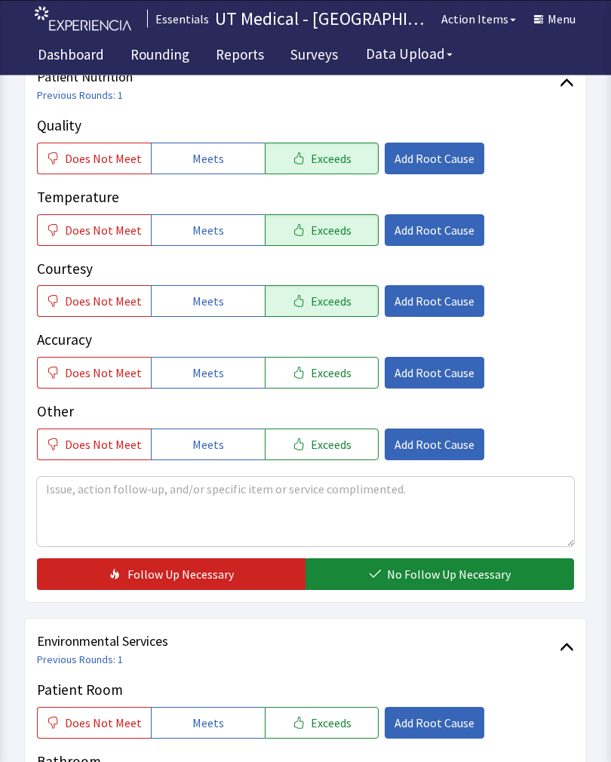
scroll to position [221, 0]
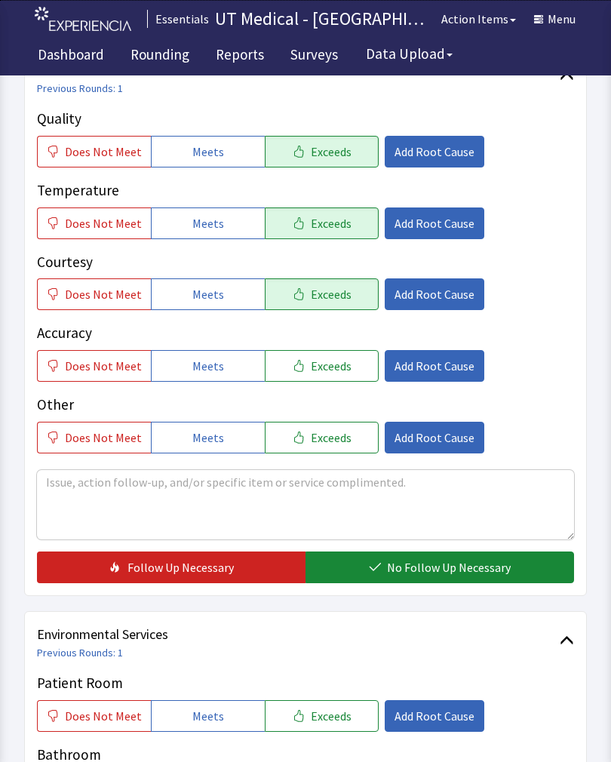
click at [426, 568] on span "No Follow Up Necessary" at bounding box center [449, 567] width 124 height 18
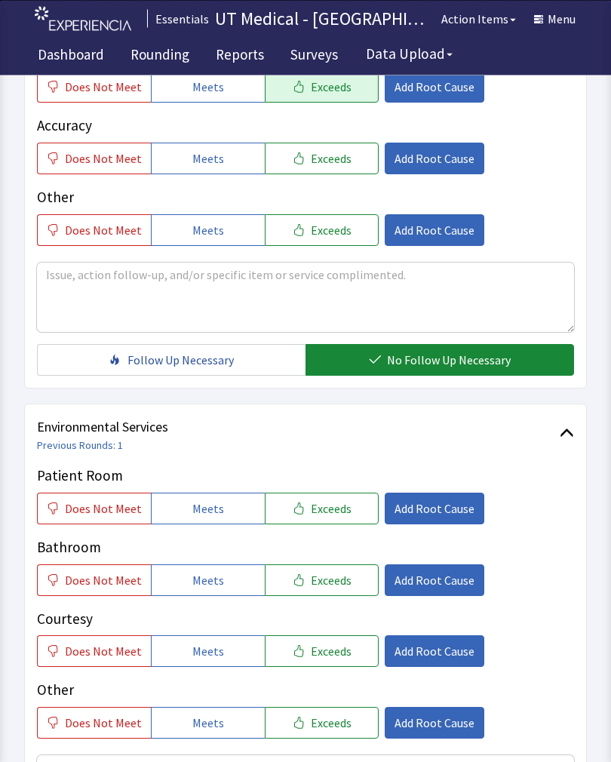
scroll to position [445, 0]
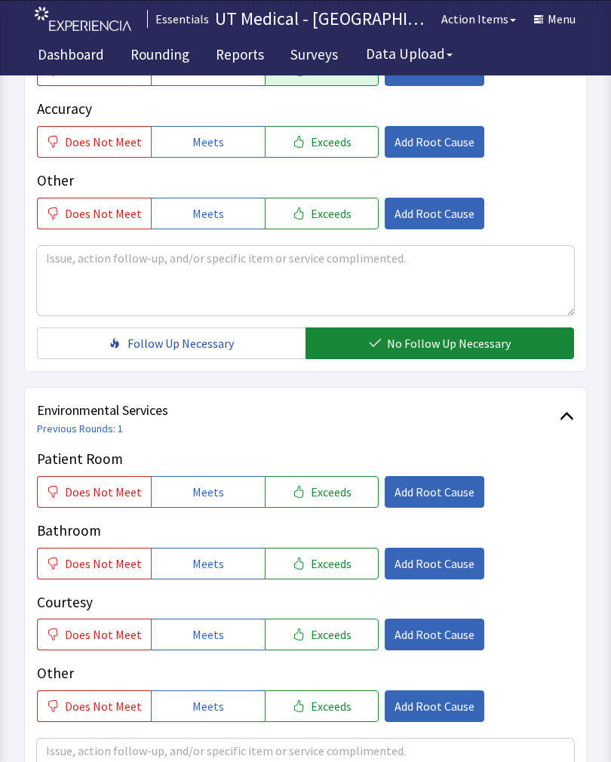
click at [328, 485] on span "Exceeds" at bounding box center [331, 492] width 41 height 18
click at [321, 568] on span "Exceeds" at bounding box center [331, 564] width 41 height 18
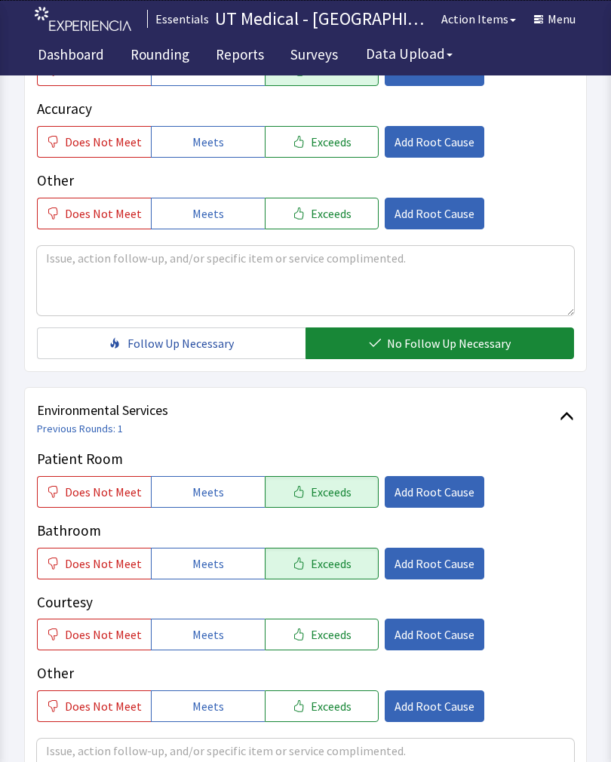
click at [328, 657] on div "Patient Room Does Not Meet Meets Exceeds Add Root Cause Bathroom Does Not Meet …" at bounding box center [305, 585] width 537 height 274
click at [332, 639] on span "Exceeds" at bounding box center [331, 635] width 41 height 18
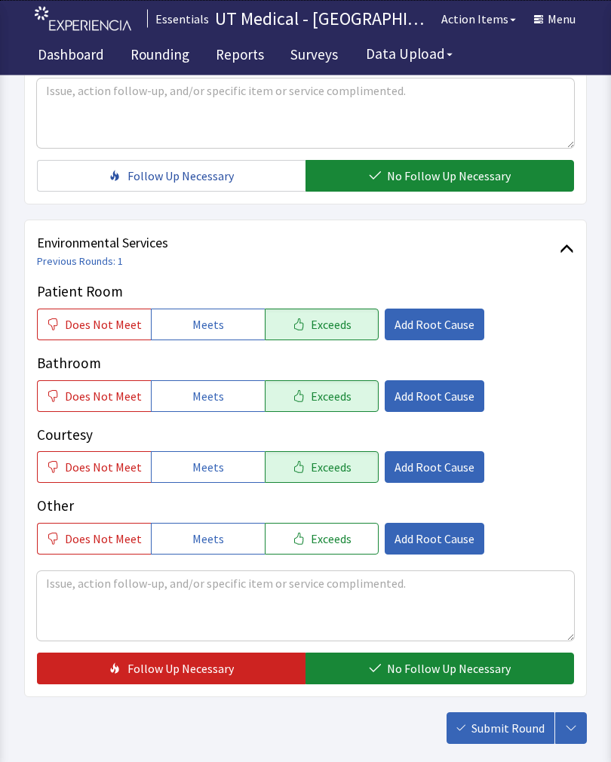
scroll to position [623, 0]
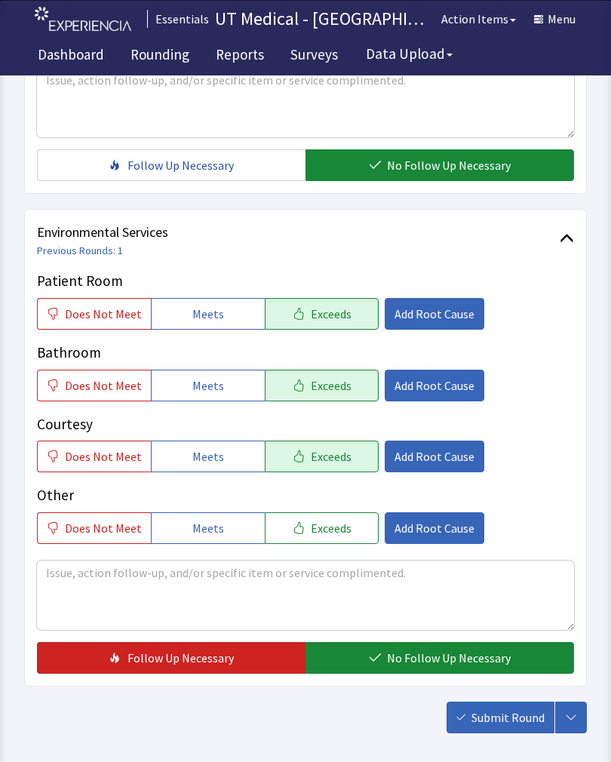
click at [404, 661] on span "No Follow Up Necessary" at bounding box center [449, 658] width 124 height 18
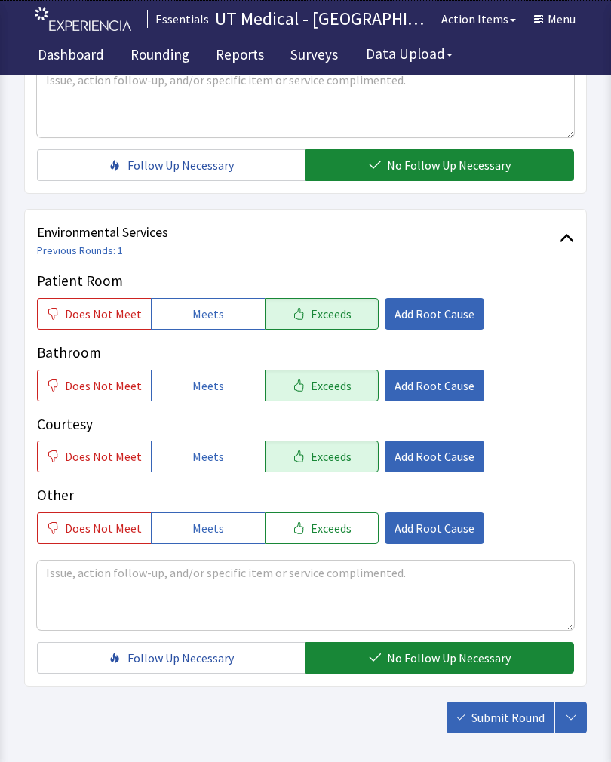
click at [504, 722] on span "Submit Round" at bounding box center [508, 718] width 73 height 18
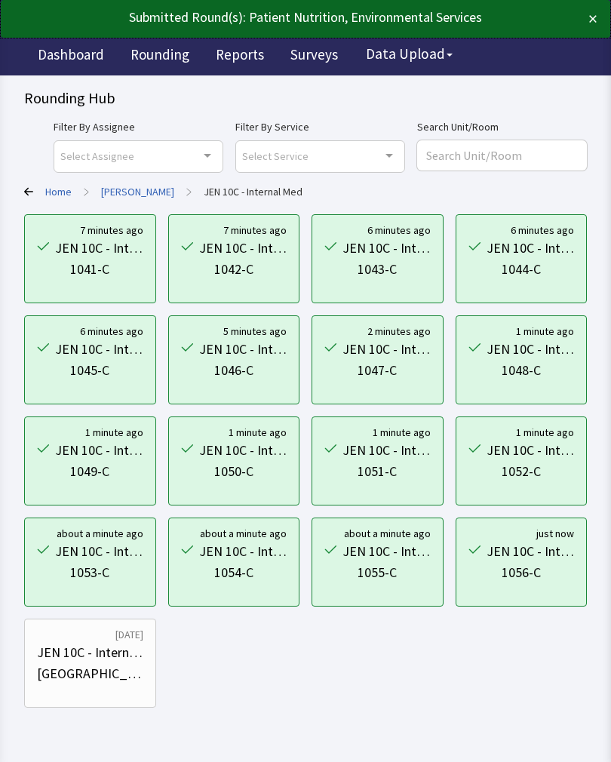
click at [126, 189] on link "[PERSON_NAME]" at bounding box center [137, 191] width 73 height 15
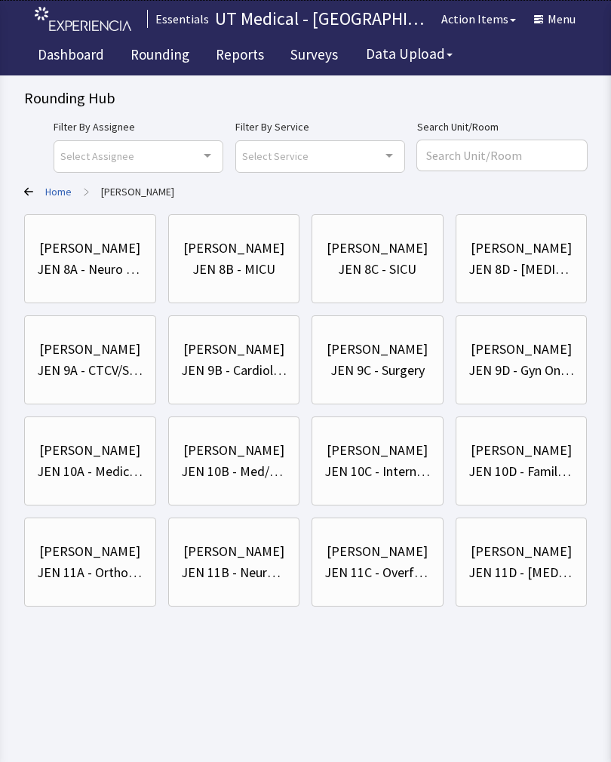
click at [116, 357] on div "[PERSON_NAME]" at bounding box center [89, 349] width 101 height 21
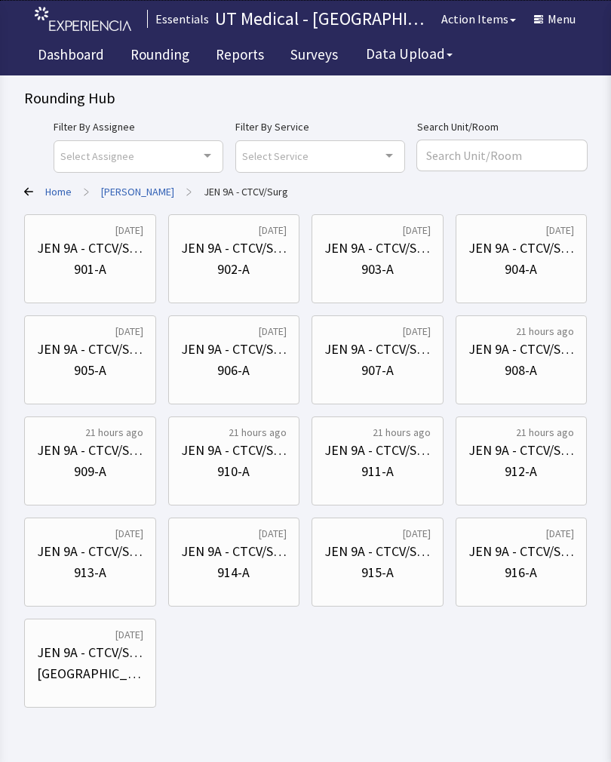
click at [122, 197] on link "[PERSON_NAME]" at bounding box center [137, 191] width 73 height 15
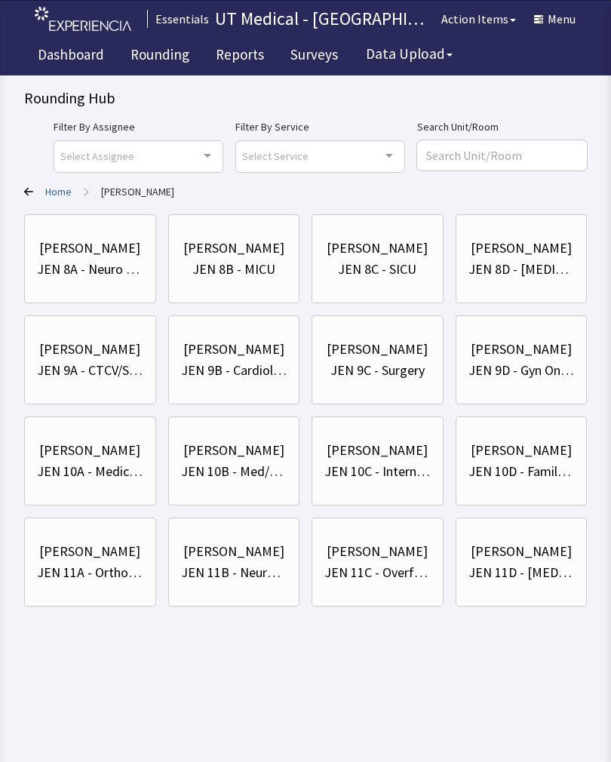
click at [235, 363] on div "JEN 9B - Cardiology" at bounding box center [234, 370] width 106 height 21
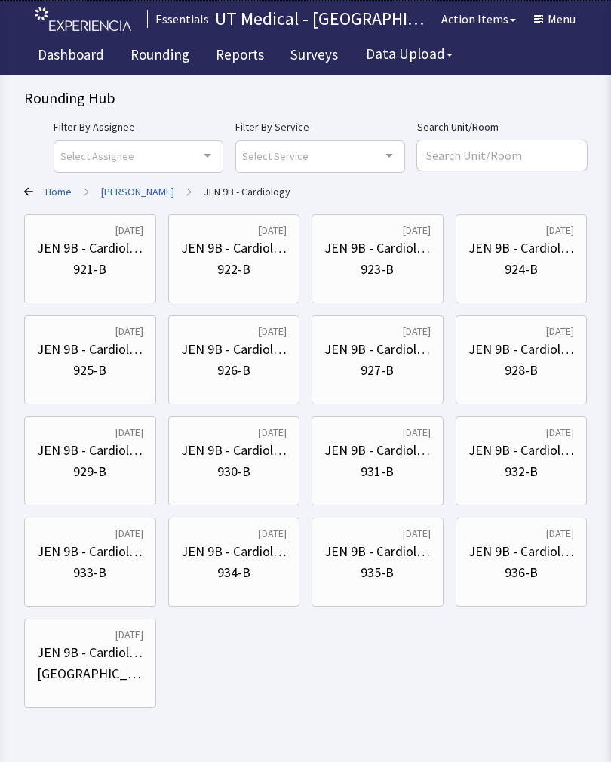
click at [132, 187] on link "[PERSON_NAME]" at bounding box center [137, 191] width 73 height 15
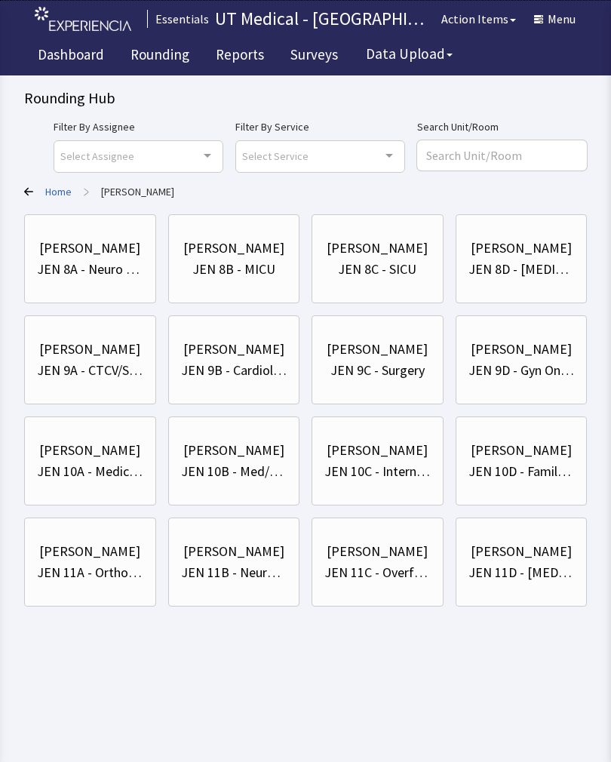
click at [534, 365] on div "JEN 9D - Gyn Onco/Transplant" at bounding box center [522, 370] width 106 height 21
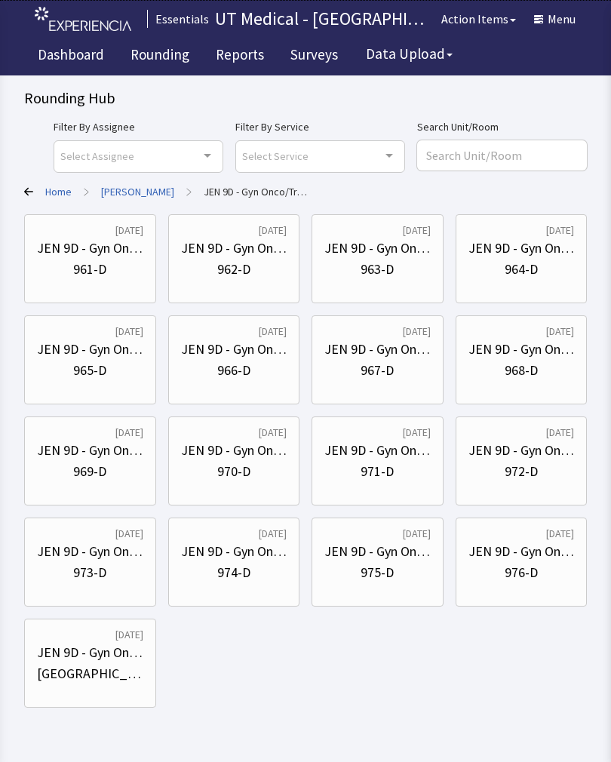
click at [88, 264] on div "961-D" at bounding box center [89, 269] width 33 height 21
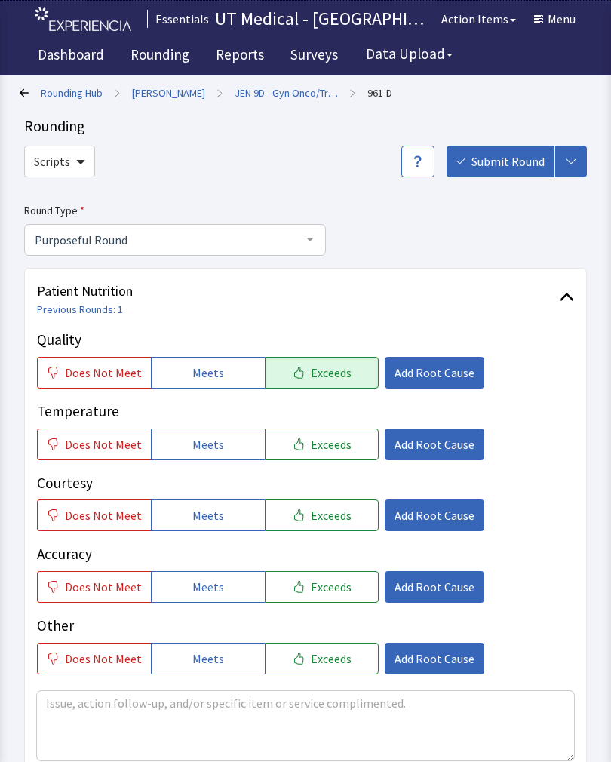
click at [323, 450] on span "Exceeds" at bounding box center [331, 444] width 41 height 18
click at [315, 508] on span "Exceeds" at bounding box center [331, 515] width 41 height 18
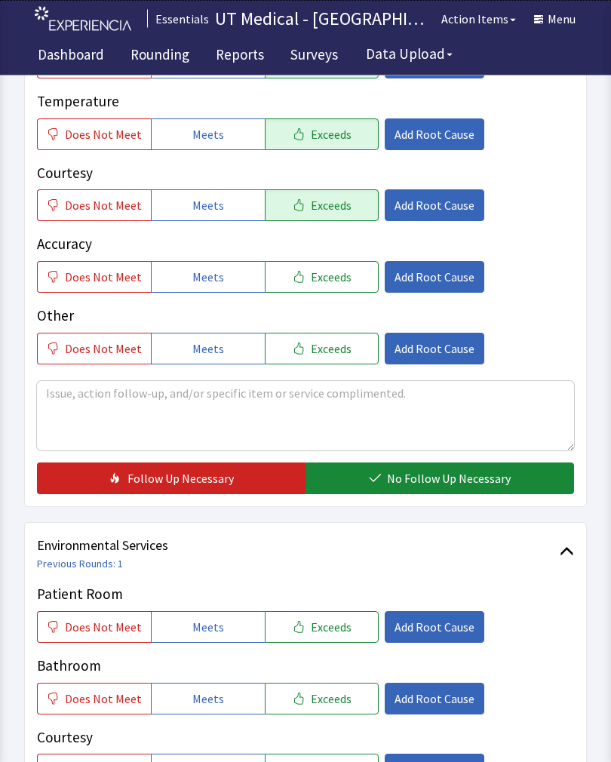
click at [432, 488] on button "No Follow Up Necessary" at bounding box center [440, 479] width 269 height 32
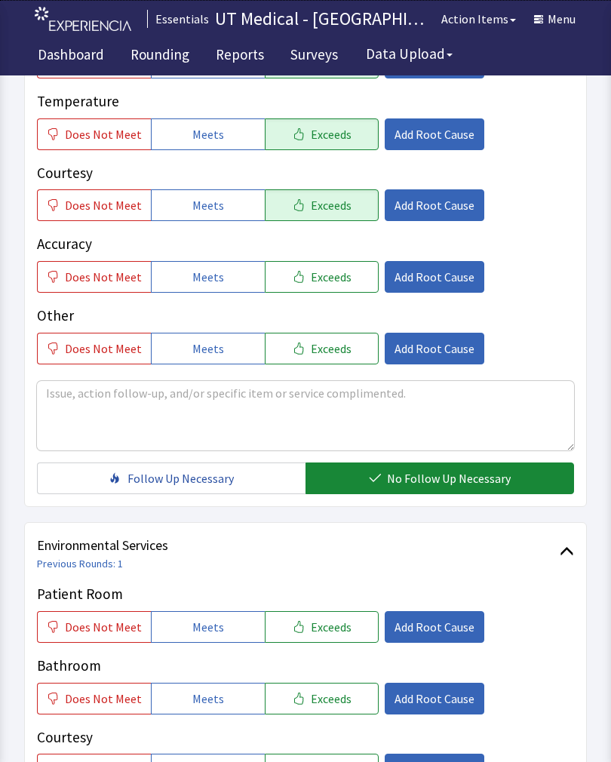
click at [320, 622] on span "Exceeds" at bounding box center [331, 627] width 41 height 18
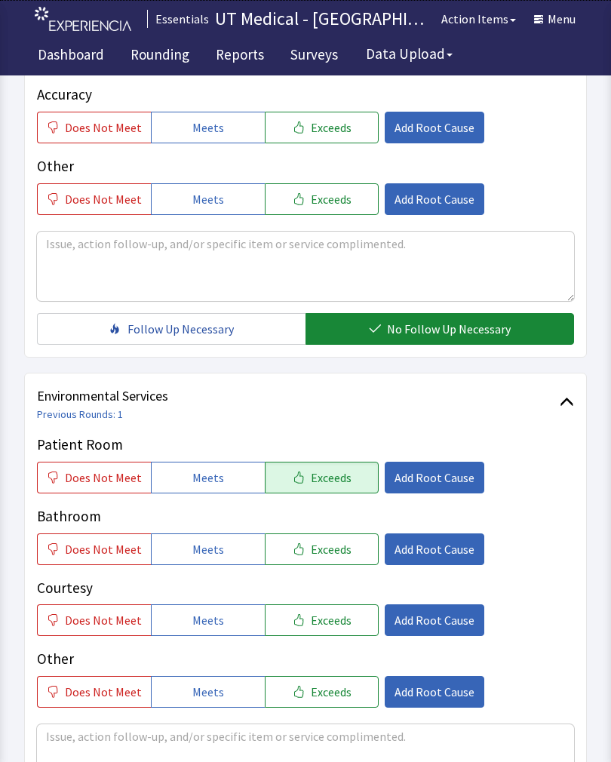
scroll to position [463, 0]
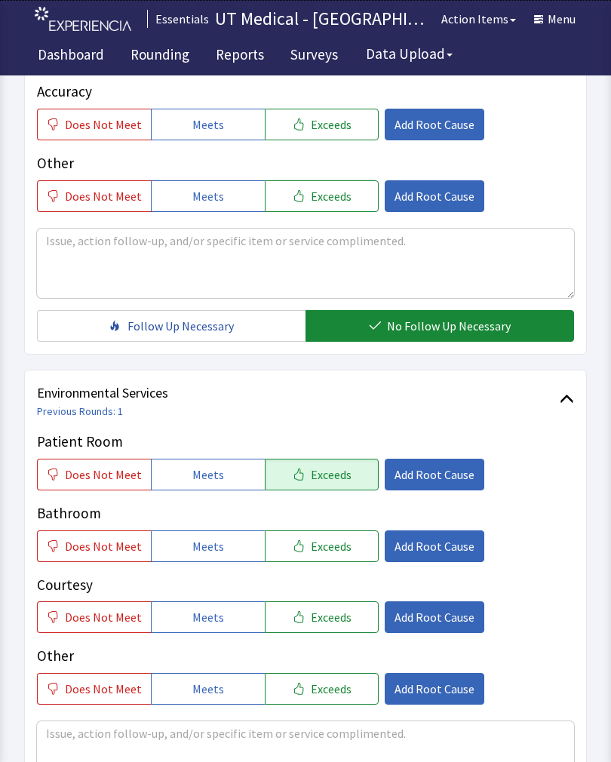
click at [338, 538] on span "Exceeds" at bounding box center [331, 546] width 41 height 18
click at [308, 626] on button "Exceeds" at bounding box center [322, 617] width 114 height 32
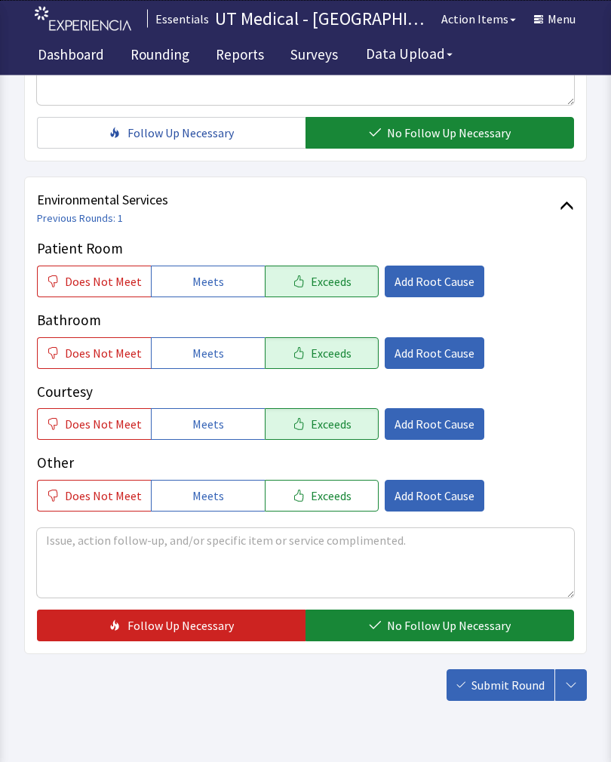
scroll to position [672, 0]
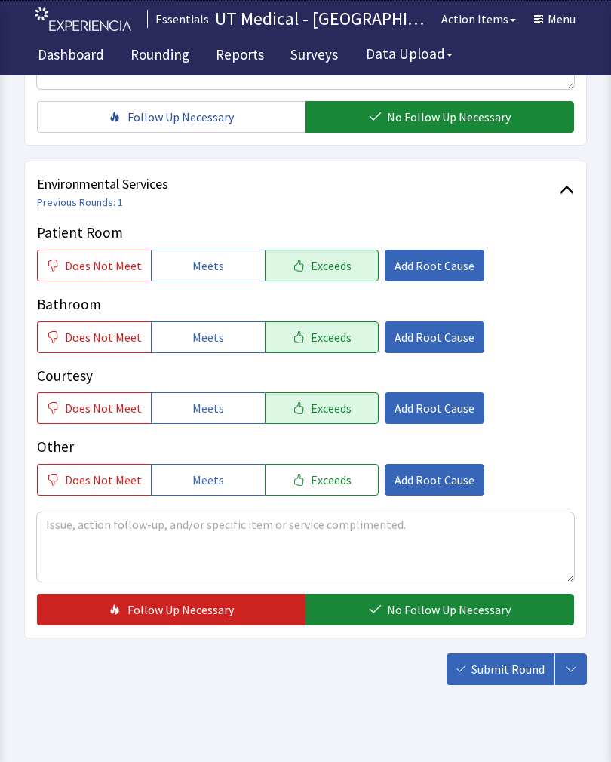
click at [517, 680] on button "Submit Round" at bounding box center [501, 670] width 108 height 32
click at [420, 599] on button "No Follow Up Necessary" at bounding box center [440, 610] width 269 height 32
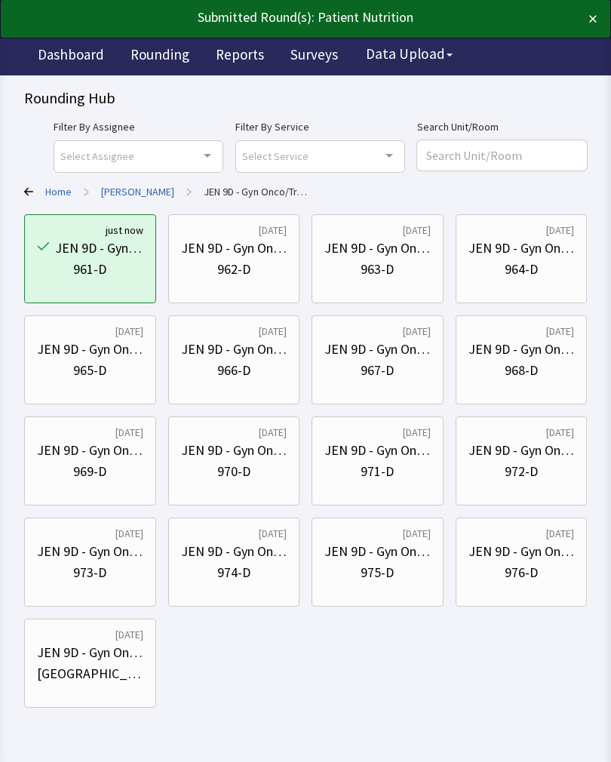
click at [254, 267] on div "962-D" at bounding box center [234, 269] width 106 height 21
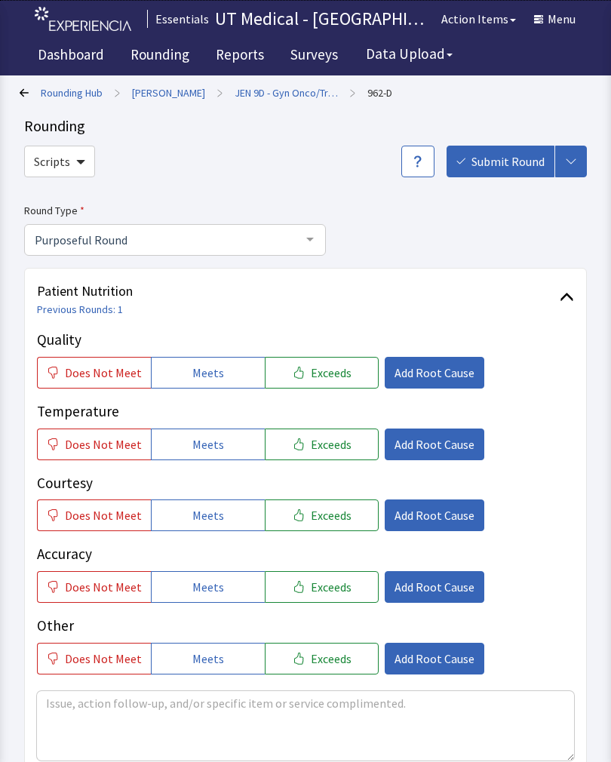
click at [325, 373] on span "Exceeds" at bounding box center [331, 373] width 41 height 18
click at [309, 456] on button "Exceeds" at bounding box center [322, 445] width 114 height 32
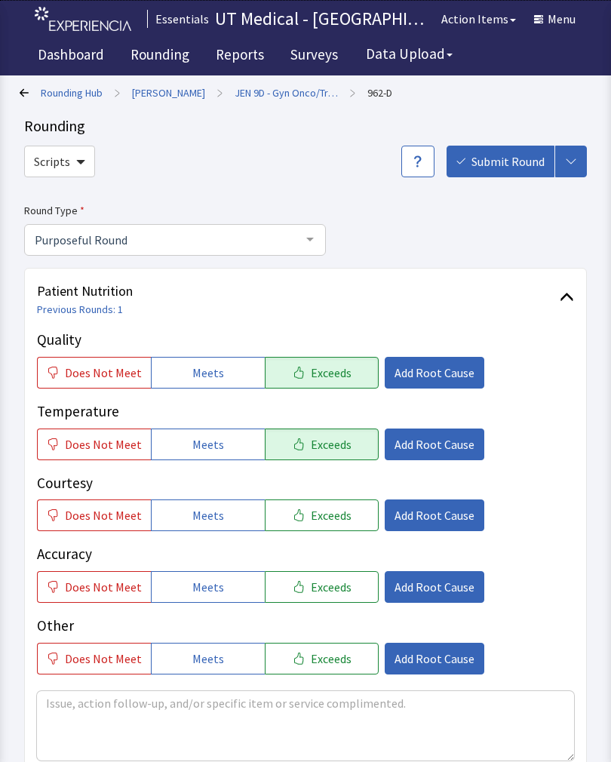
click at [318, 523] on button "Exceeds" at bounding box center [322, 516] width 114 height 32
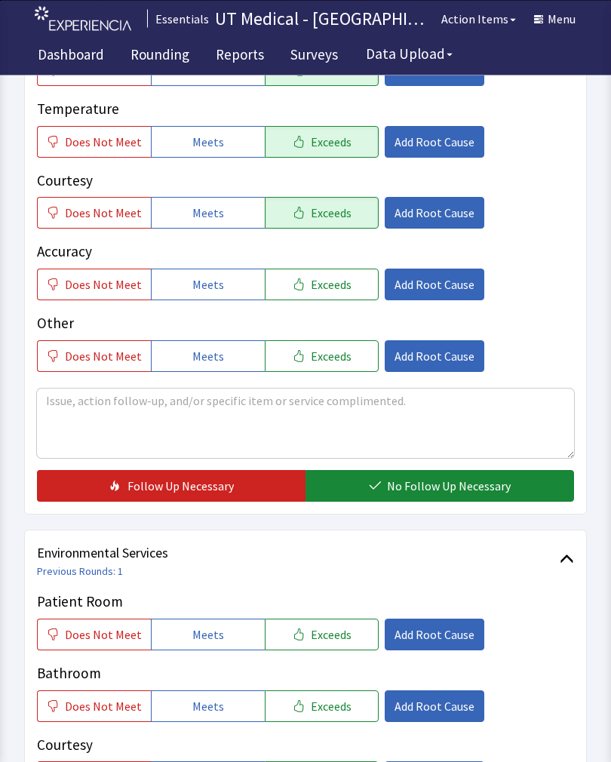
click at [420, 500] on button "No Follow Up Necessary" at bounding box center [440, 487] width 269 height 32
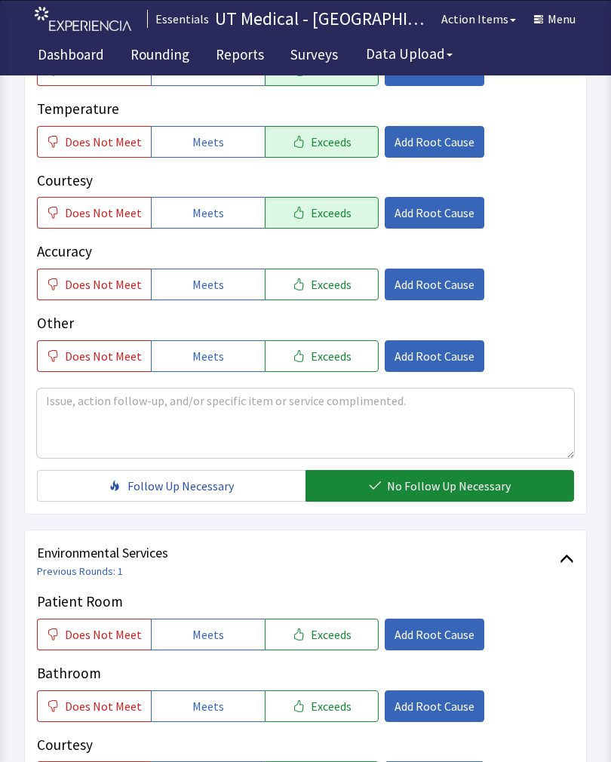
click at [325, 623] on button "Exceeds" at bounding box center [322, 635] width 114 height 32
click at [312, 697] on span "Exceeds" at bounding box center [331, 706] width 41 height 18
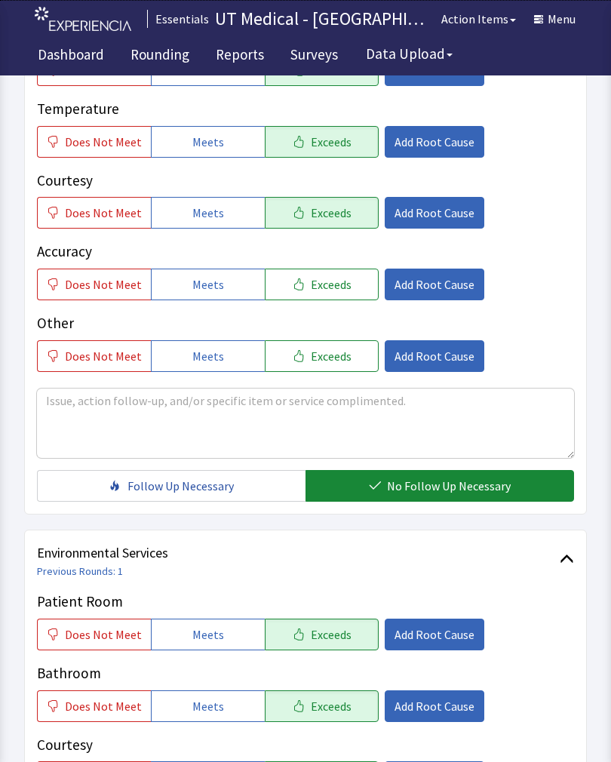
click at [324, 761] on span "Exceeds" at bounding box center [331, 777] width 41 height 18
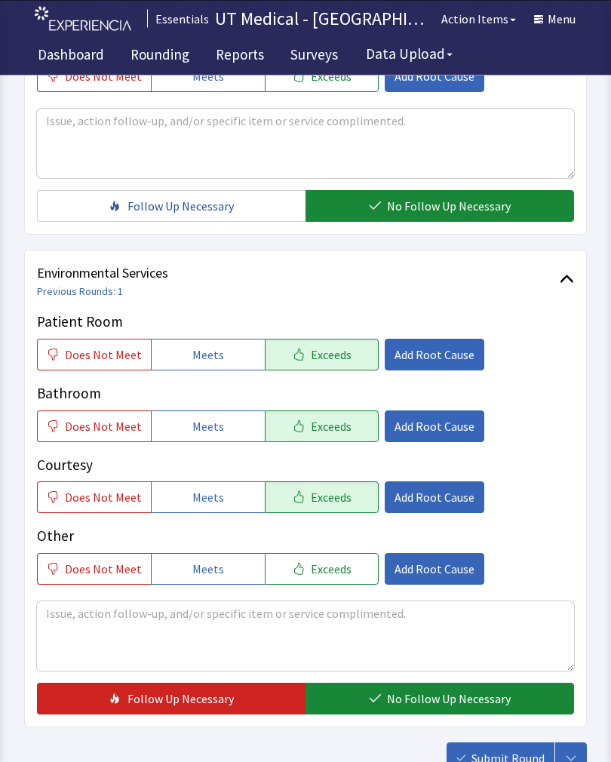
scroll to position [589, 0]
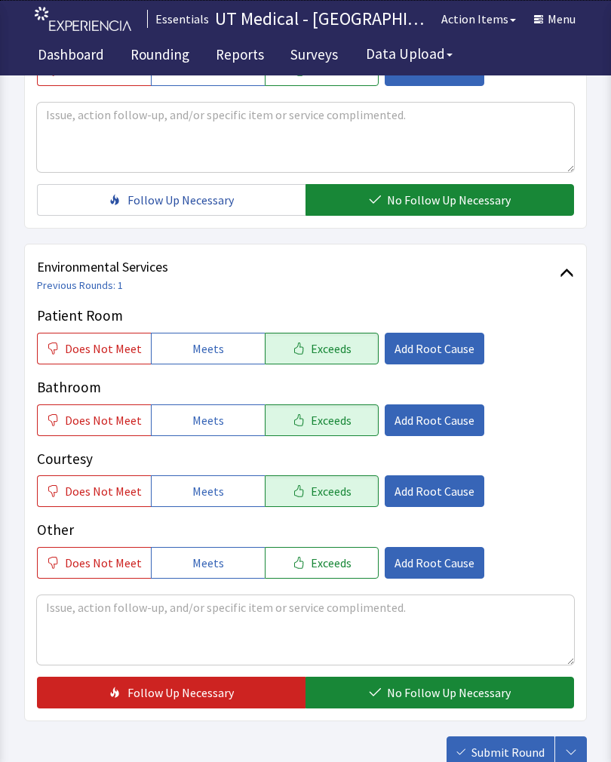
click at [404, 688] on span "No Follow Up Necessary" at bounding box center [449, 693] width 124 height 18
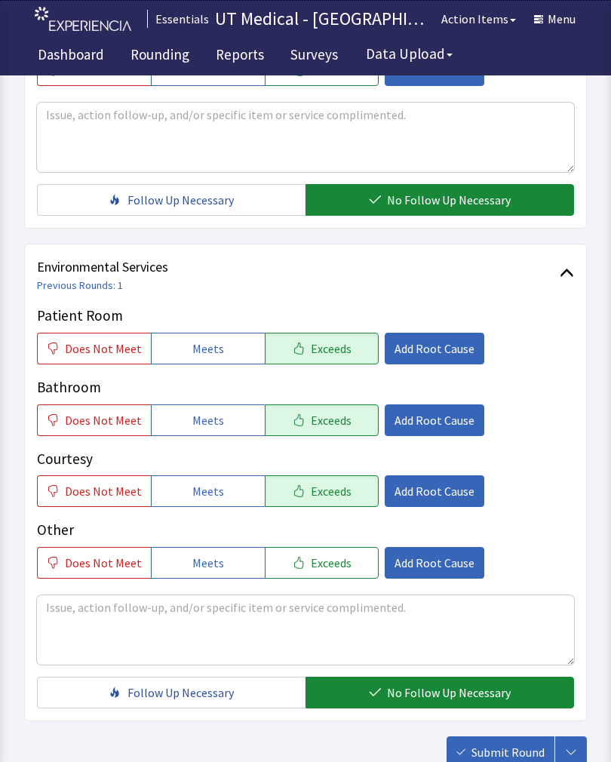
click at [502, 753] on span "Submit Round" at bounding box center [508, 752] width 73 height 18
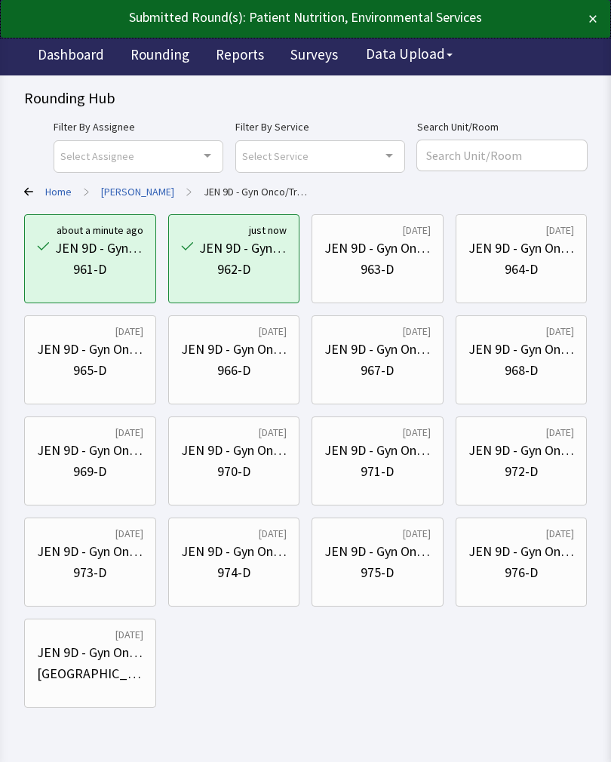
click at [393, 248] on div "JEN 9D - Gyn Onco/Transplant" at bounding box center [378, 248] width 106 height 21
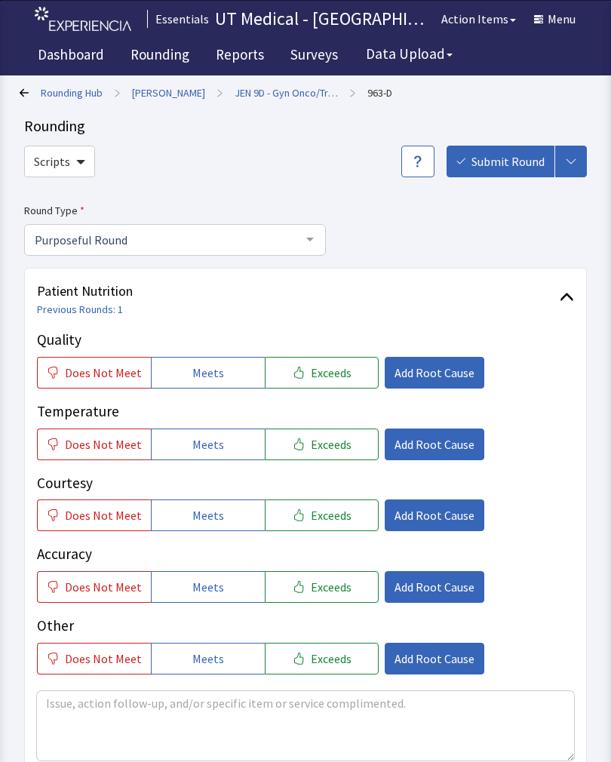
click at [333, 384] on button "Exceeds" at bounding box center [322, 373] width 114 height 32
click at [312, 456] on button "Exceeds" at bounding box center [322, 445] width 114 height 32
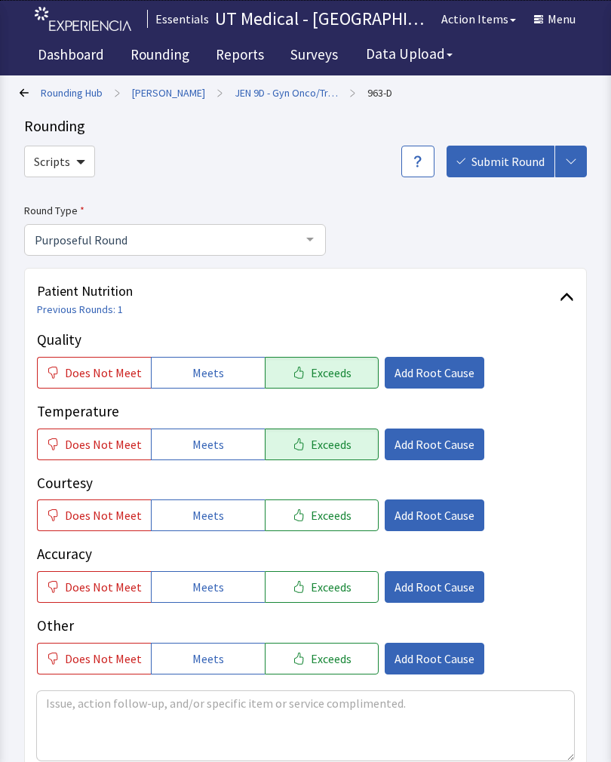
click at [314, 527] on button "Exceeds" at bounding box center [322, 516] width 114 height 32
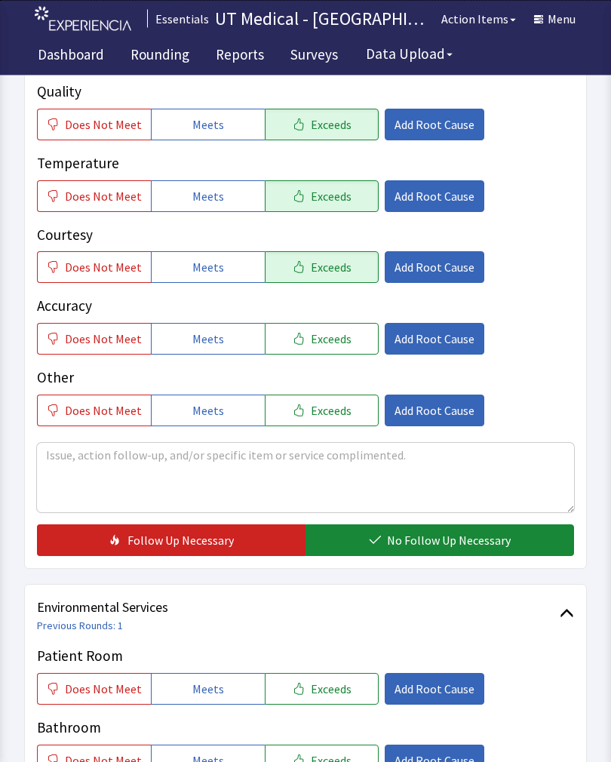
scroll to position [248, 0]
click at [320, 692] on span "Exceeds" at bounding box center [331, 689] width 41 height 18
click at [314, 753] on span "Exceeds" at bounding box center [331, 761] width 41 height 18
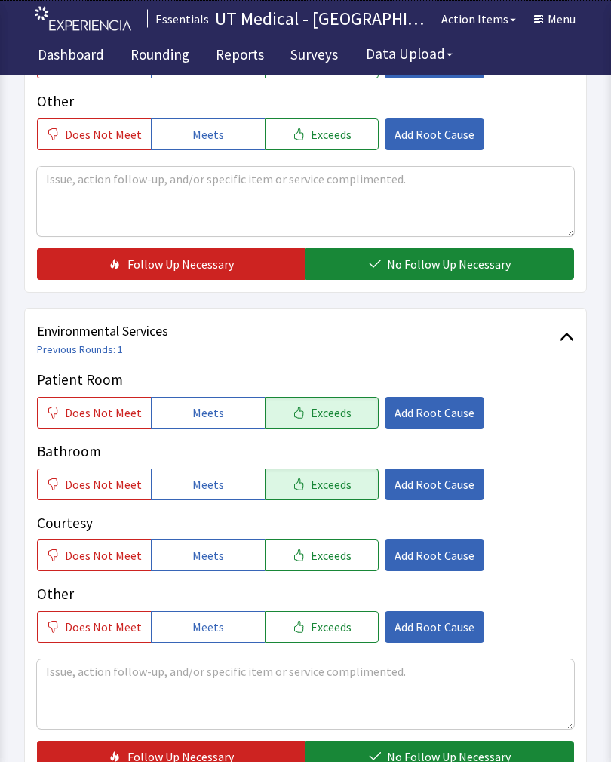
scroll to position [520, 0]
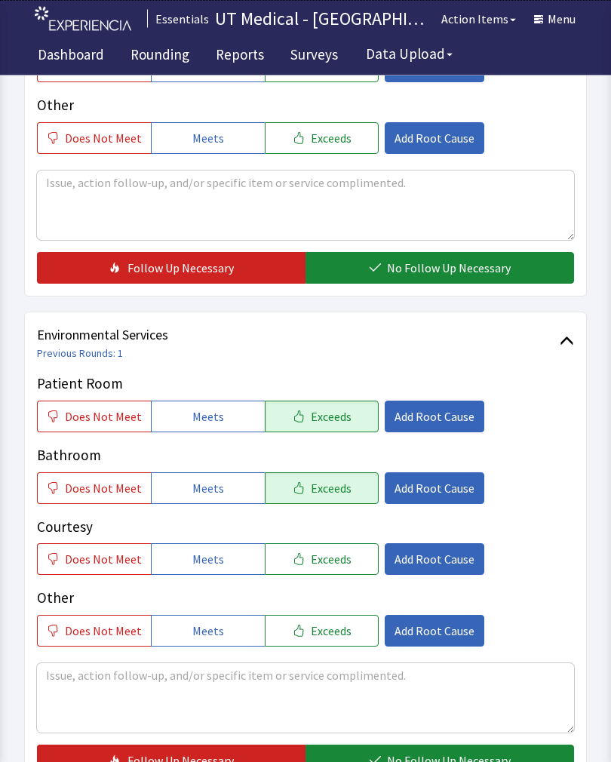
click at [321, 560] on span "Exceeds" at bounding box center [331, 560] width 41 height 18
click at [407, 758] on span "No Follow Up Necessary" at bounding box center [449, 761] width 124 height 18
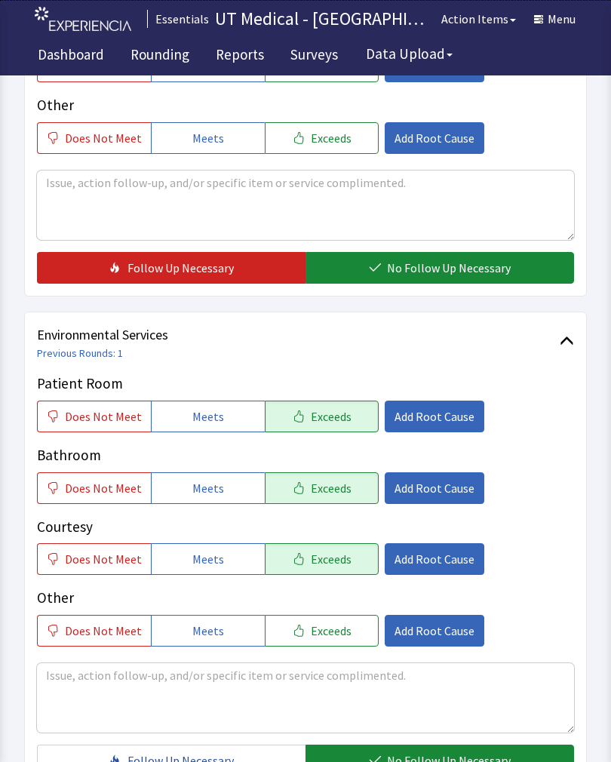
click at [413, 266] on span "No Follow Up Necessary" at bounding box center [449, 268] width 124 height 18
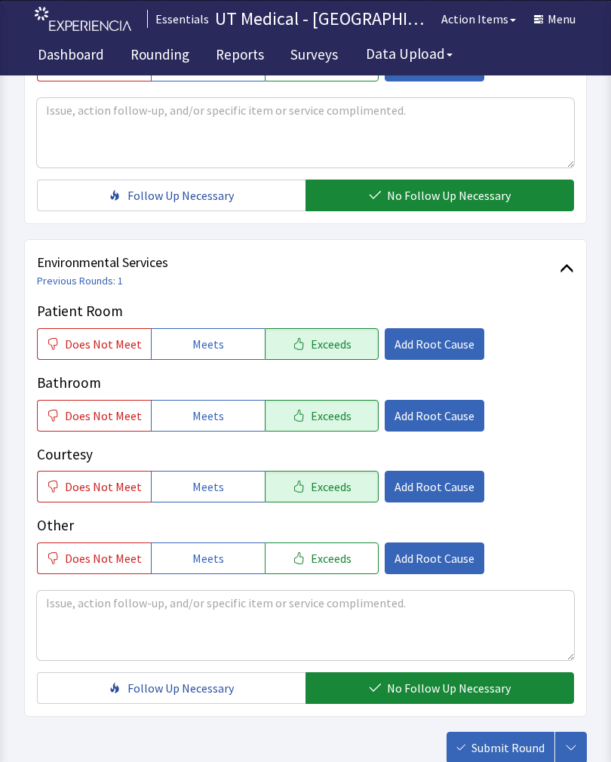
scroll to position [672, 0]
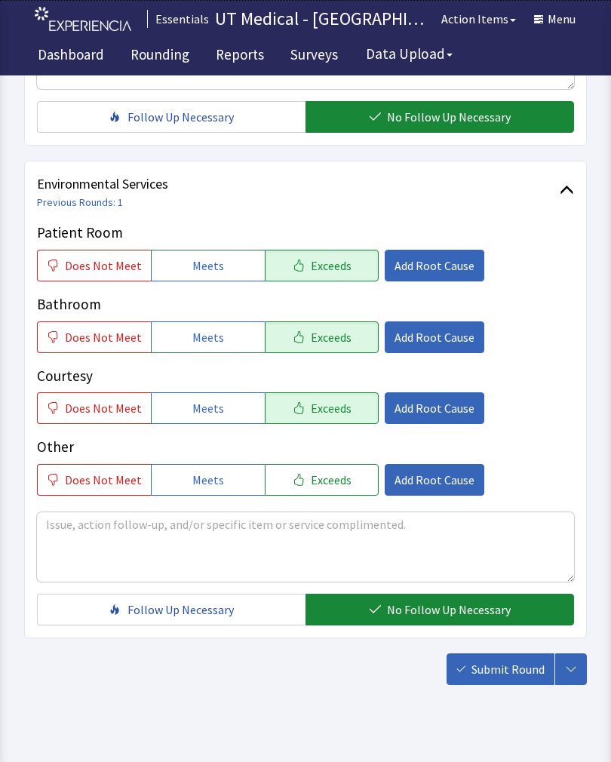
click at [508, 664] on span "Submit Round" at bounding box center [508, 669] width 73 height 18
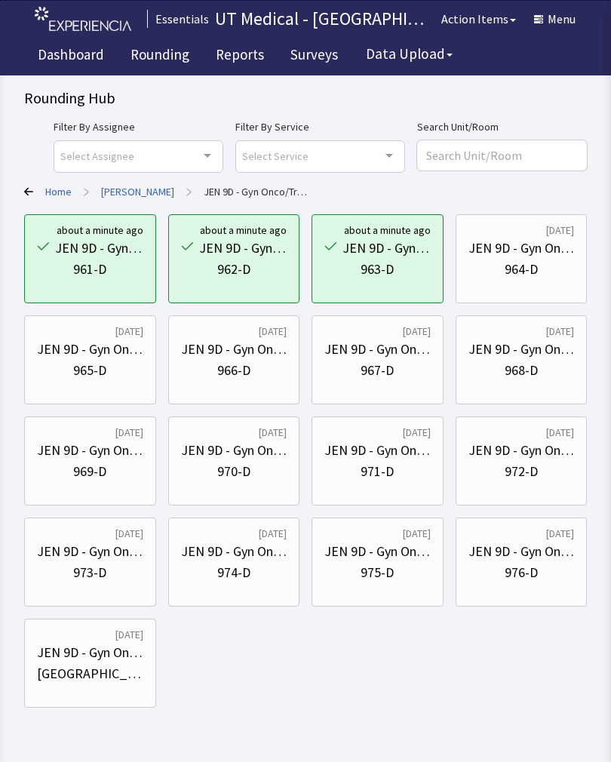
click at [528, 287] on div "JEN 9D - Gyn Onco/Transplant 964-D" at bounding box center [522, 259] width 106 height 72
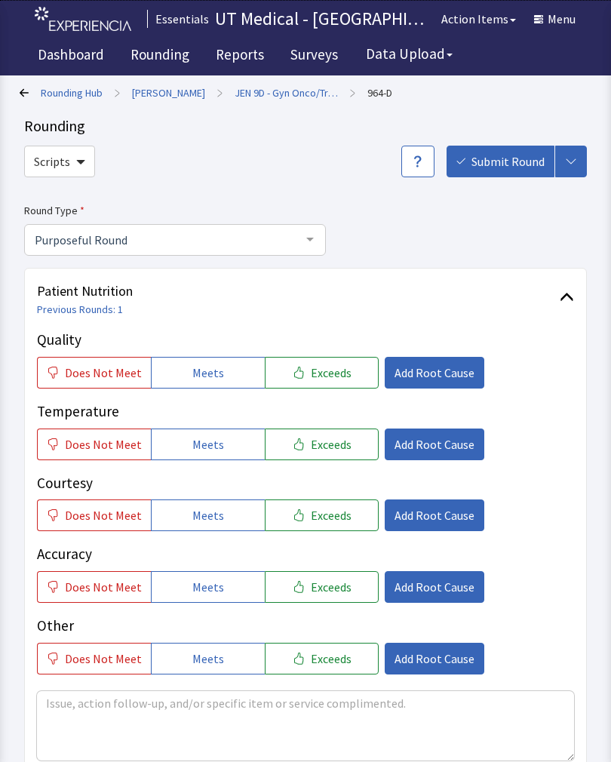
click at [334, 370] on span "Exceeds" at bounding box center [331, 373] width 41 height 18
click at [321, 439] on span "Exceeds" at bounding box center [331, 444] width 41 height 18
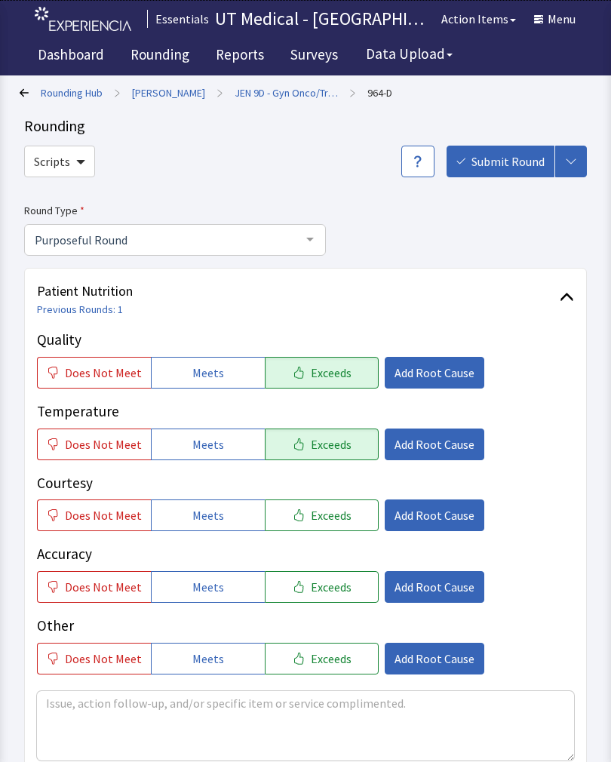
click at [303, 495] on div "Courtesy Does Not Meet Meets Exceeds Add Root Cause" at bounding box center [305, 502] width 537 height 60
click at [317, 510] on span "Exceeds" at bounding box center [331, 515] width 41 height 18
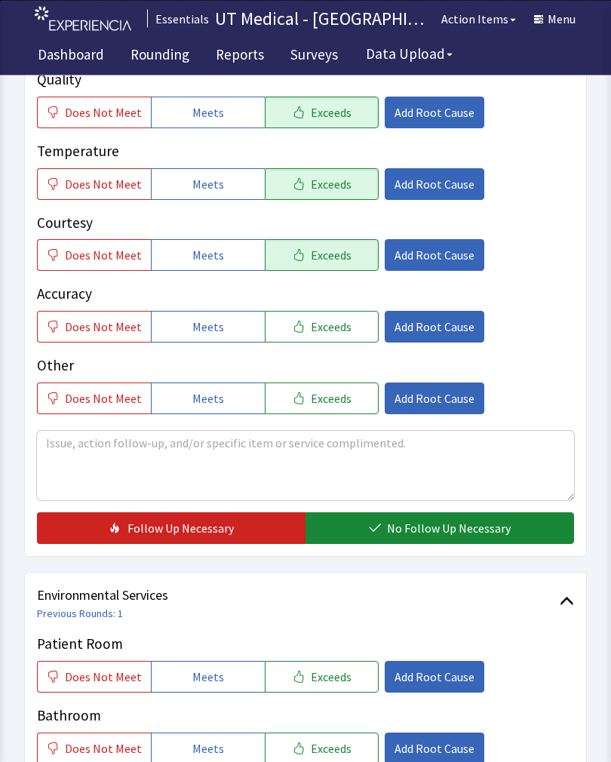
scroll to position [315, 0]
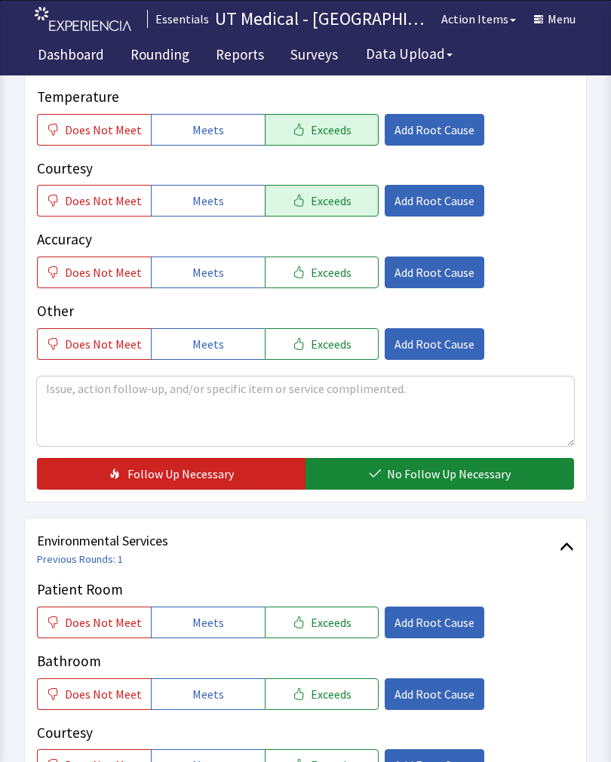
click at [442, 469] on span "No Follow Up Necessary" at bounding box center [449, 474] width 124 height 18
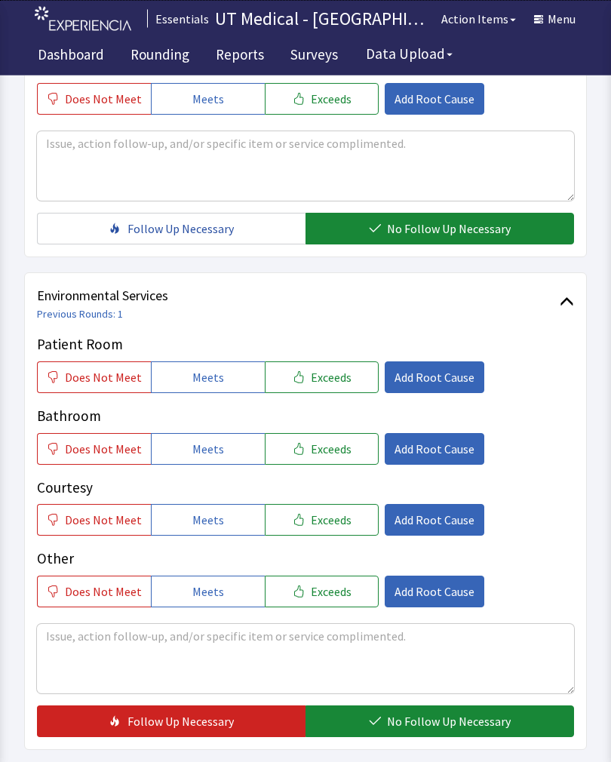
click at [321, 365] on button "Exceeds" at bounding box center [322, 378] width 114 height 32
click at [314, 454] on span "Exceeds" at bounding box center [331, 449] width 41 height 18
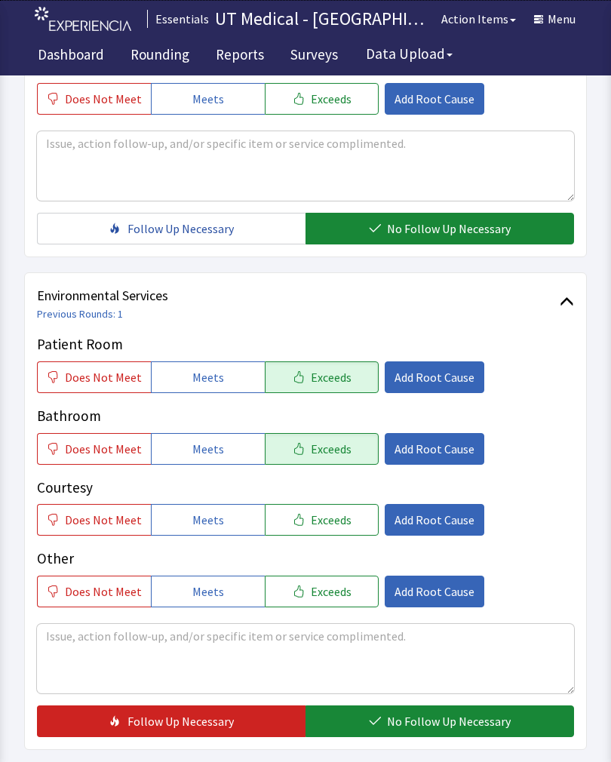
click at [312, 508] on button "Exceeds" at bounding box center [322, 520] width 114 height 32
click at [409, 722] on span "No Follow Up Necessary" at bounding box center [449, 721] width 124 height 18
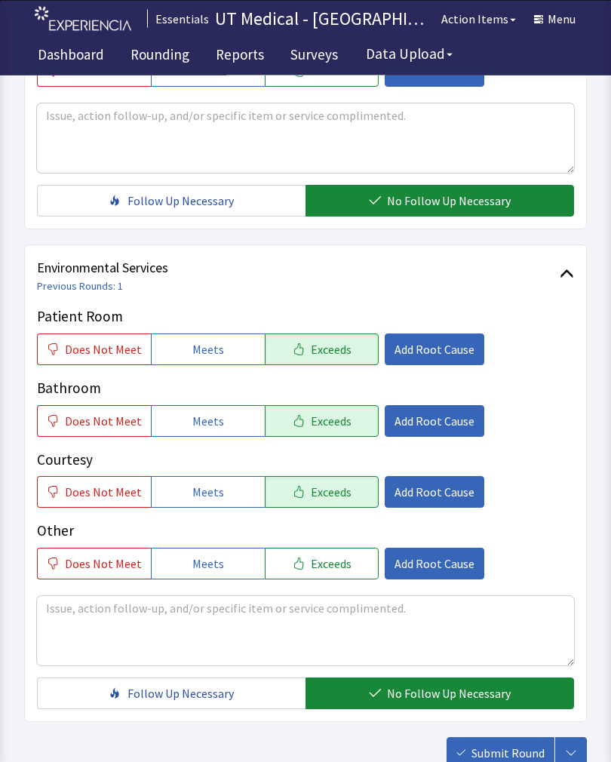
scroll to position [672, 0]
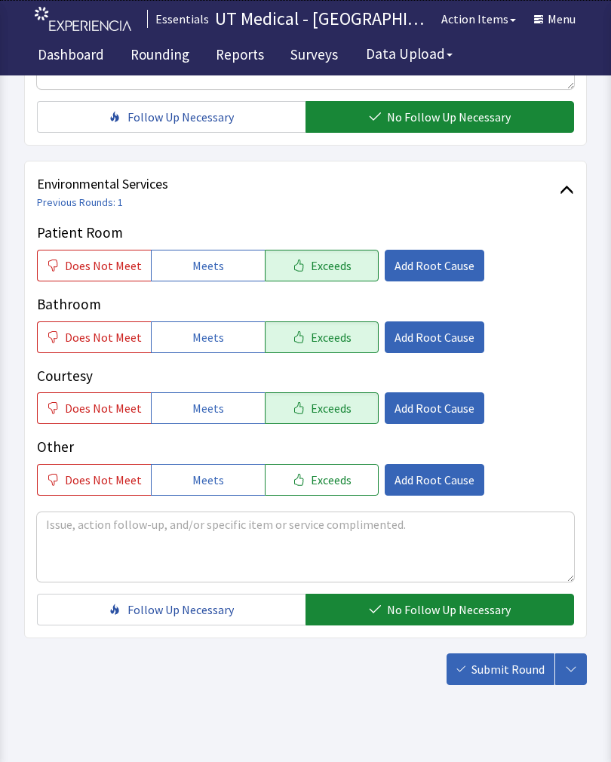
click at [511, 673] on span "Submit Round" at bounding box center [508, 669] width 73 height 18
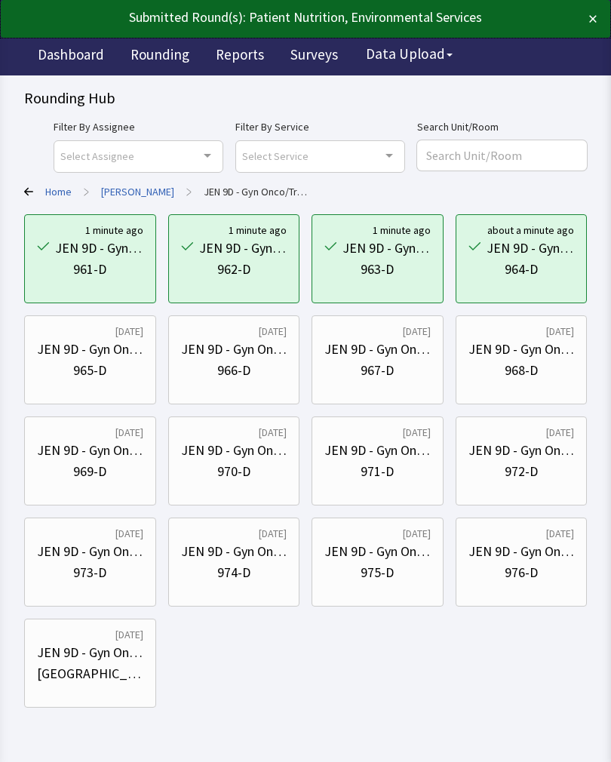
click at [97, 371] on div "965-D" at bounding box center [89, 370] width 33 height 21
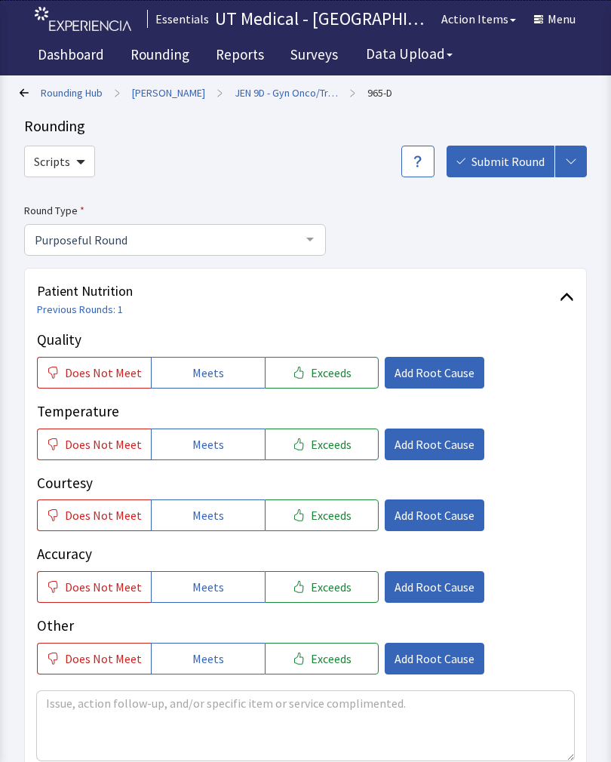
click at [321, 361] on button "Exceeds" at bounding box center [322, 373] width 114 height 32
click at [313, 446] on span "Exceeds" at bounding box center [331, 444] width 41 height 18
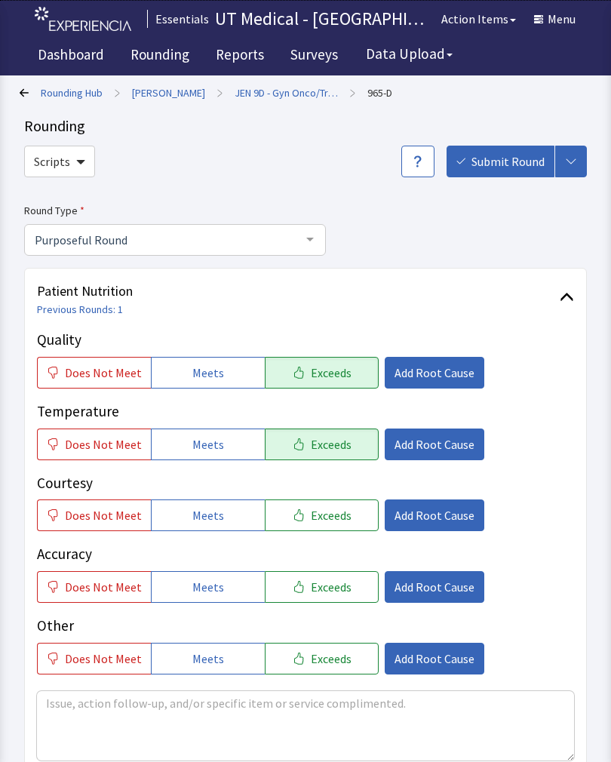
click at [314, 514] on span "Exceeds" at bounding box center [331, 515] width 41 height 18
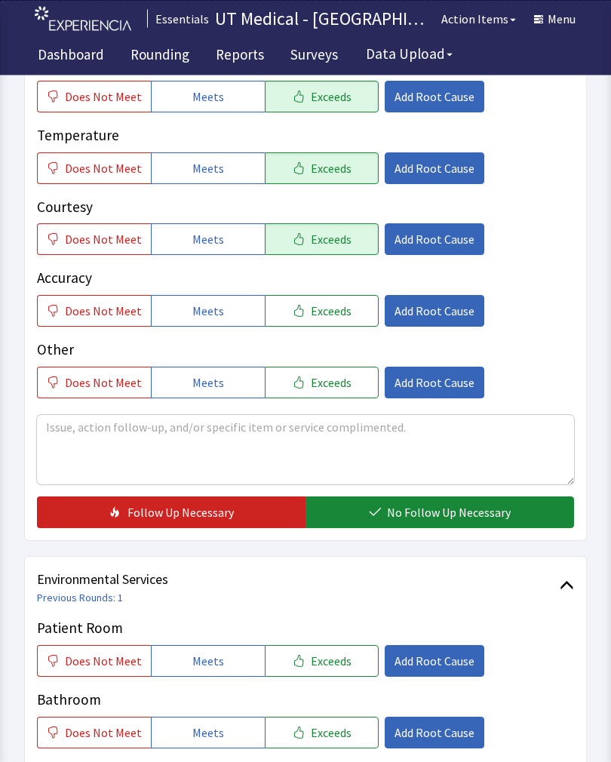
click at [440, 509] on span "No Follow Up Necessary" at bounding box center [449, 513] width 124 height 18
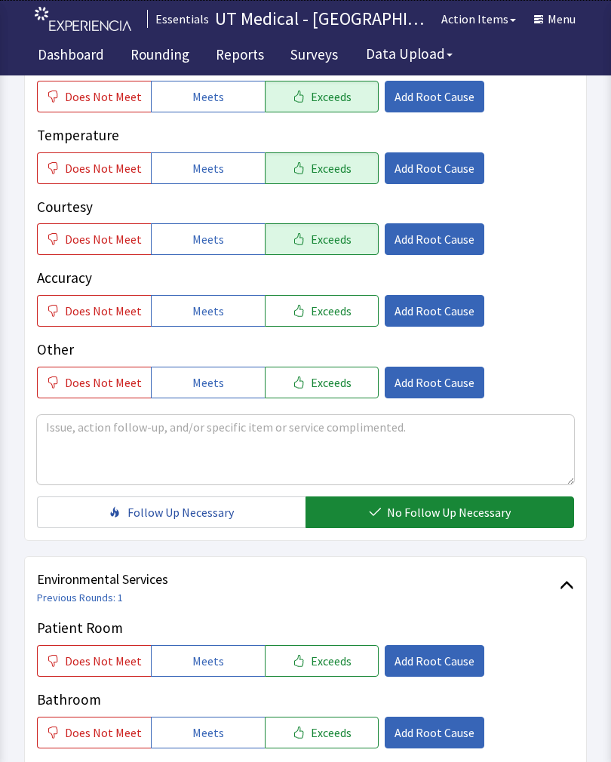
click at [312, 663] on span "Exceeds" at bounding box center [331, 661] width 41 height 18
click at [299, 729] on button "Exceeds" at bounding box center [322, 733] width 114 height 32
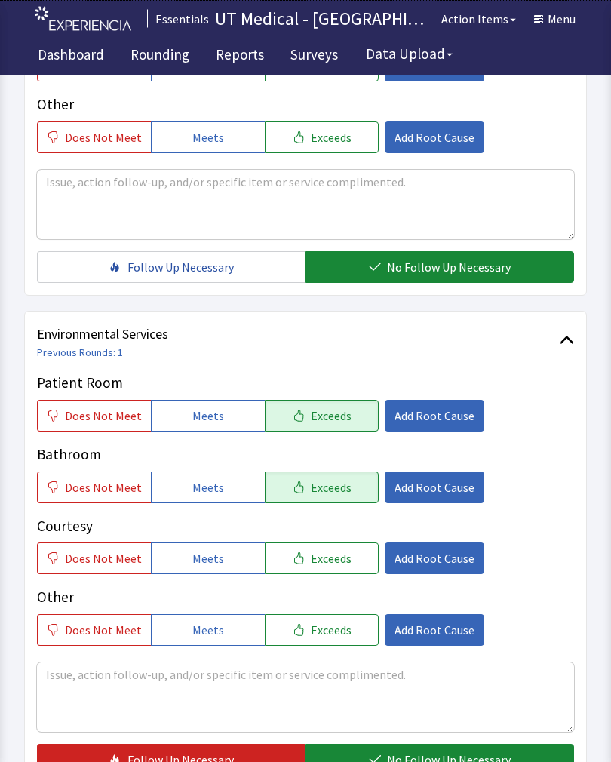
click at [316, 554] on span "Exceeds" at bounding box center [331, 559] width 41 height 18
click at [404, 749] on button "No Follow Up Necessary" at bounding box center [440, 760] width 269 height 32
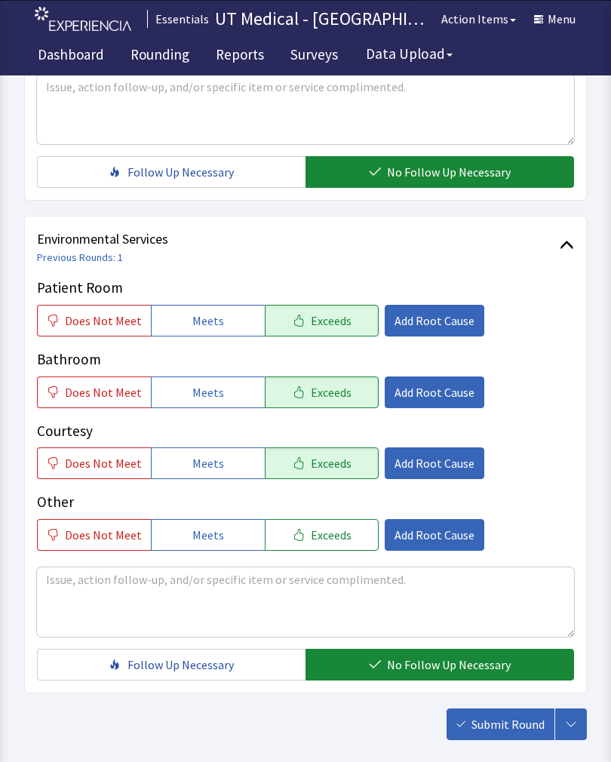
scroll to position [672, 0]
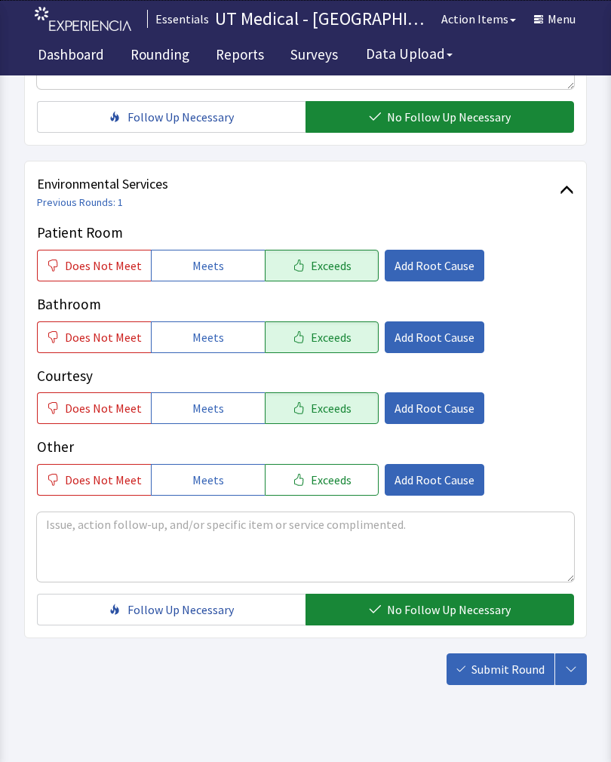
click at [512, 667] on span "Submit Round" at bounding box center [508, 669] width 73 height 18
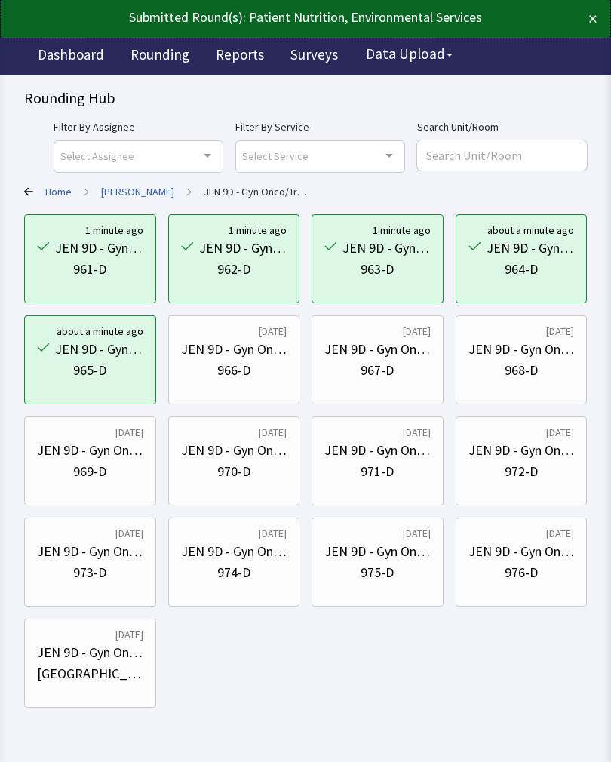
click at [240, 368] on div "966-D" at bounding box center [233, 370] width 33 height 21
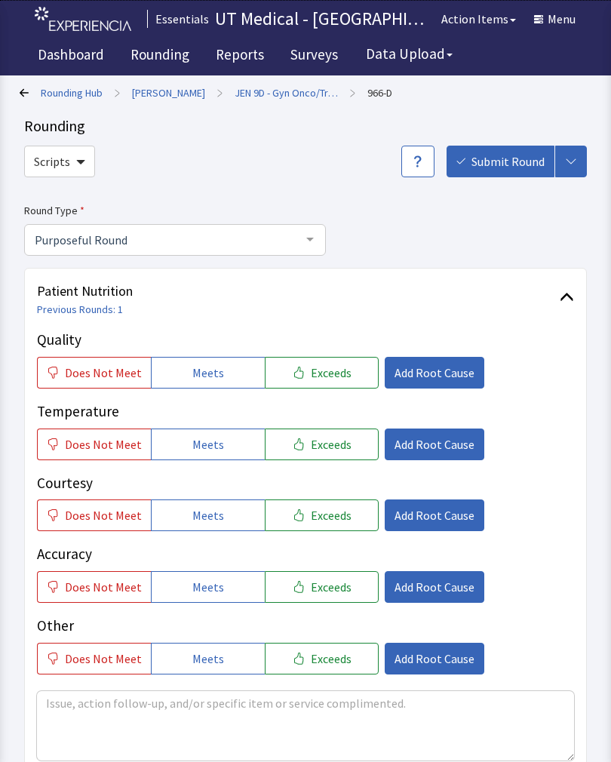
click at [345, 374] on button "Exceeds" at bounding box center [322, 373] width 114 height 32
click at [334, 455] on button "Exceeds" at bounding box center [322, 445] width 114 height 32
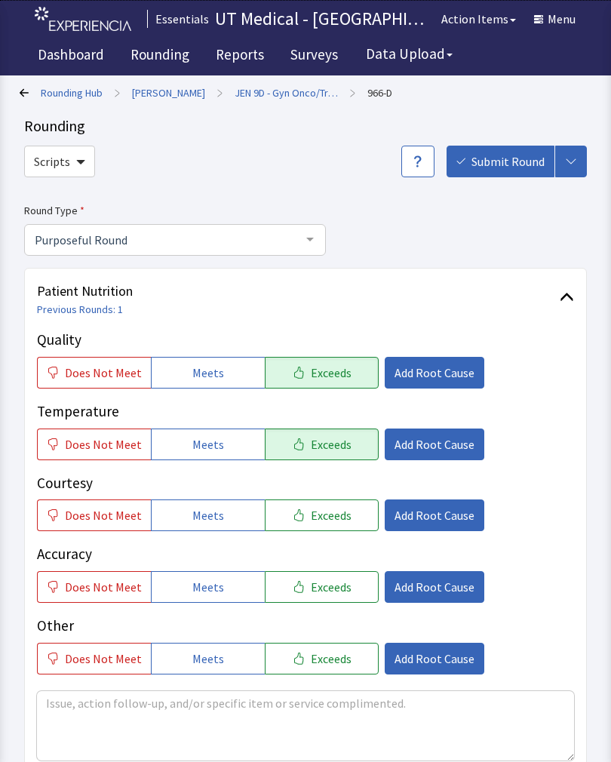
click at [329, 528] on button "Exceeds" at bounding box center [322, 516] width 114 height 32
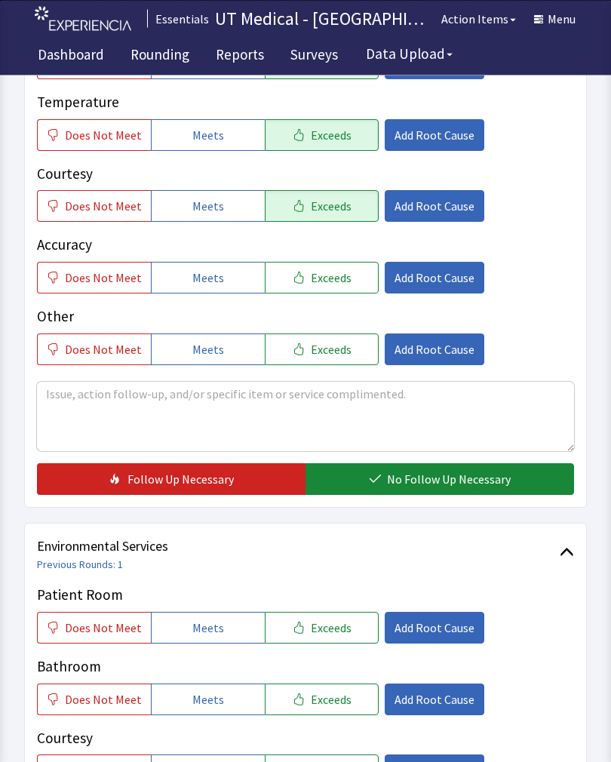
click at [464, 476] on span "No Follow Up Necessary" at bounding box center [449, 480] width 124 height 18
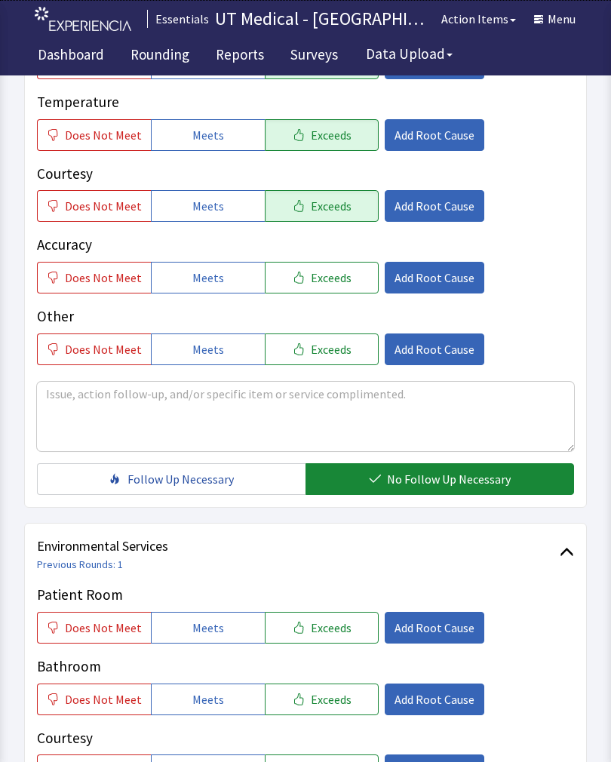
click at [325, 709] on button "Exceeds" at bounding box center [322, 700] width 114 height 32
click at [332, 761] on span "Exceeds" at bounding box center [331, 770] width 41 height 18
click at [323, 621] on span "Exceeds" at bounding box center [331, 628] width 41 height 18
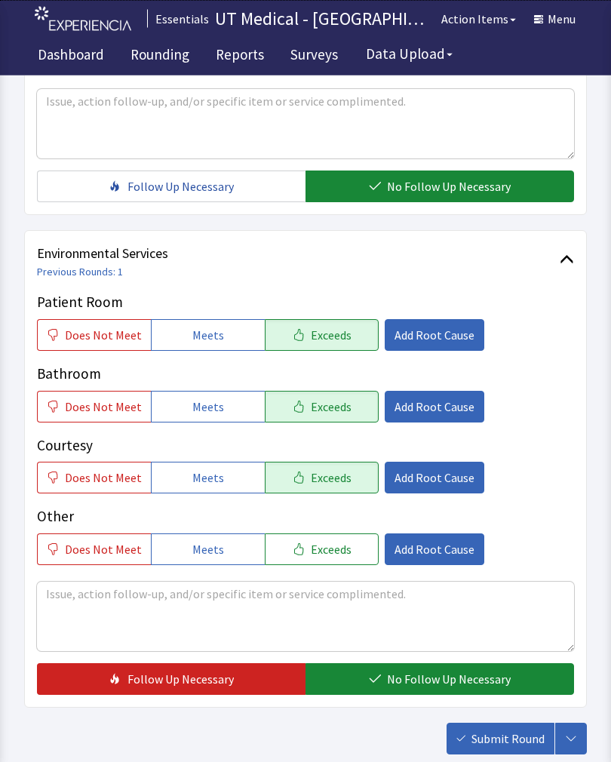
click at [444, 676] on span "No Follow Up Necessary" at bounding box center [449, 680] width 124 height 18
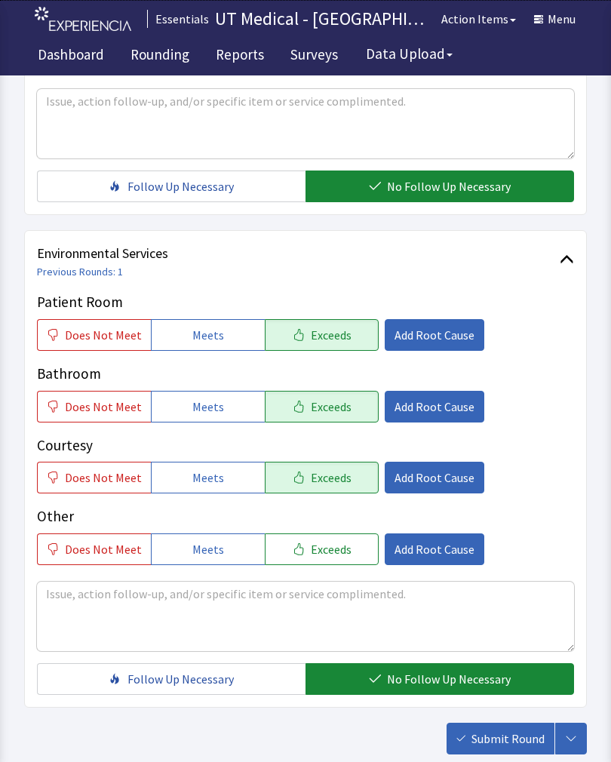
click at [516, 736] on span "Submit Round" at bounding box center [508, 739] width 73 height 18
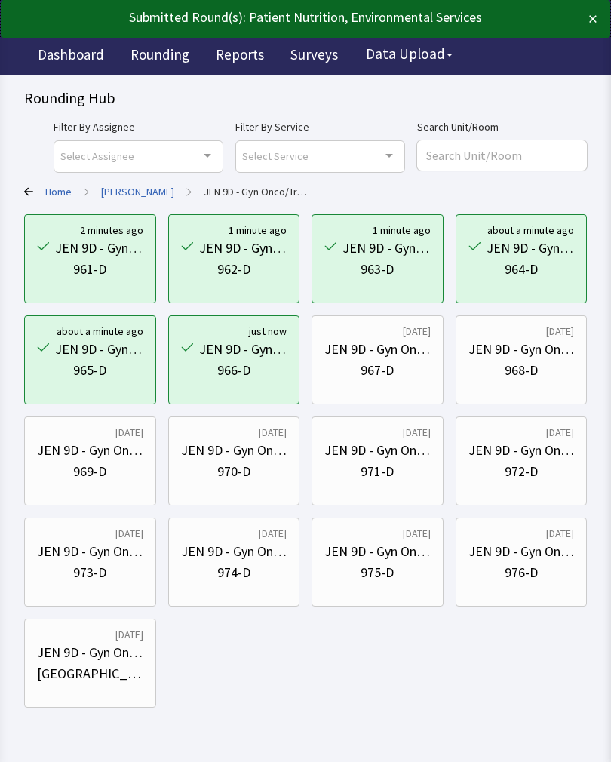
click at [398, 372] on div "967-D" at bounding box center [378, 370] width 106 height 21
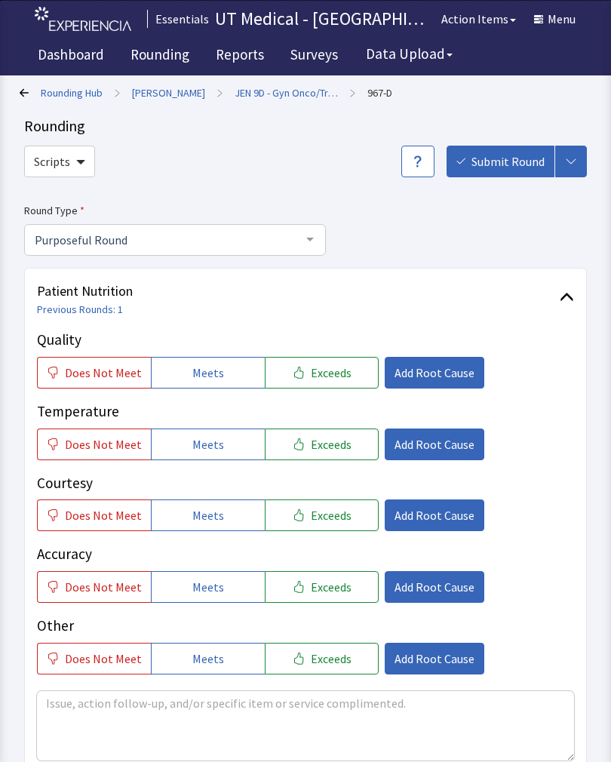
click at [349, 373] on button "Exceeds" at bounding box center [322, 373] width 114 height 32
click at [334, 448] on span "Exceeds" at bounding box center [331, 444] width 41 height 18
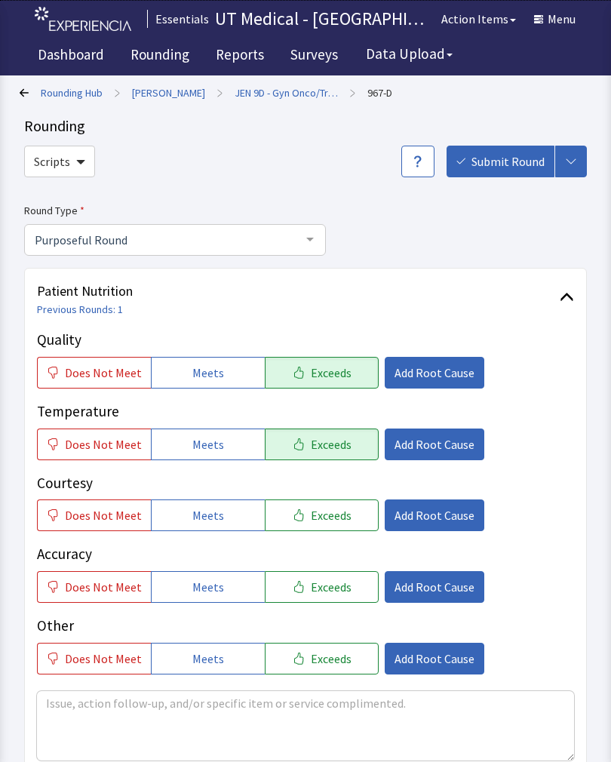
click at [336, 507] on span "Exceeds" at bounding box center [331, 515] width 41 height 18
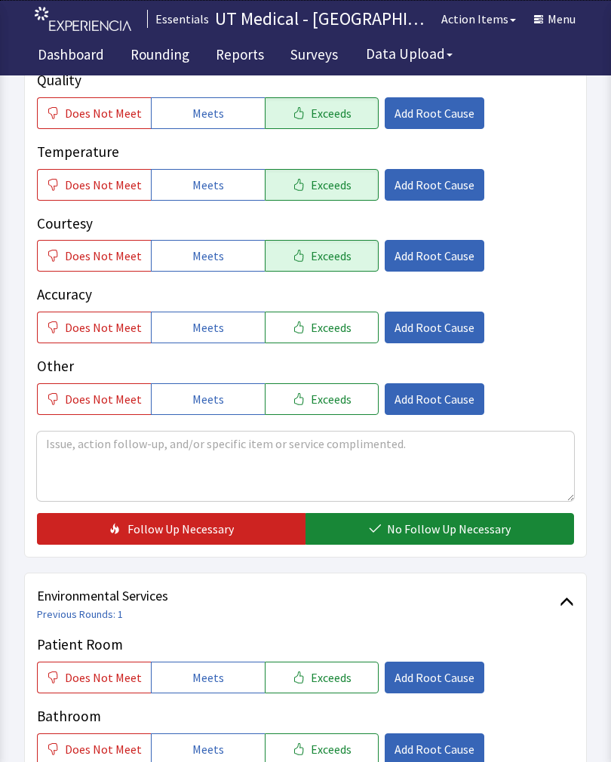
click at [449, 532] on span "No Follow Up Necessary" at bounding box center [449, 529] width 124 height 18
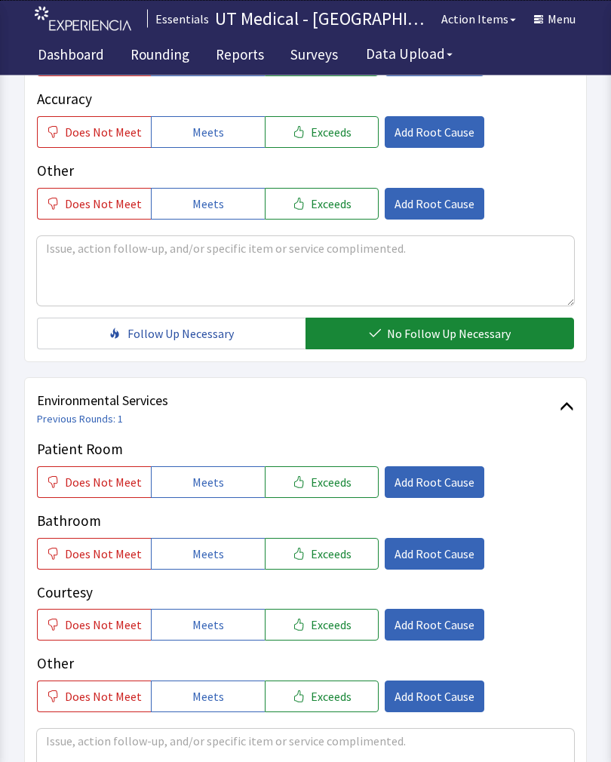
scroll to position [470, 0]
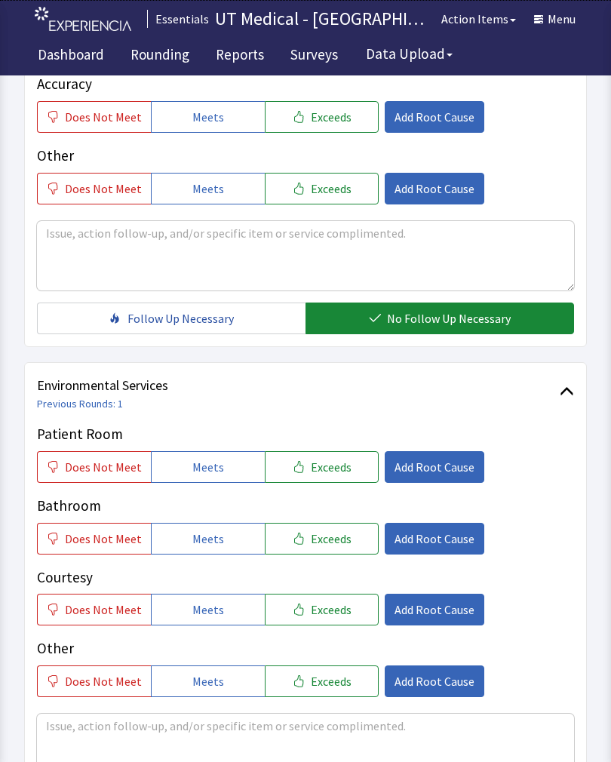
click at [332, 470] on span "Exceeds" at bounding box center [331, 467] width 41 height 18
click at [321, 548] on button "Exceeds" at bounding box center [322, 539] width 114 height 32
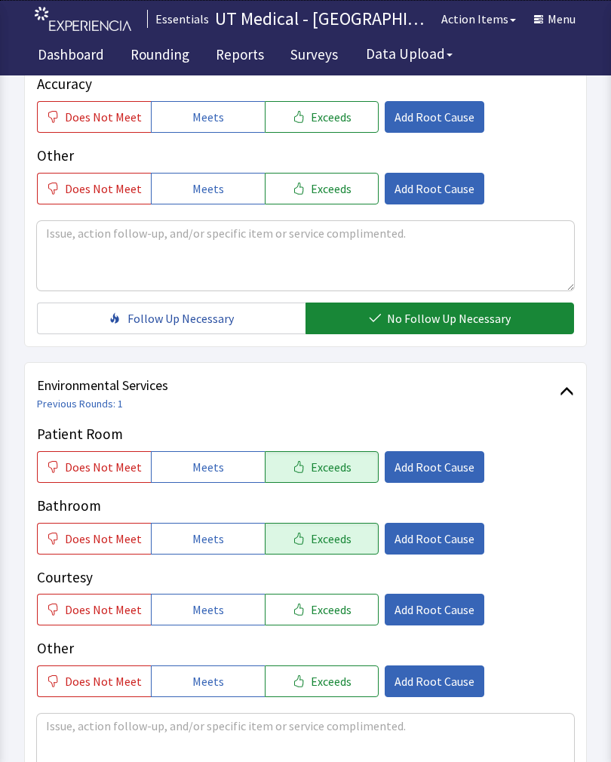
click at [324, 623] on button "Exceeds" at bounding box center [322, 610] width 114 height 32
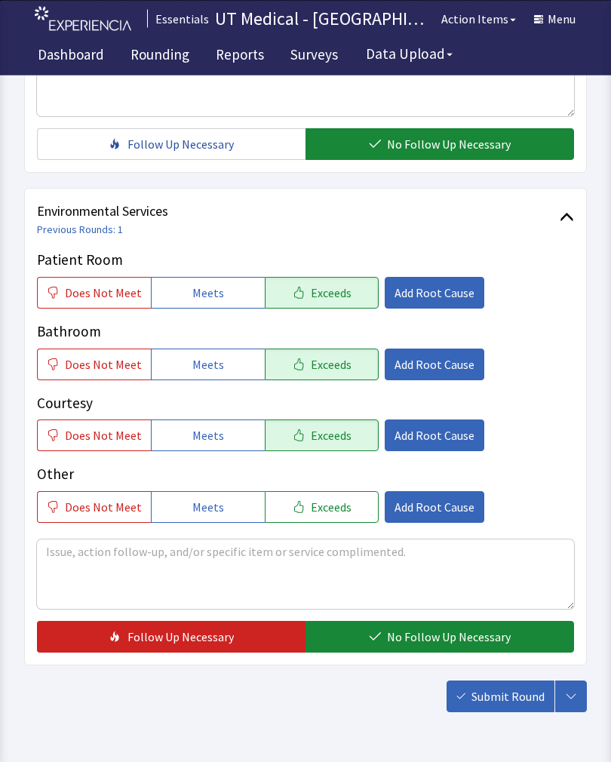
scroll to position [644, 0]
click at [442, 640] on span "No Follow Up Necessary" at bounding box center [449, 637] width 124 height 18
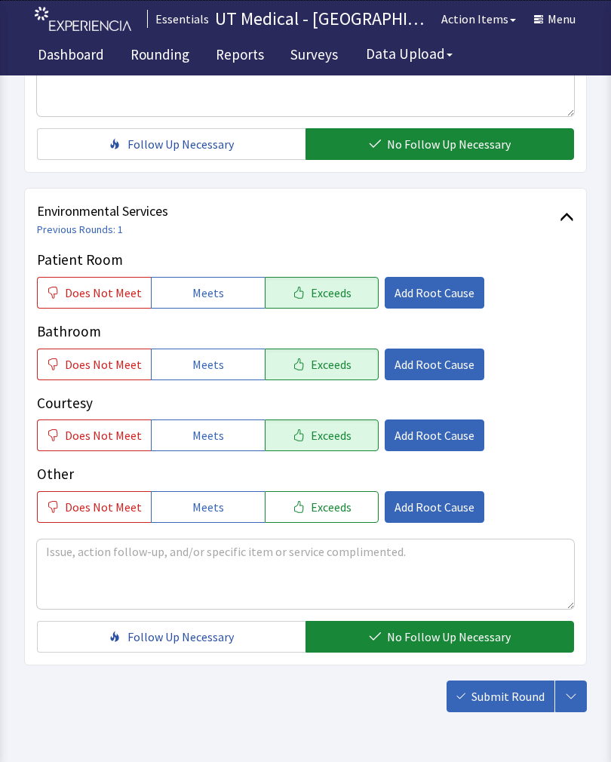
click at [518, 700] on span "Submit Round" at bounding box center [508, 696] width 73 height 18
